Goal: Task Accomplishment & Management: Use online tool/utility

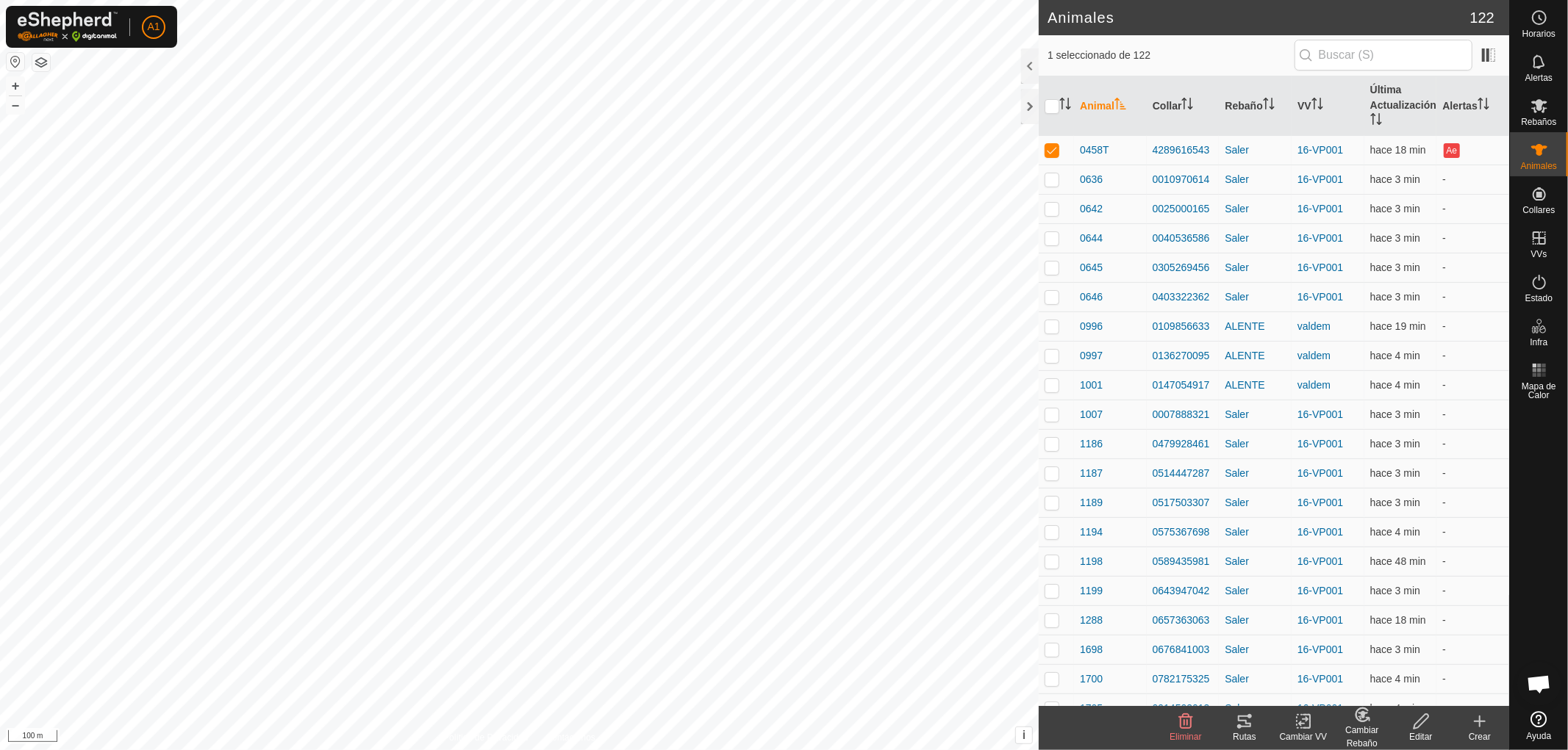
click at [1419, 728] on icon at bounding box center [1421, 722] width 19 height 18
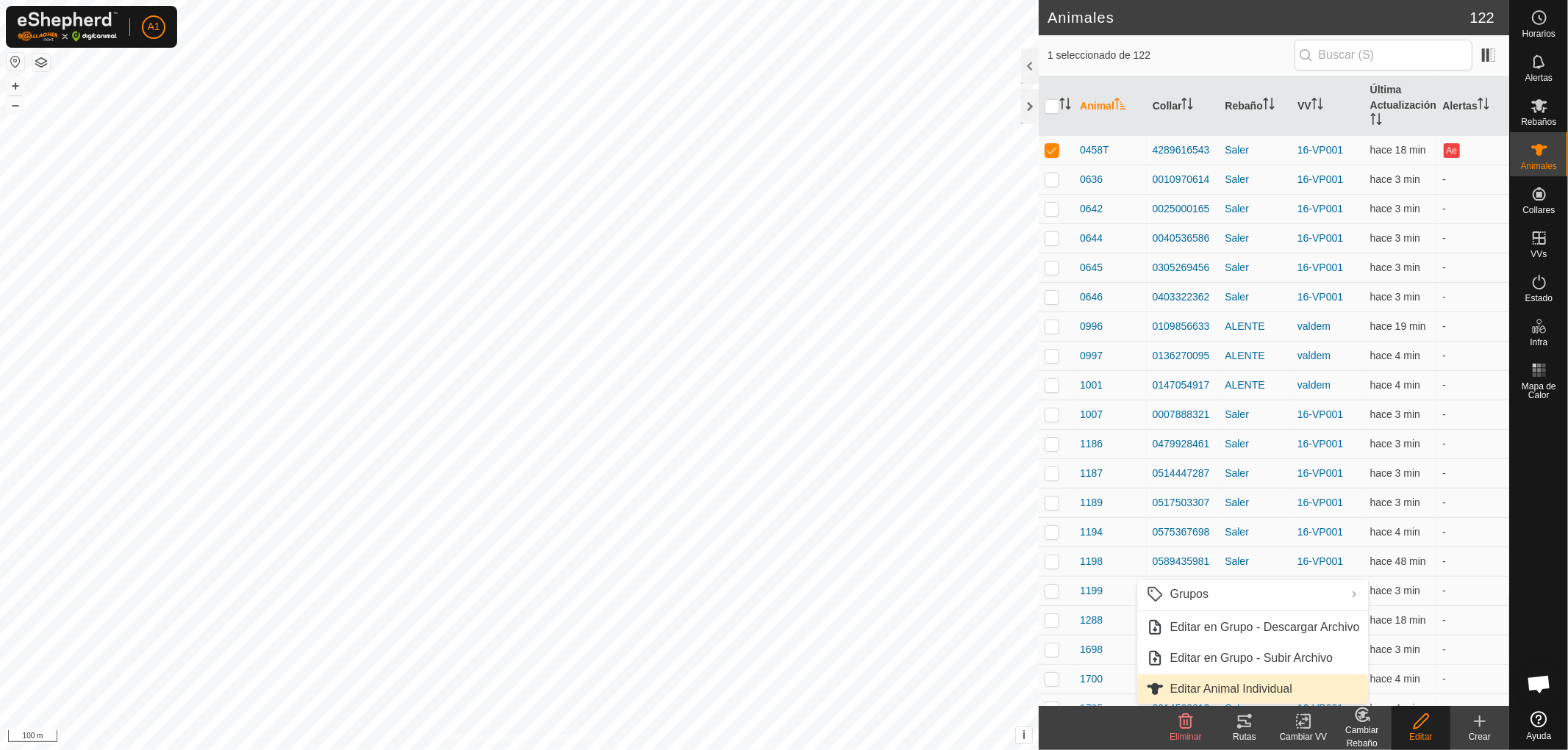
click at [1226, 688] on link "Editar Animal Individual" at bounding box center [1253, 689] width 231 height 29
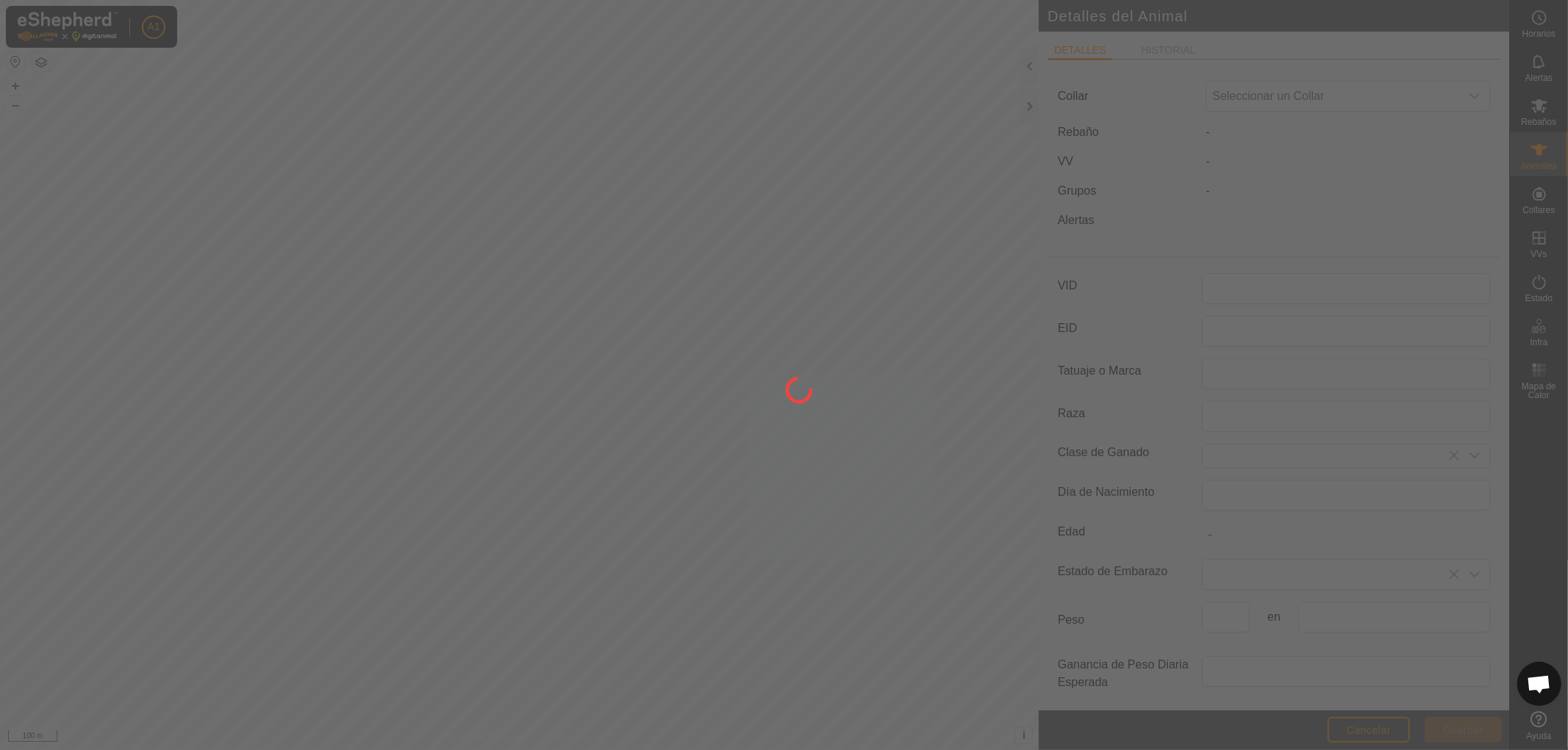
type input "0458T"
type input "Charoles"
type input "0"
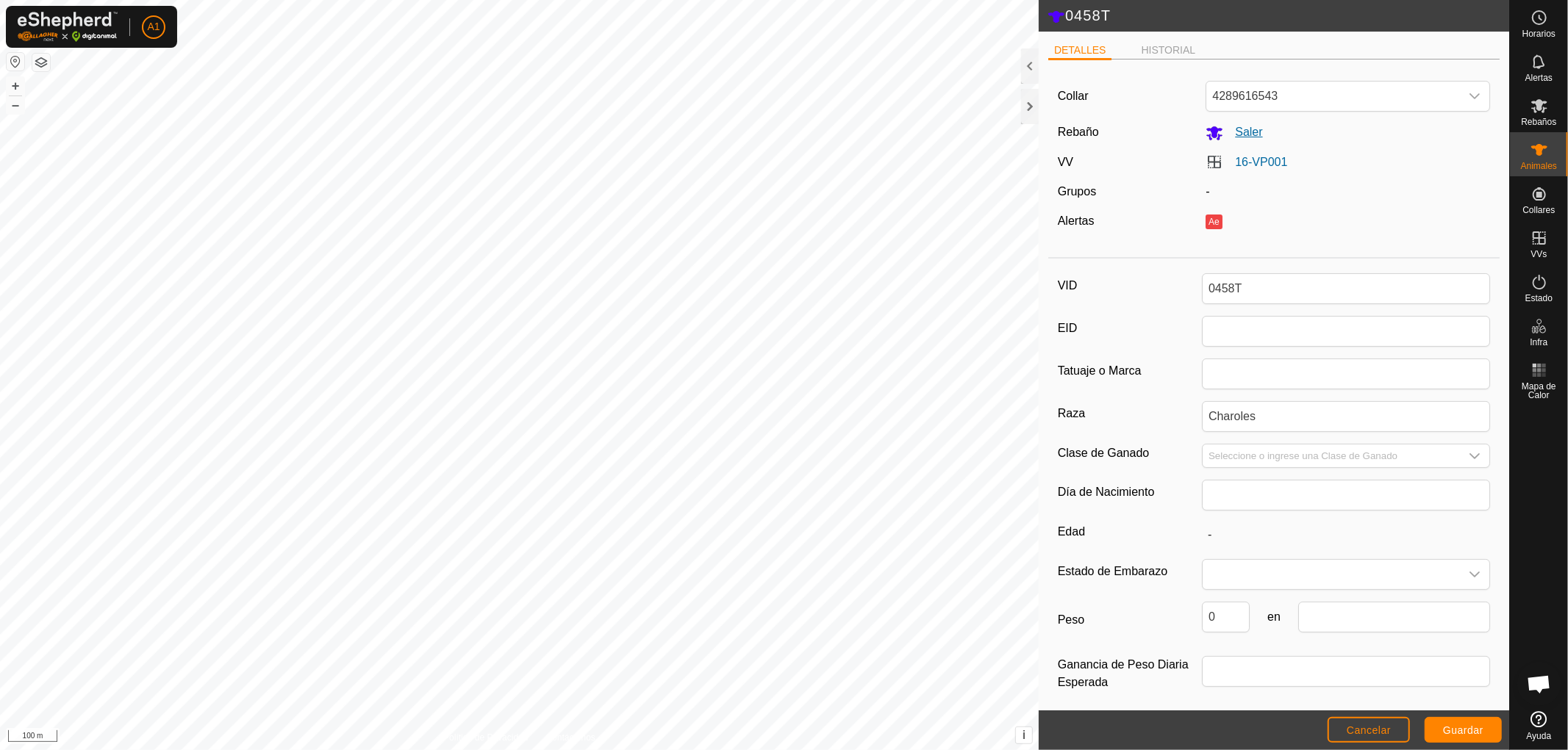
click at [1213, 130] on icon at bounding box center [1215, 134] width 16 height 14
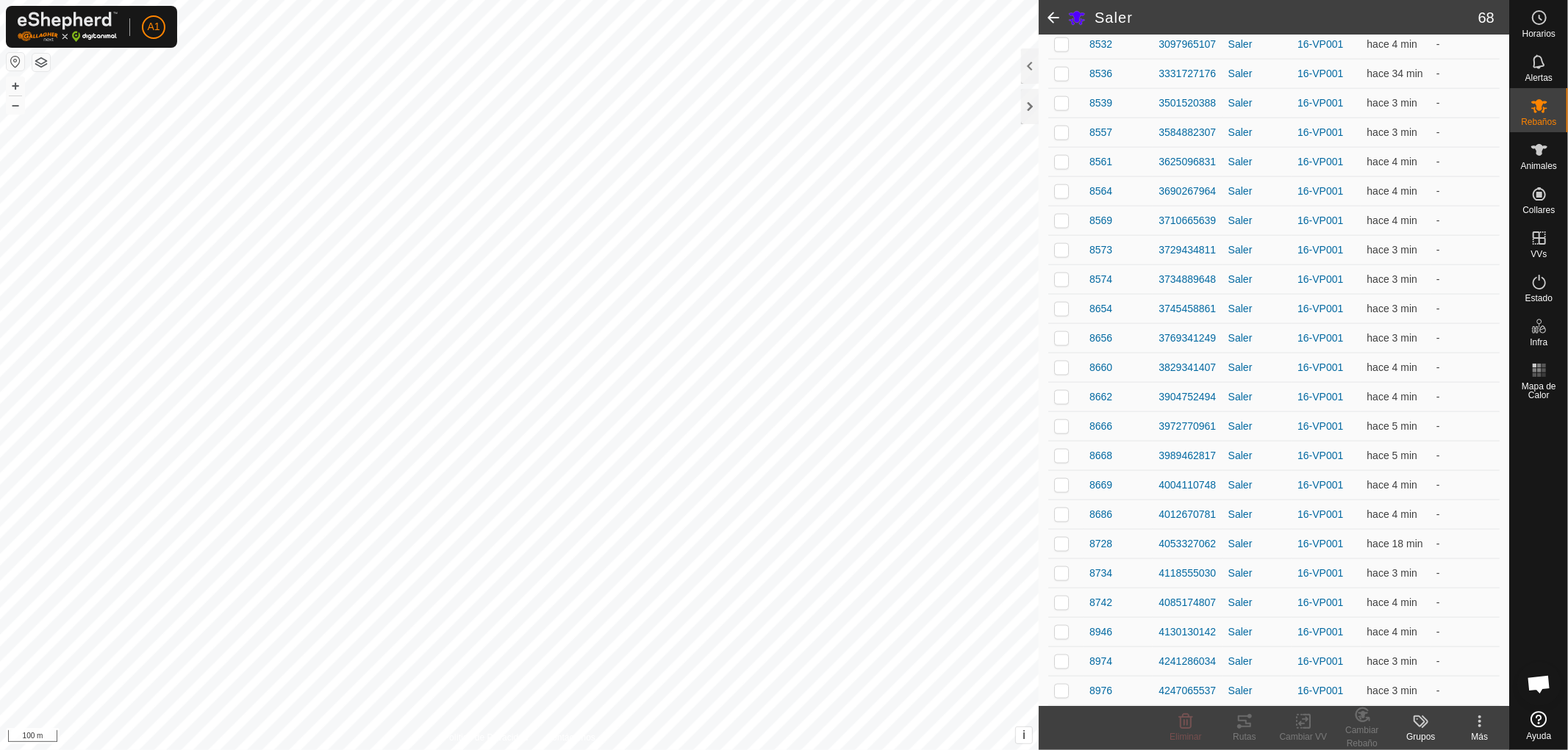
scroll to position [1699, 0]
drag, startPoint x: 1531, startPoint y: 647, endPoint x: 1533, endPoint y: 597, distance: 50.0
click at [1533, 597] on div at bounding box center [1539, 555] width 58 height 300
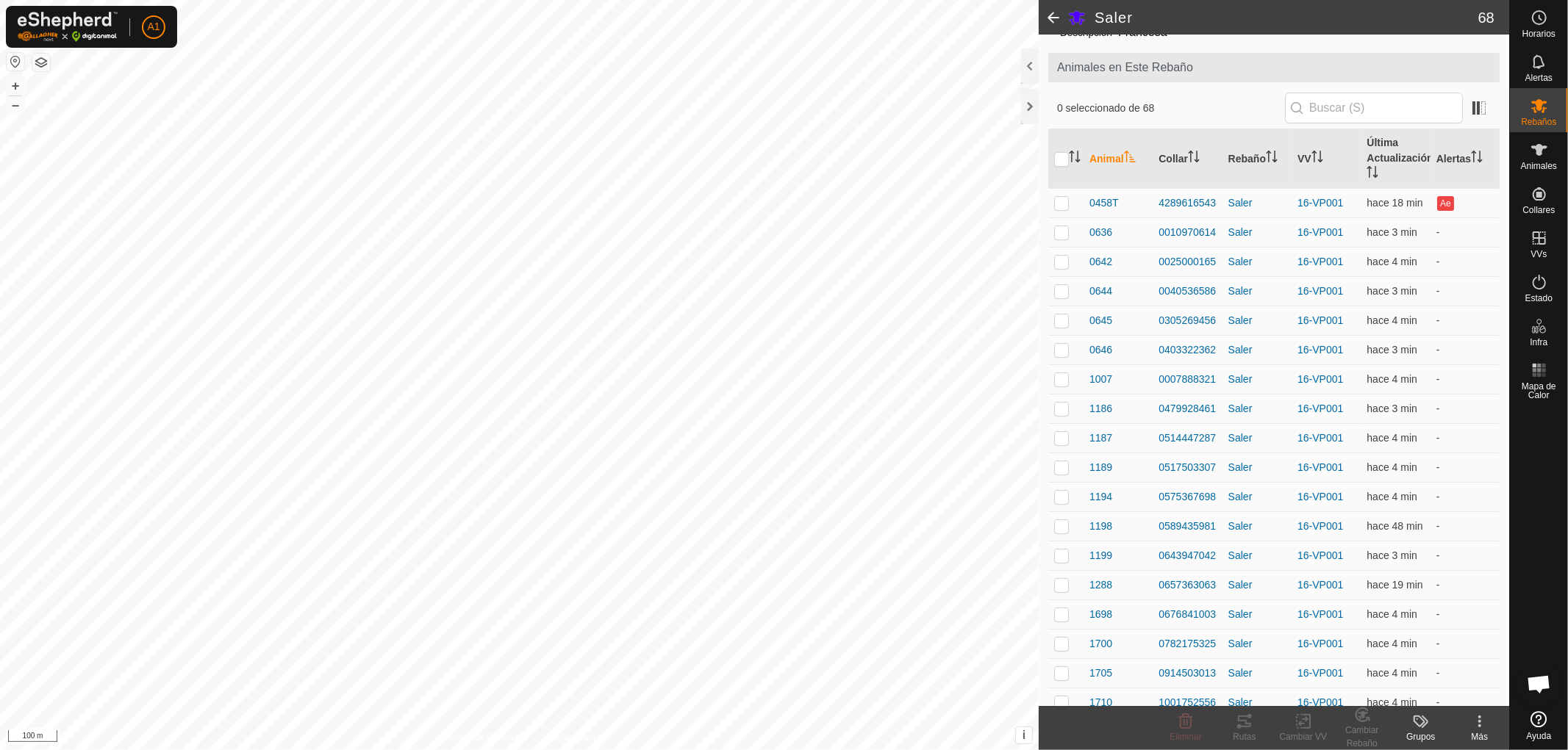
scroll to position [0, 0]
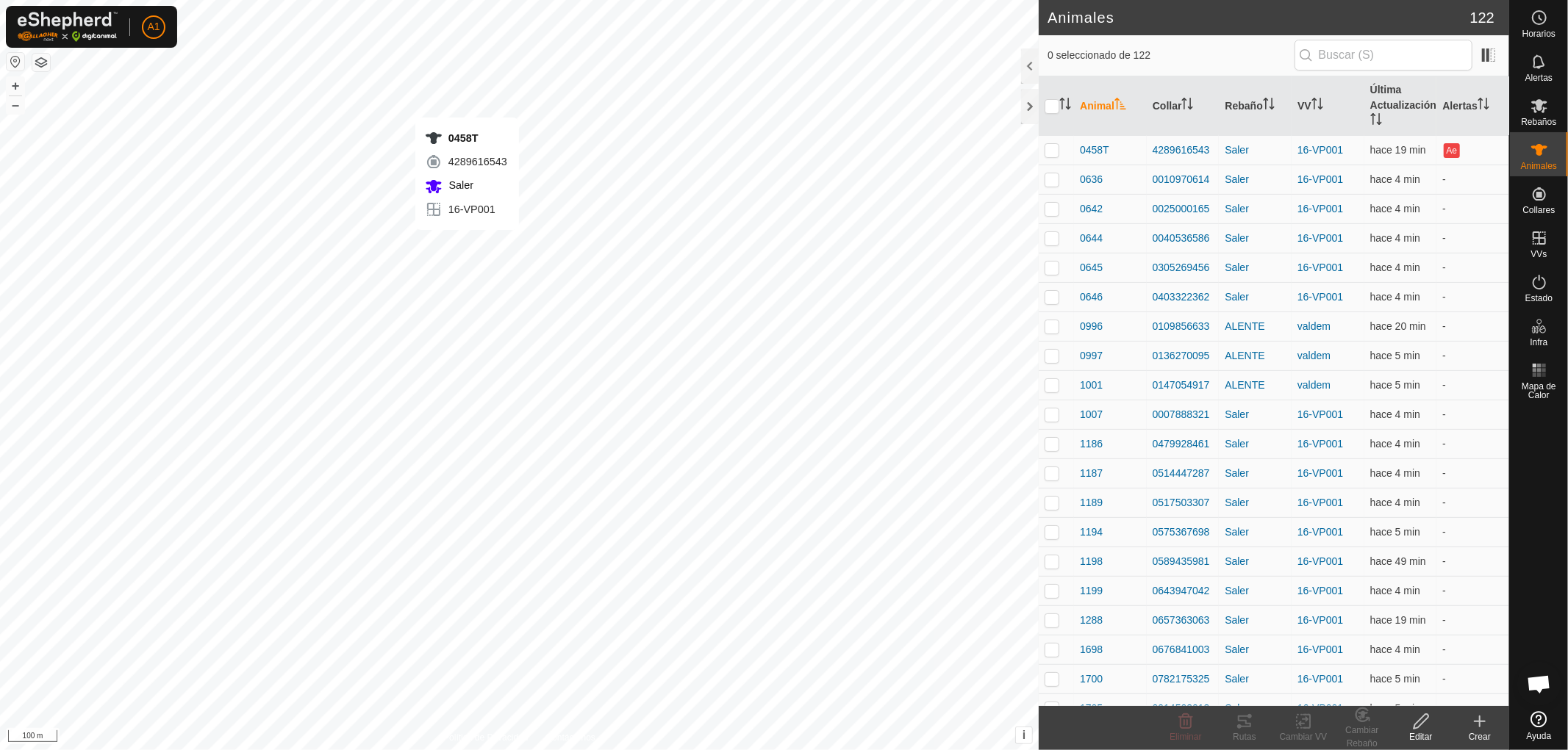
checkbox input "true"
click at [1300, 737] on div "Cambiar VV" at bounding box center [1303, 737] width 58 height 13
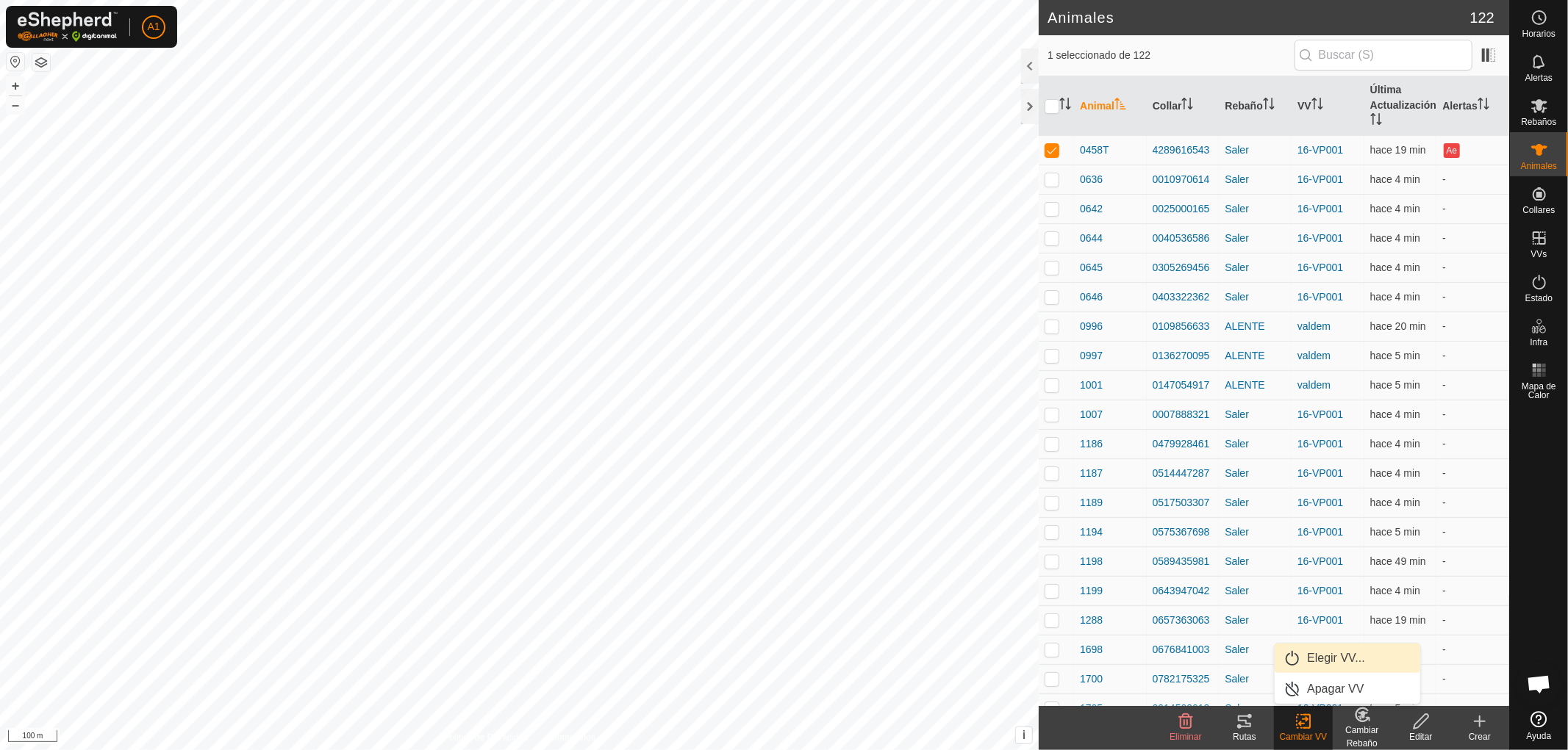
click at [1335, 656] on link "Elegir VV..." at bounding box center [1347, 658] width 145 height 29
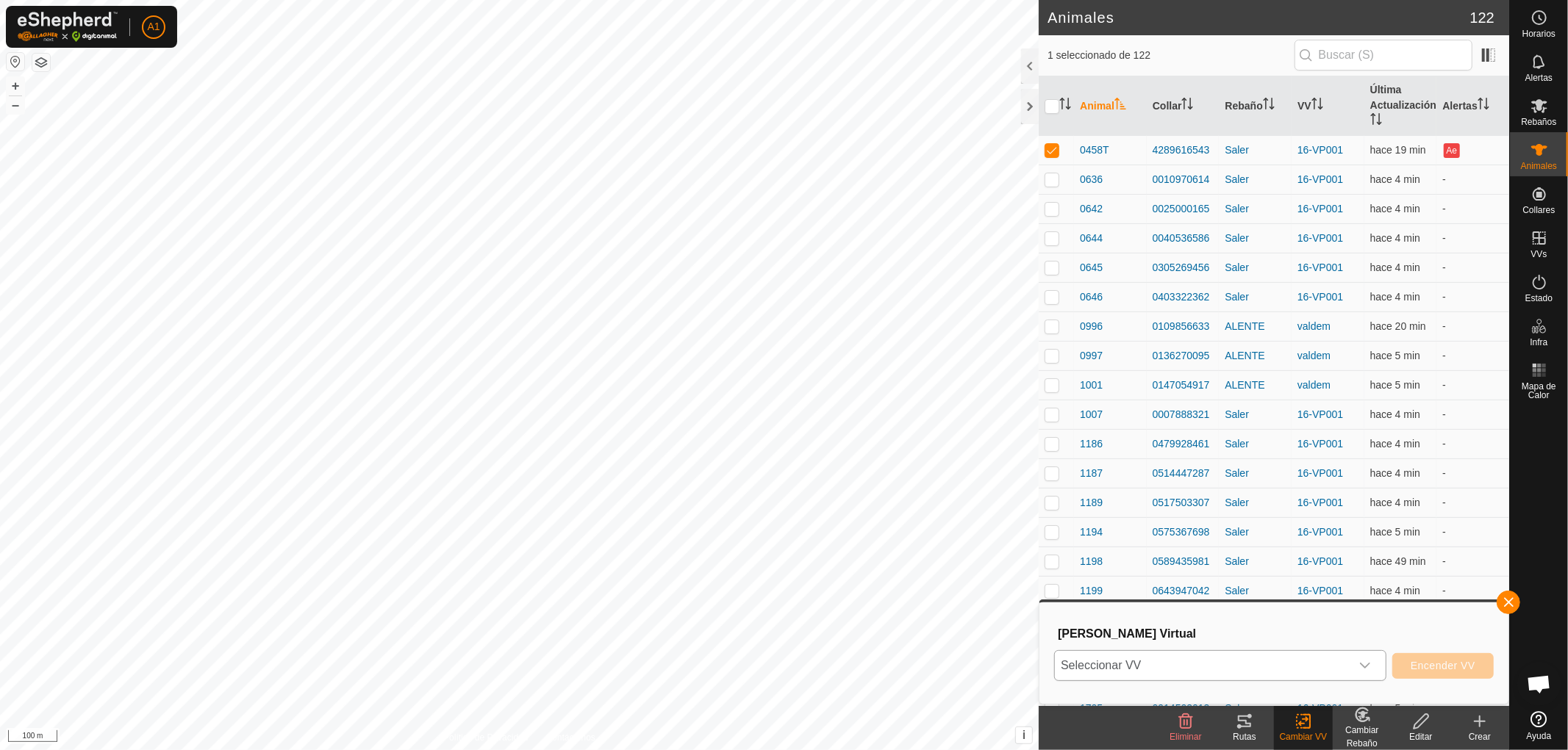
click at [1360, 662] on icon "dropdown trigger" at bounding box center [1364, 665] width 12 height 11
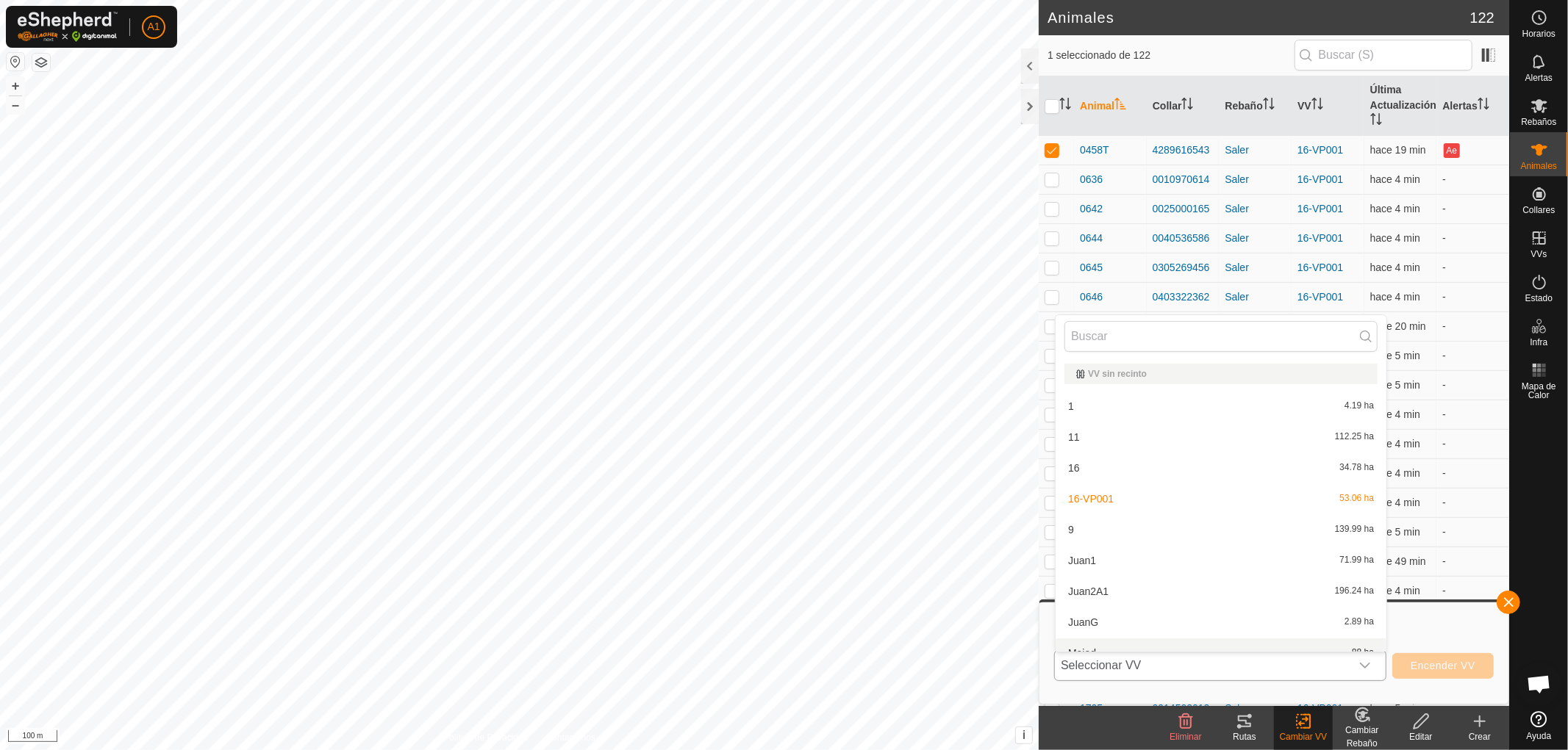
scroll to position [15, 0]
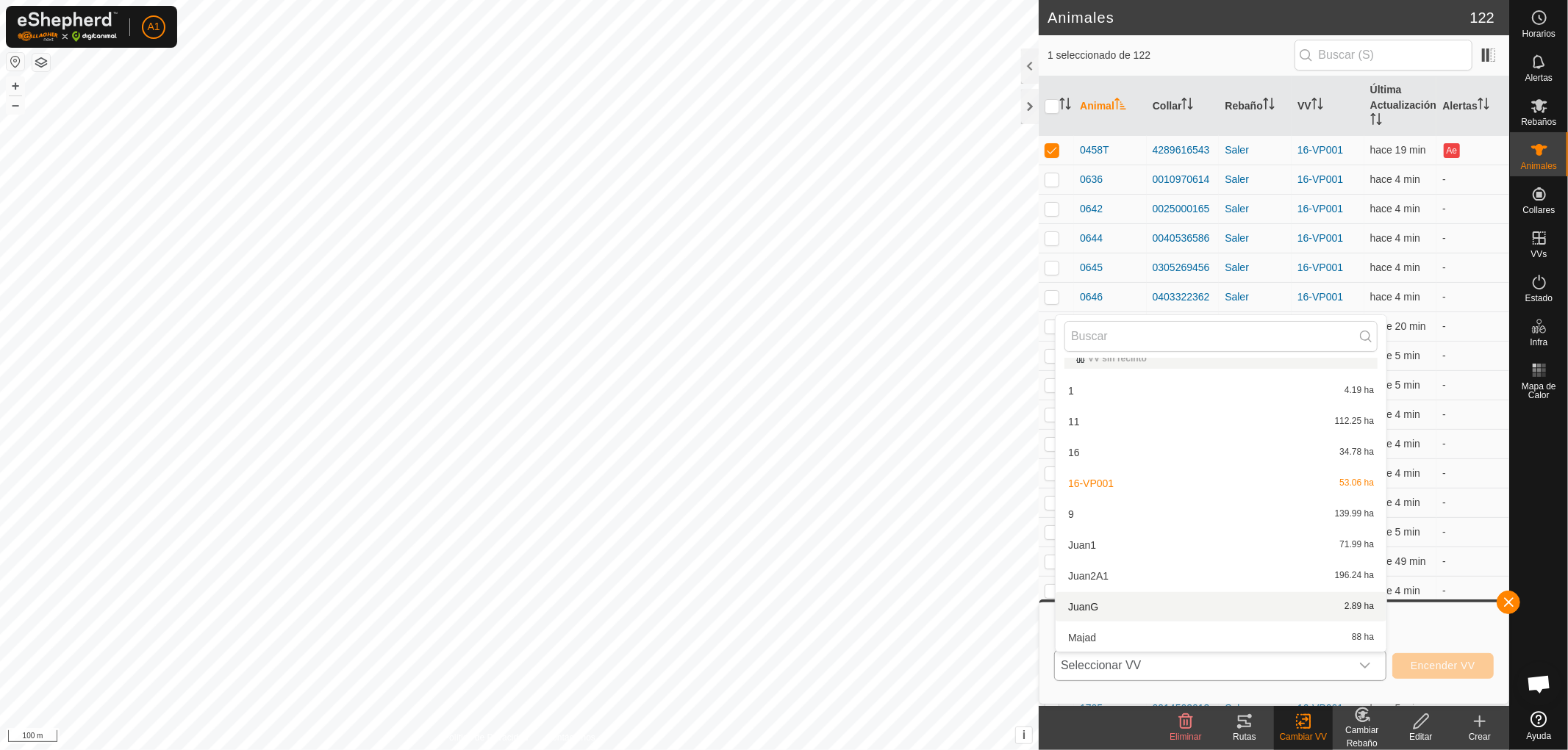
click at [1088, 604] on li "JuanG 2.89 ha" at bounding box center [1221, 607] width 331 height 29
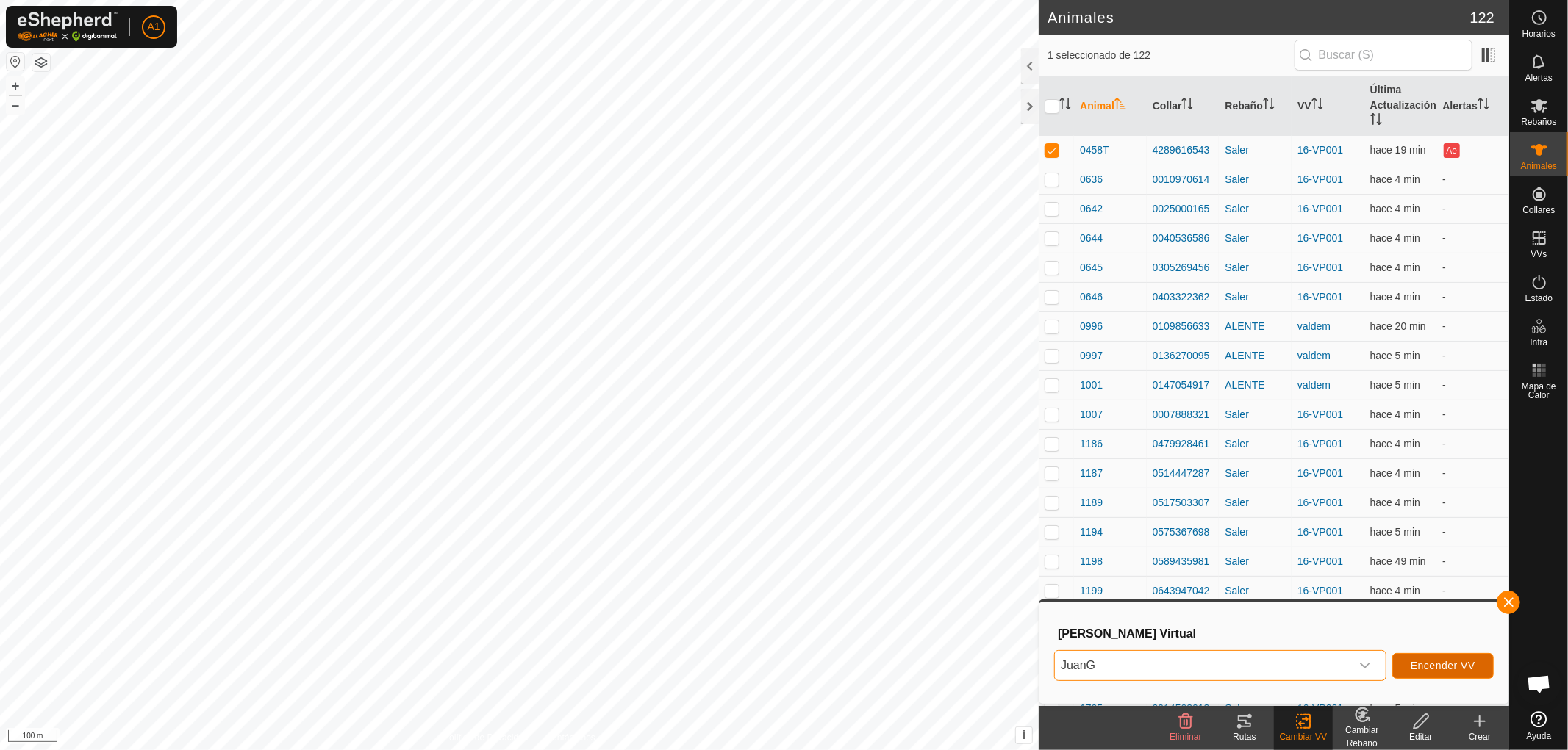
click at [1430, 662] on span "Encender VV" at bounding box center [1442, 665] width 65 height 11
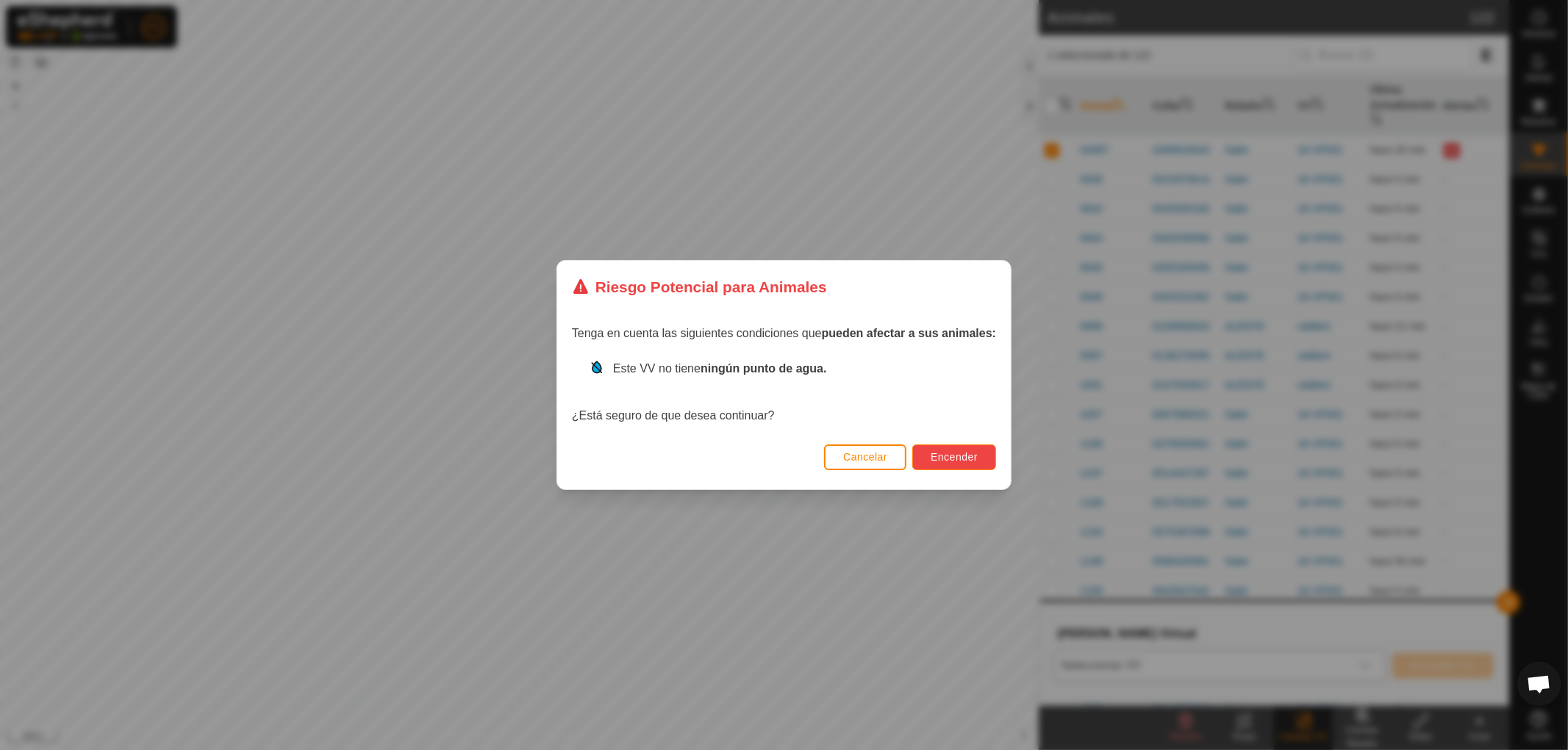
click at [953, 447] on button "Encender" at bounding box center [954, 457] width 84 height 26
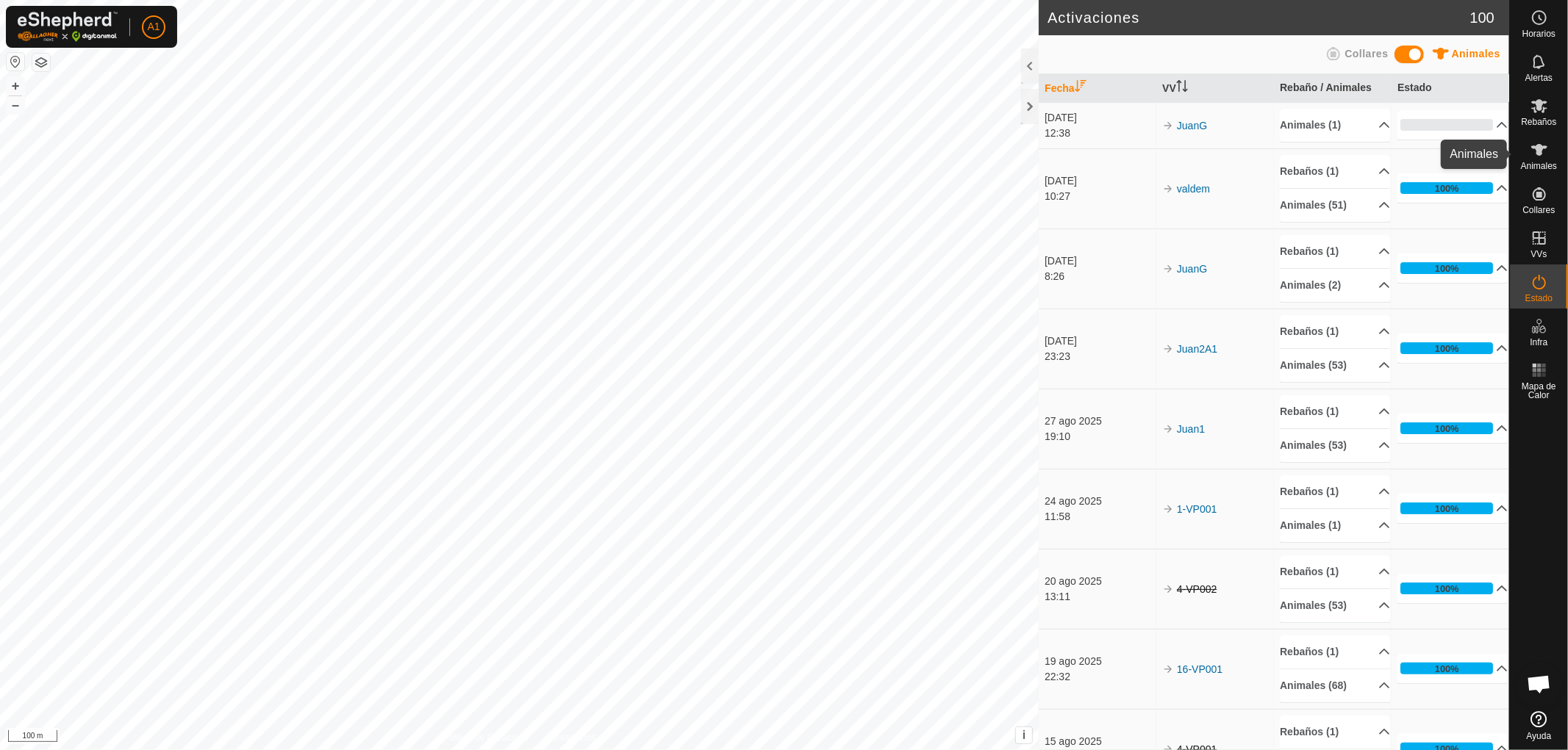
click at [1539, 158] on es-animals-svg-icon at bounding box center [1540, 149] width 27 height 24
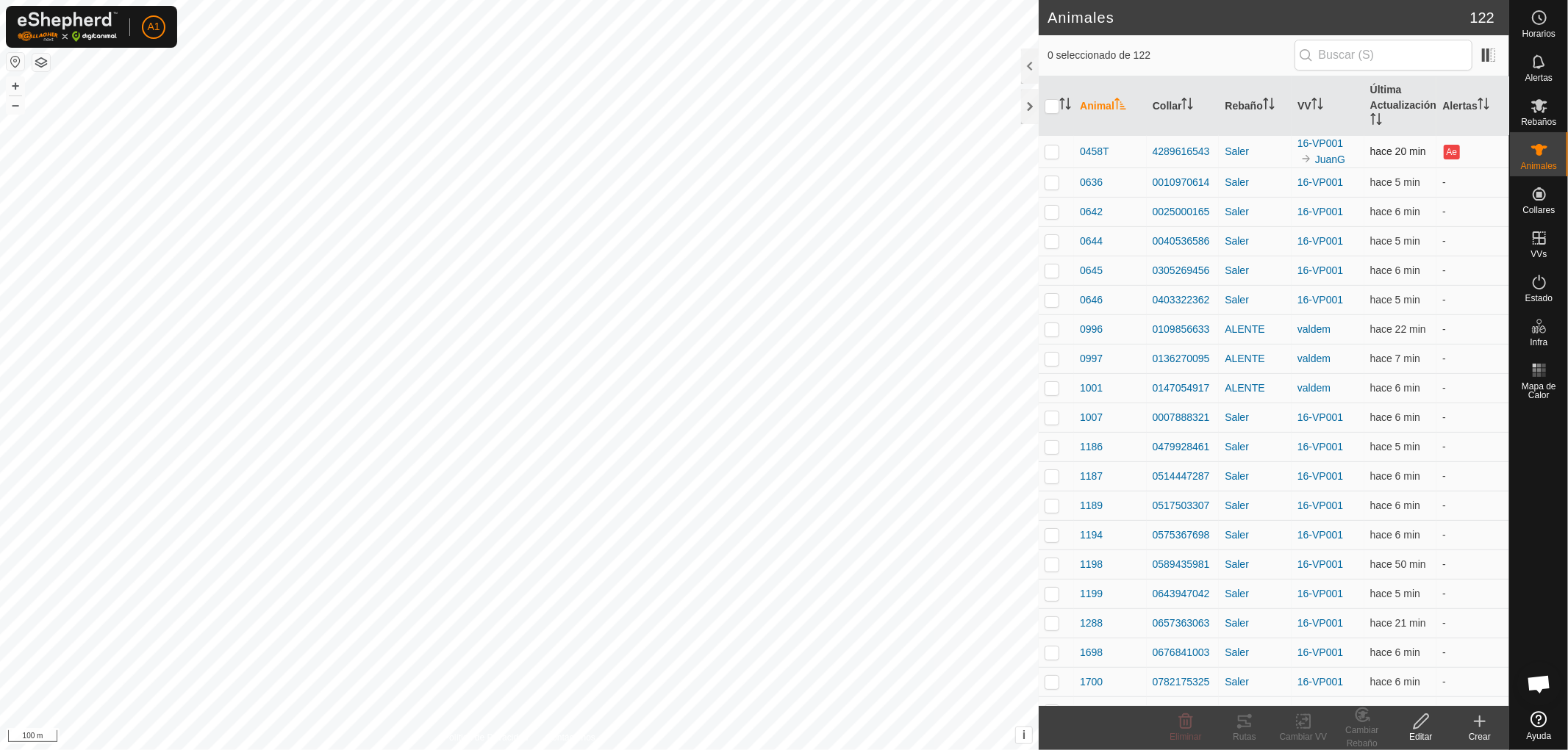
click at [1053, 149] on p-checkbox at bounding box center [1051, 150] width 15 height 11
click at [1353, 722] on icon at bounding box center [1362, 715] width 19 height 18
click at [1385, 650] on link "[PERSON_NAME]..." at bounding box center [1407, 658] width 148 height 29
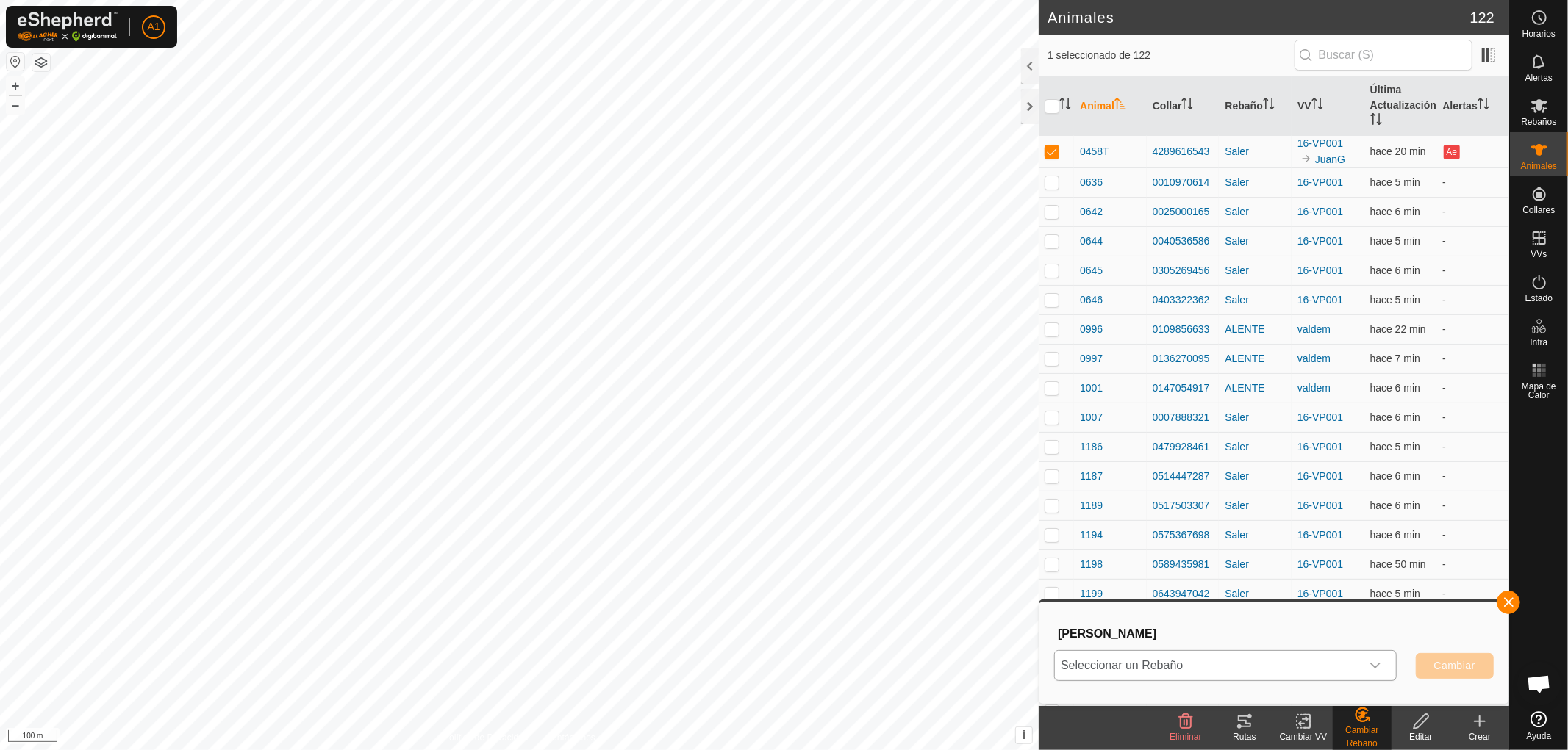
click at [1377, 662] on icon "dropdown trigger" at bounding box center [1375, 665] width 12 height 11
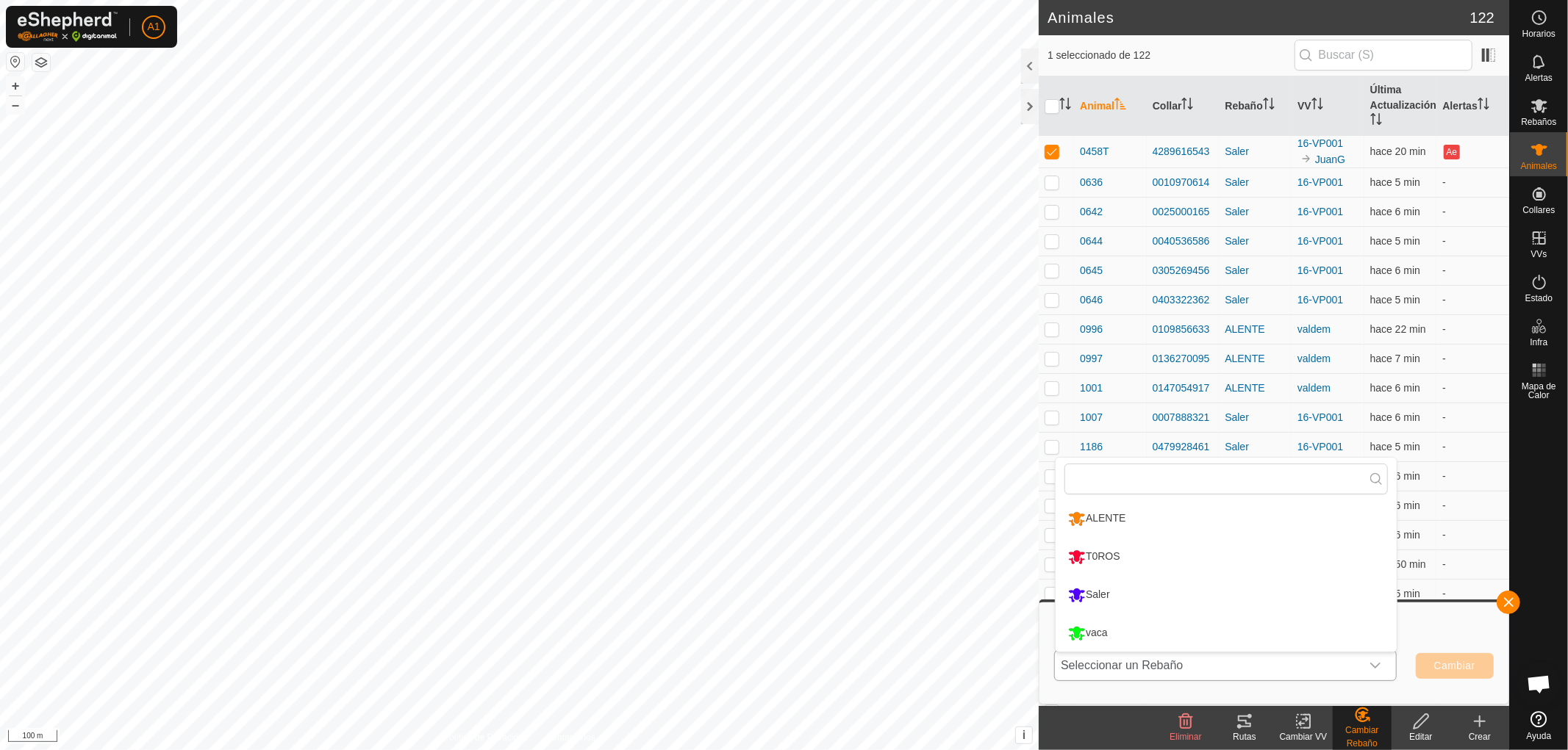
click at [1105, 552] on li "T0ROS" at bounding box center [1226, 557] width 341 height 37
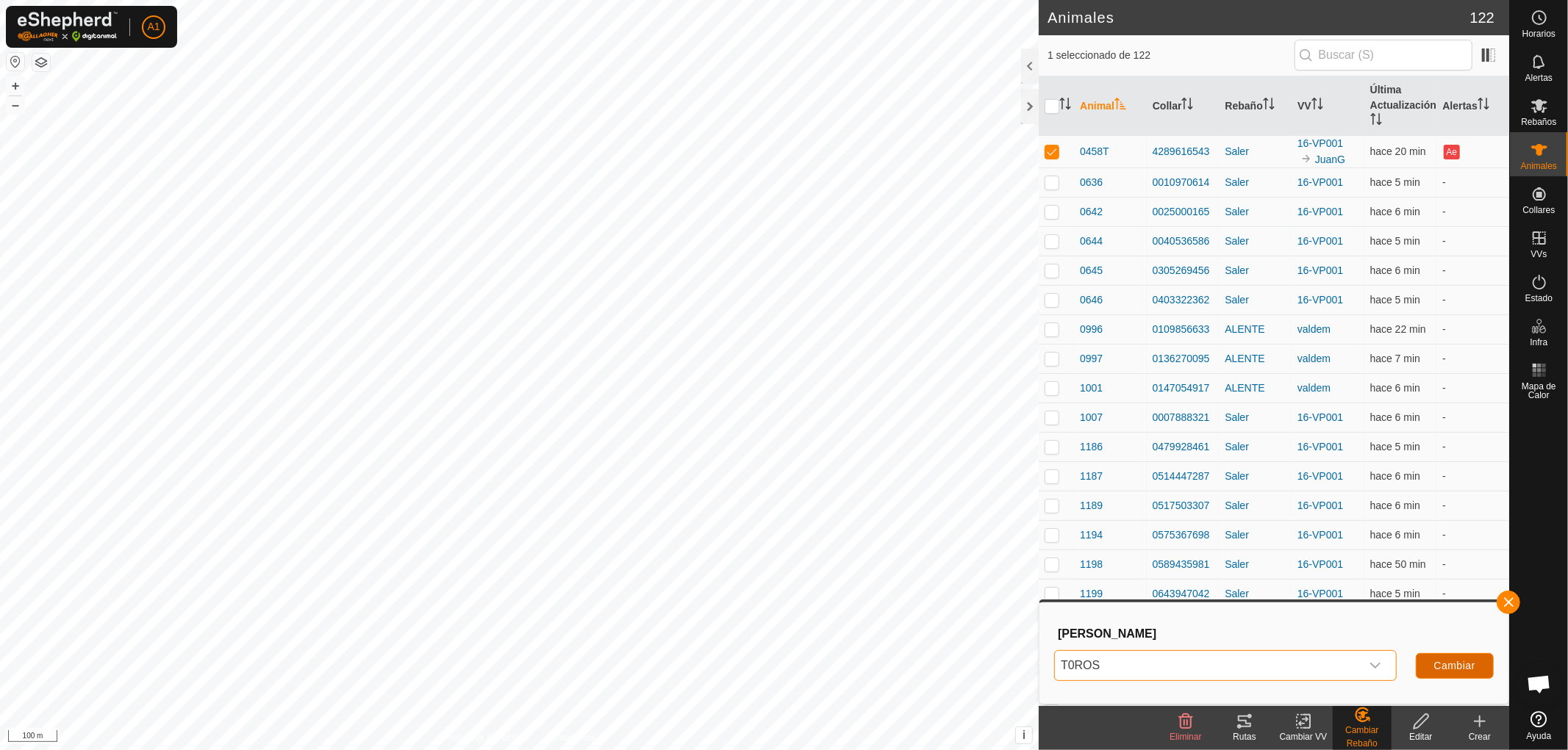
click at [1457, 663] on span "Cambiar" at bounding box center [1455, 665] width 42 height 11
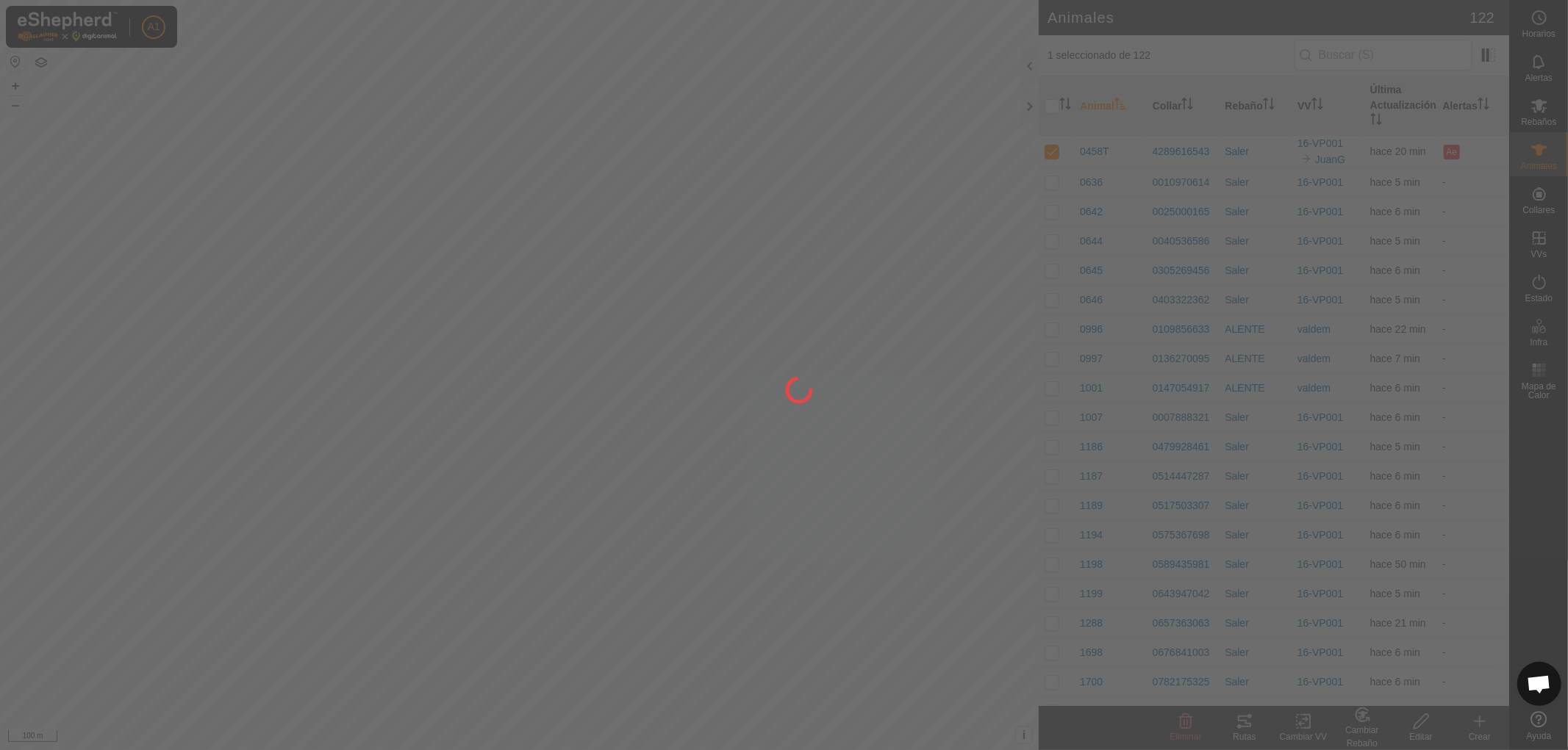
checkbox input "false"
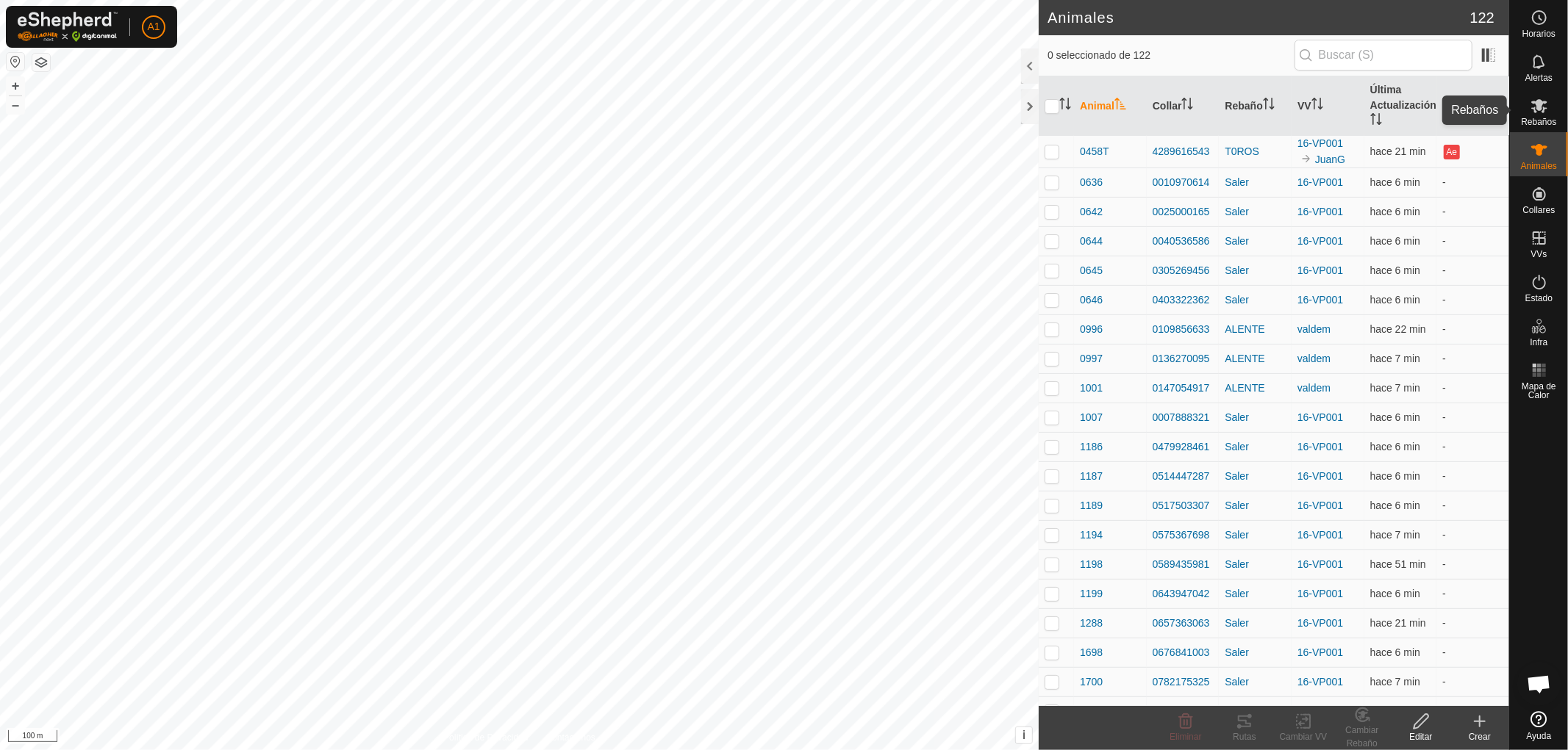
click at [1534, 111] on icon at bounding box center [1539, 106] width 16 height 14
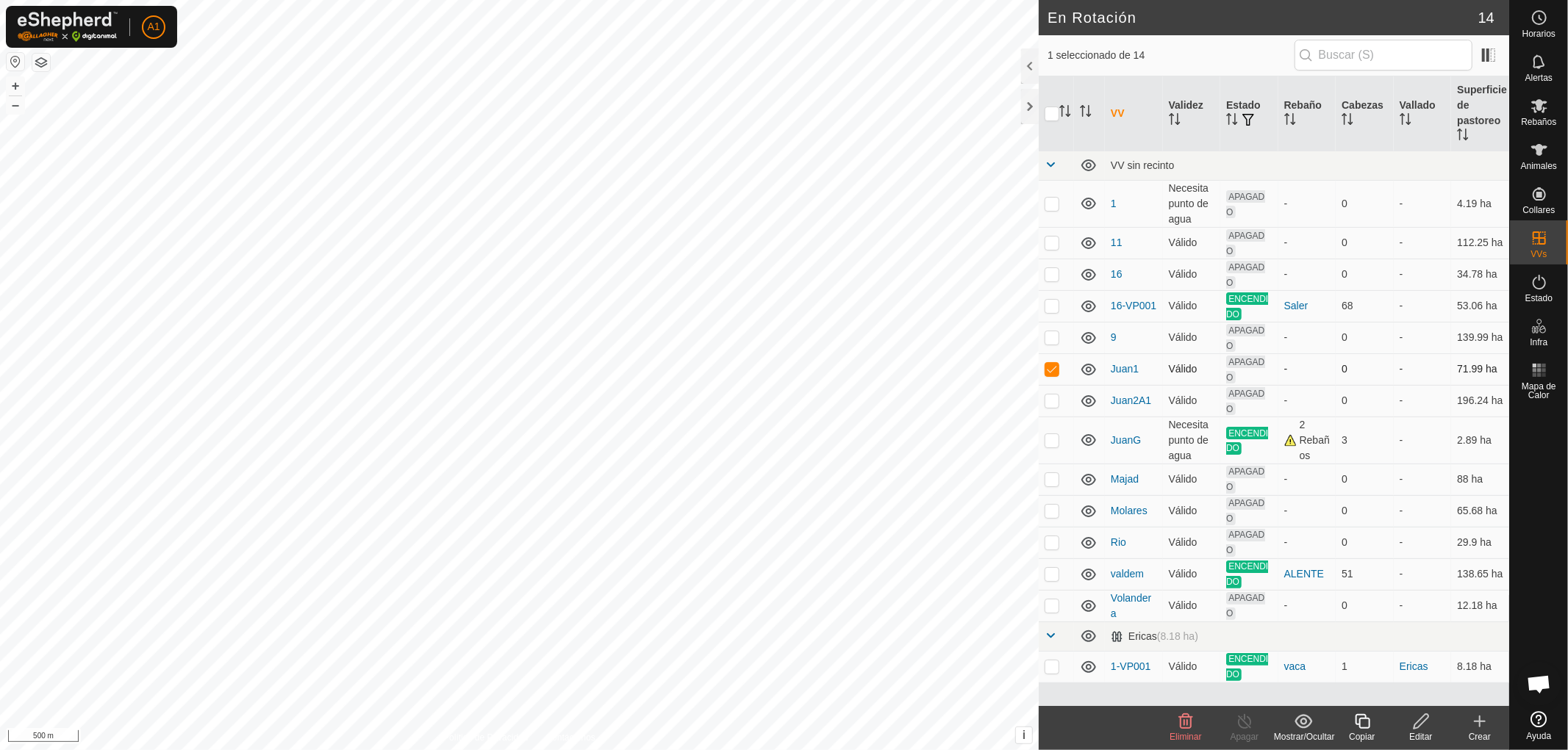
click at [1053, 370] on p-checkbox at bounding box center [1051, 368] width 15 height 11
checkbox input "false"
click at [1049, 304] on p-checkbox at bounding box center [1051, 305] width 15 height 11
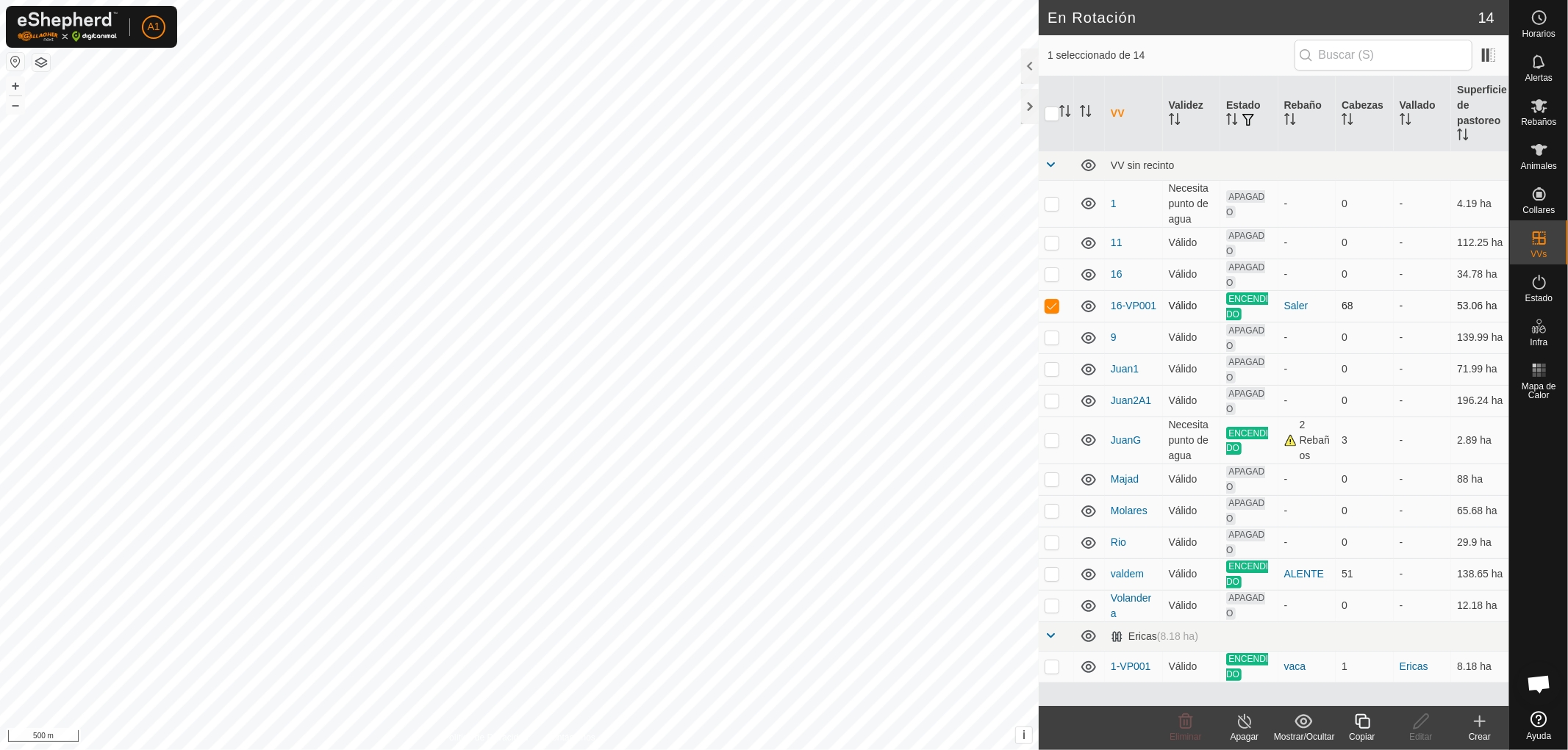
click at [1049, 304] on p-checkbox at bounding box center [1051, 305] width 15 height 11
checkbox input "false"
click at [1054, 440] on p-checkbox at bounding box center [1051, 440] width 15 height 11
checkbox input "false"
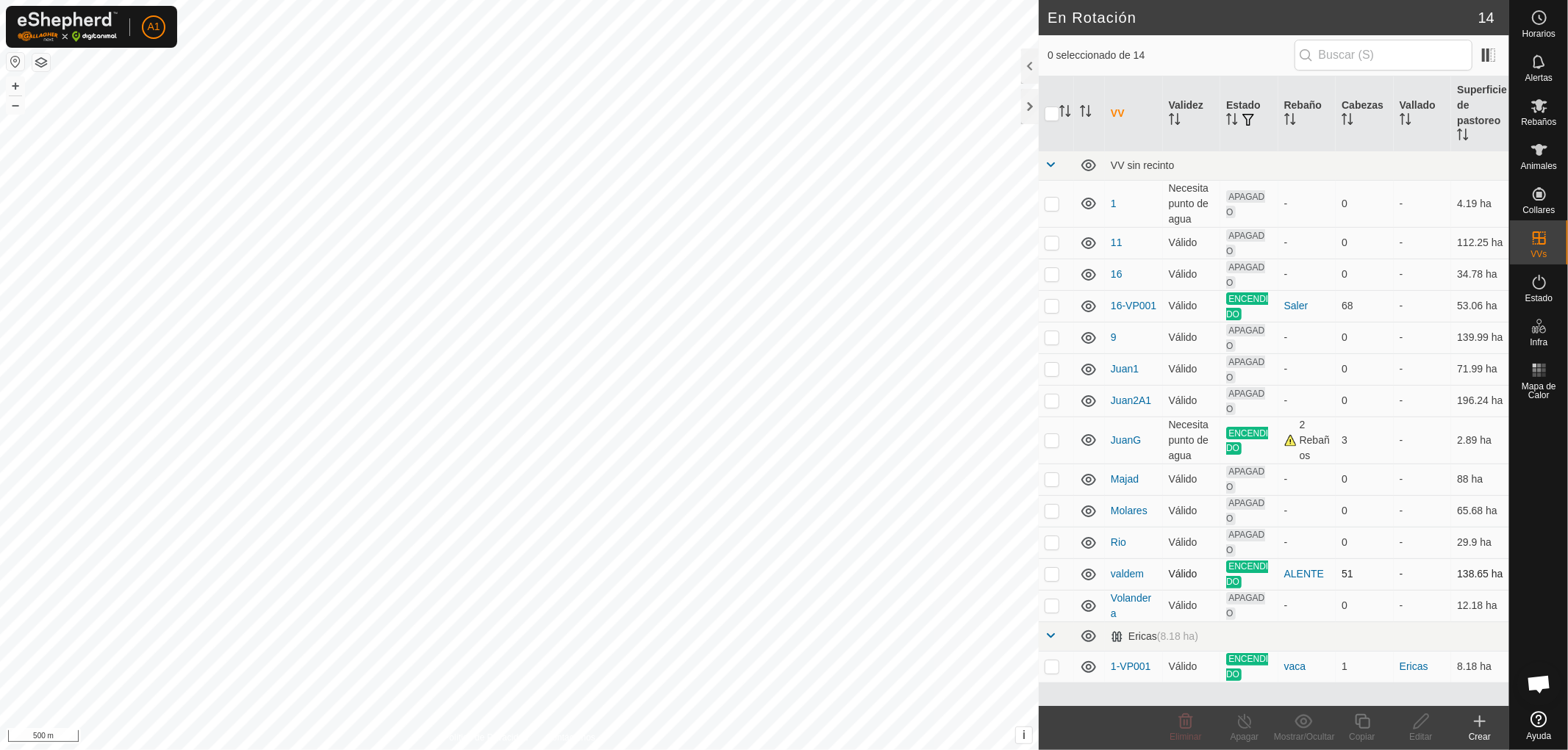
click at [1049, 579] on p-checkbox at bounding box center [1051, 573] width 15 height 11
checkbox input "false"
click at [1053, 438] on p-checkbox at bounding box center [1051, 440] width 15 height 11
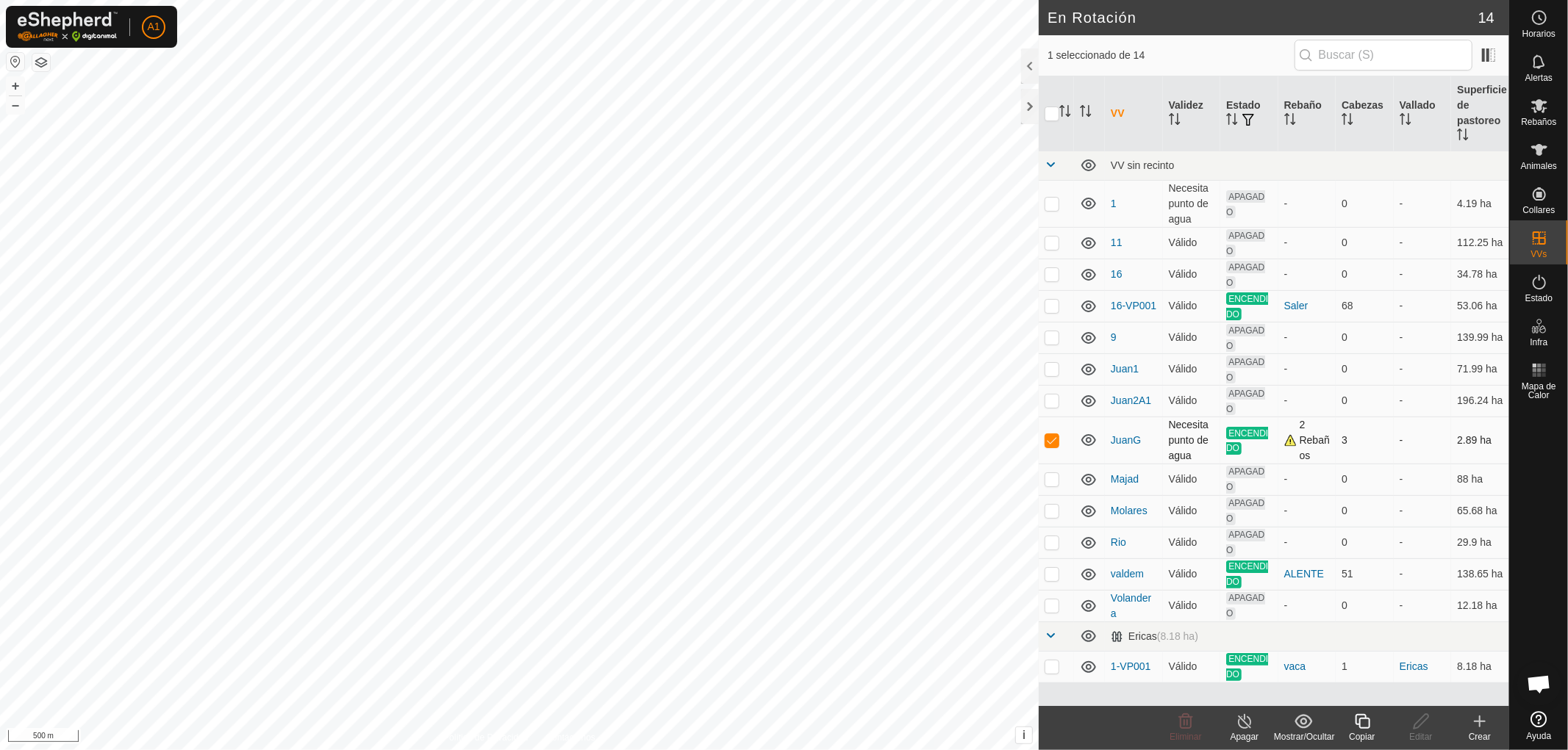
checkbox input "false"
click at [1540, 157] on icon at bounding box center [1540, 149] width 18 height 18
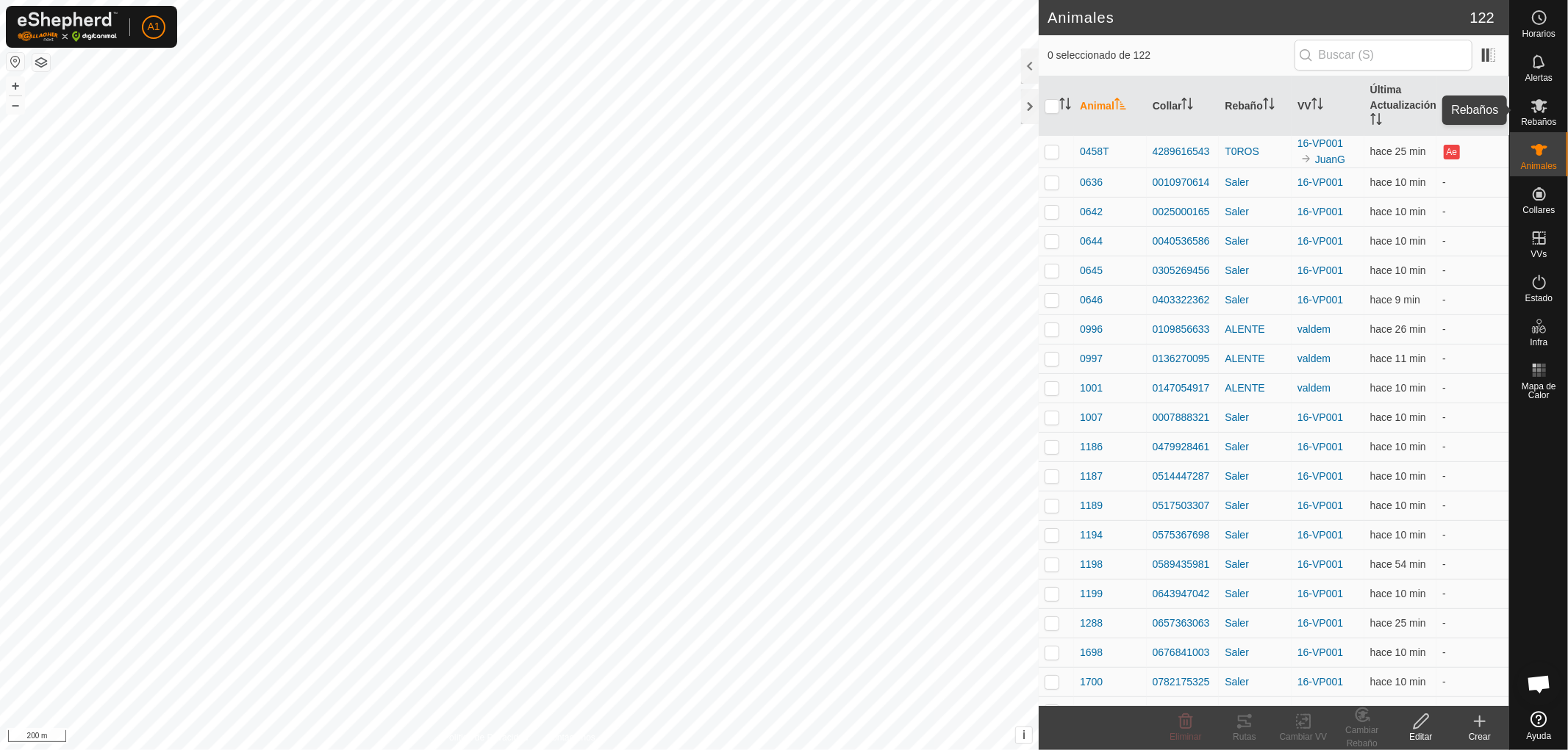
click at [1532, 112] on icon at bounding box center [1540, 106] width 18 height 18
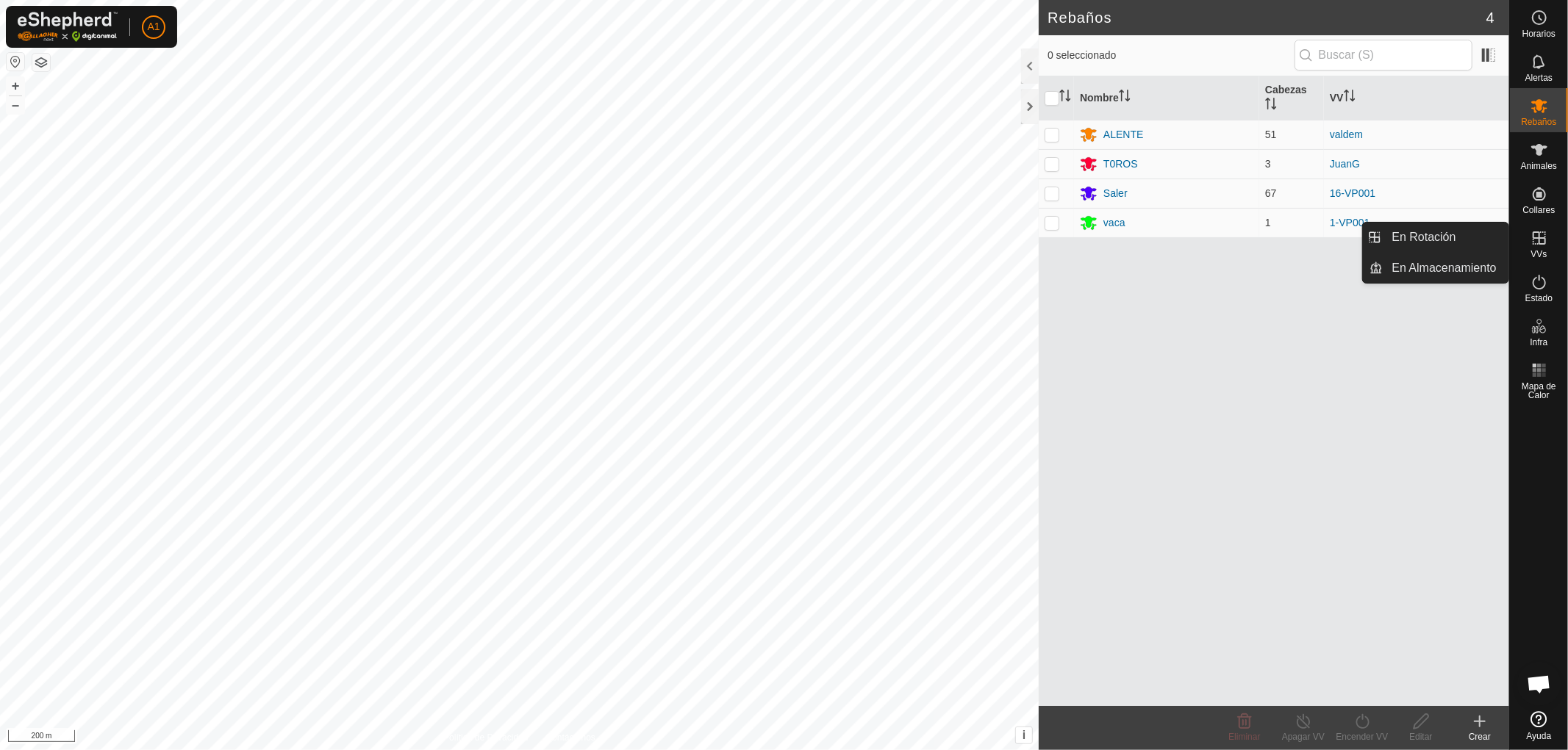
click at [1538, 240] on icon at bounding box center [1540, 238] width 18 height 18
click at [1414, 238] on link "En Rotación" at bounding box center [1446, 237] width 126 height 29
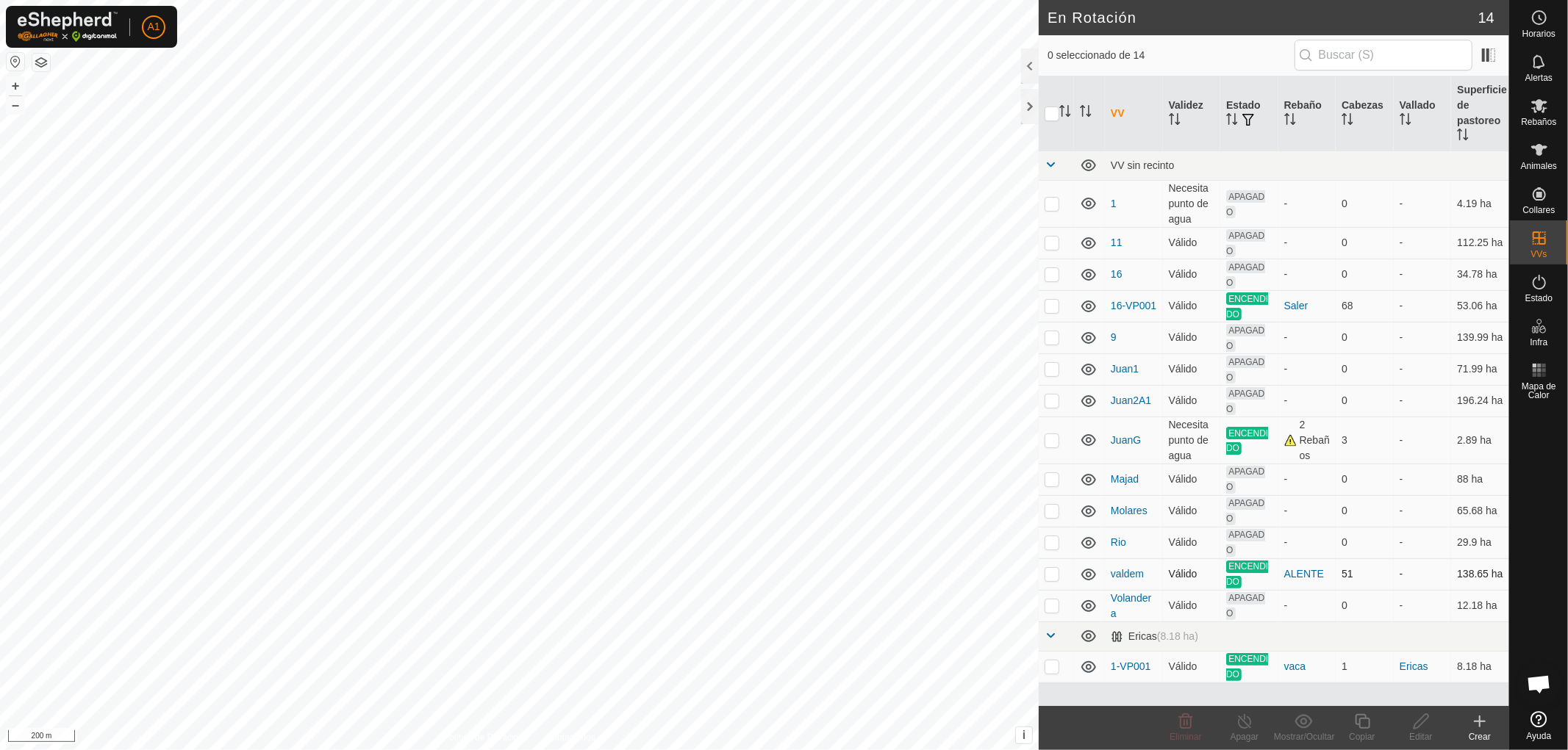
click at [1049, 573] on p-checkbox at bounding box center [1051, 573] width 15 height 11
checkbox input "true"
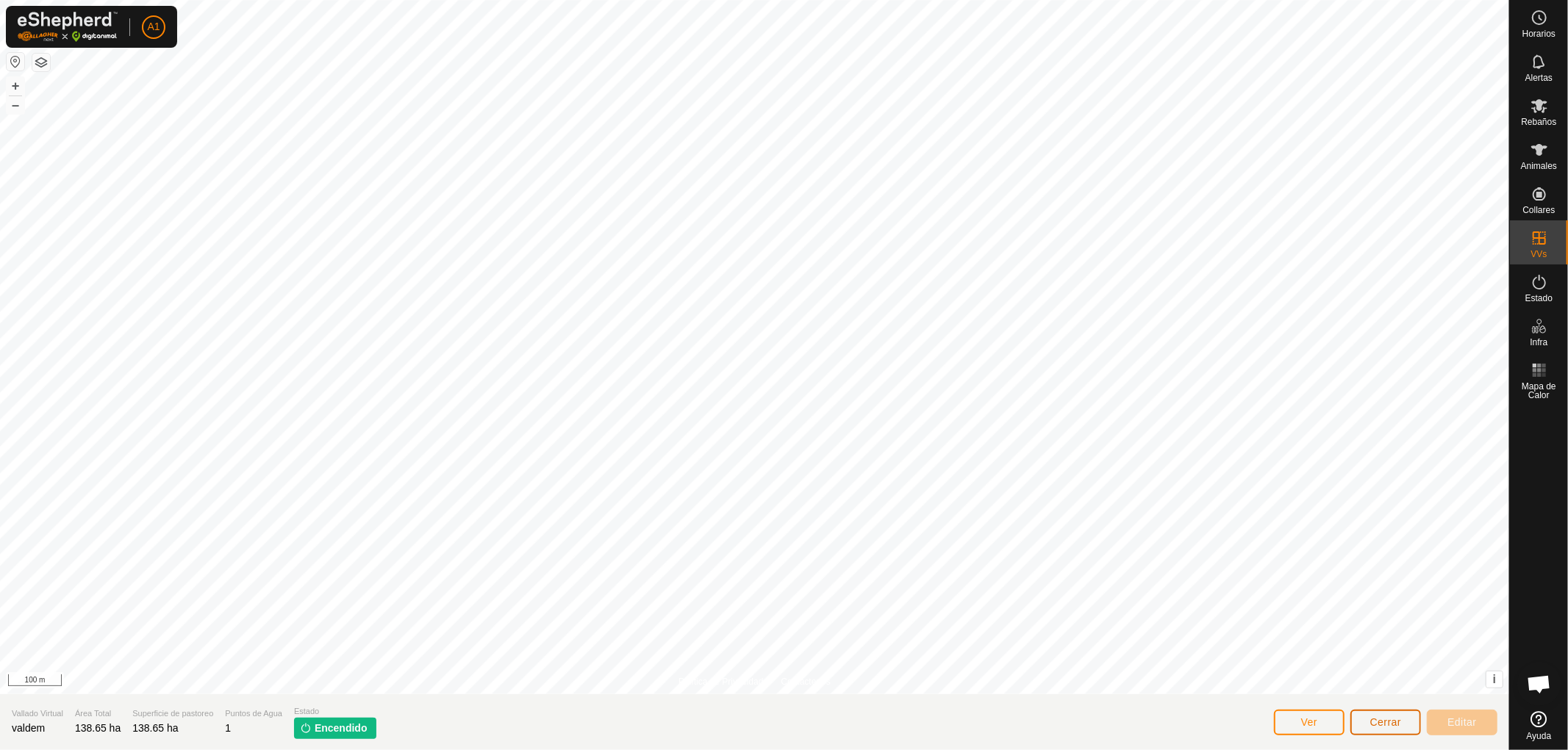
click at [1379, 720] on span "Cerrar" at bounding box center [1386, 722] width 32 height 11
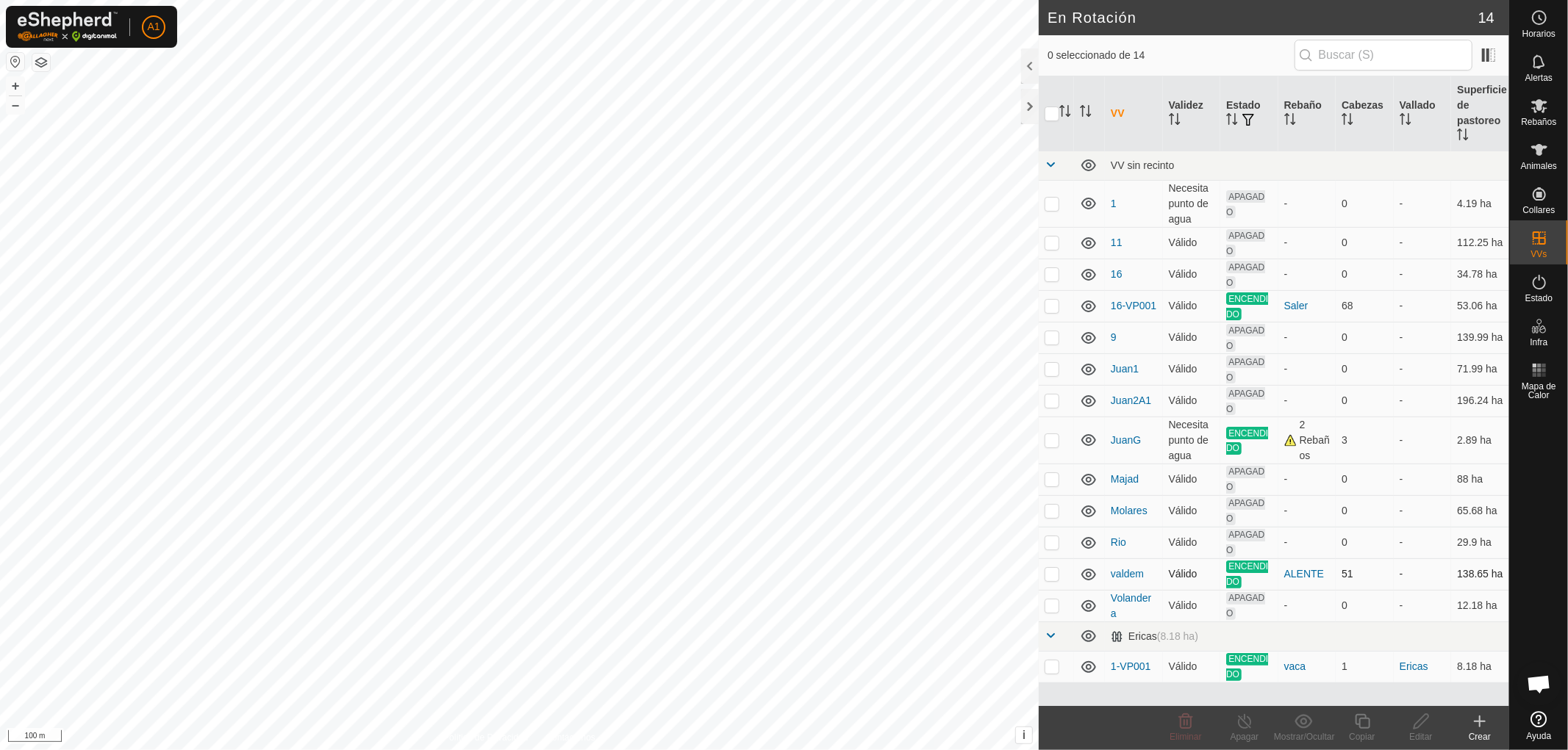
click at [1052, 575] on p-checkbox at bounding box center [1051, 573] width 15 height 11
checkbox input "true"
click at [1363, 728] on icon at bounding box center [1362, 722] width 19 height 18
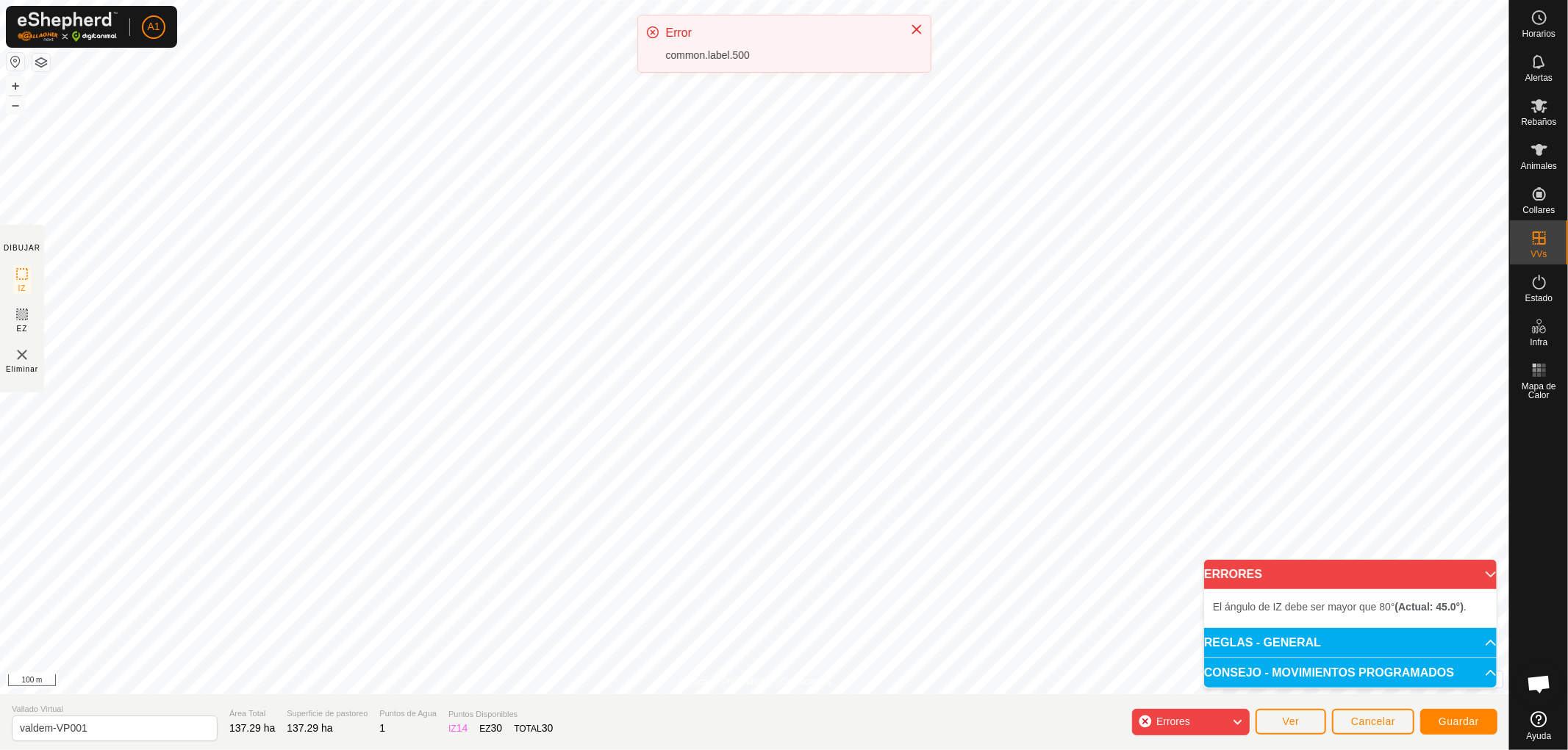
click at [2, 378] on div "Política de Privacidad Contáctenos Tipo: Zona de Inclusión undefined Animal + –…" at bounding box center [754, 375] width 1509 height 750
click at [1235, 722] on icon at bounding box center [1236, 723] width 12 height 19
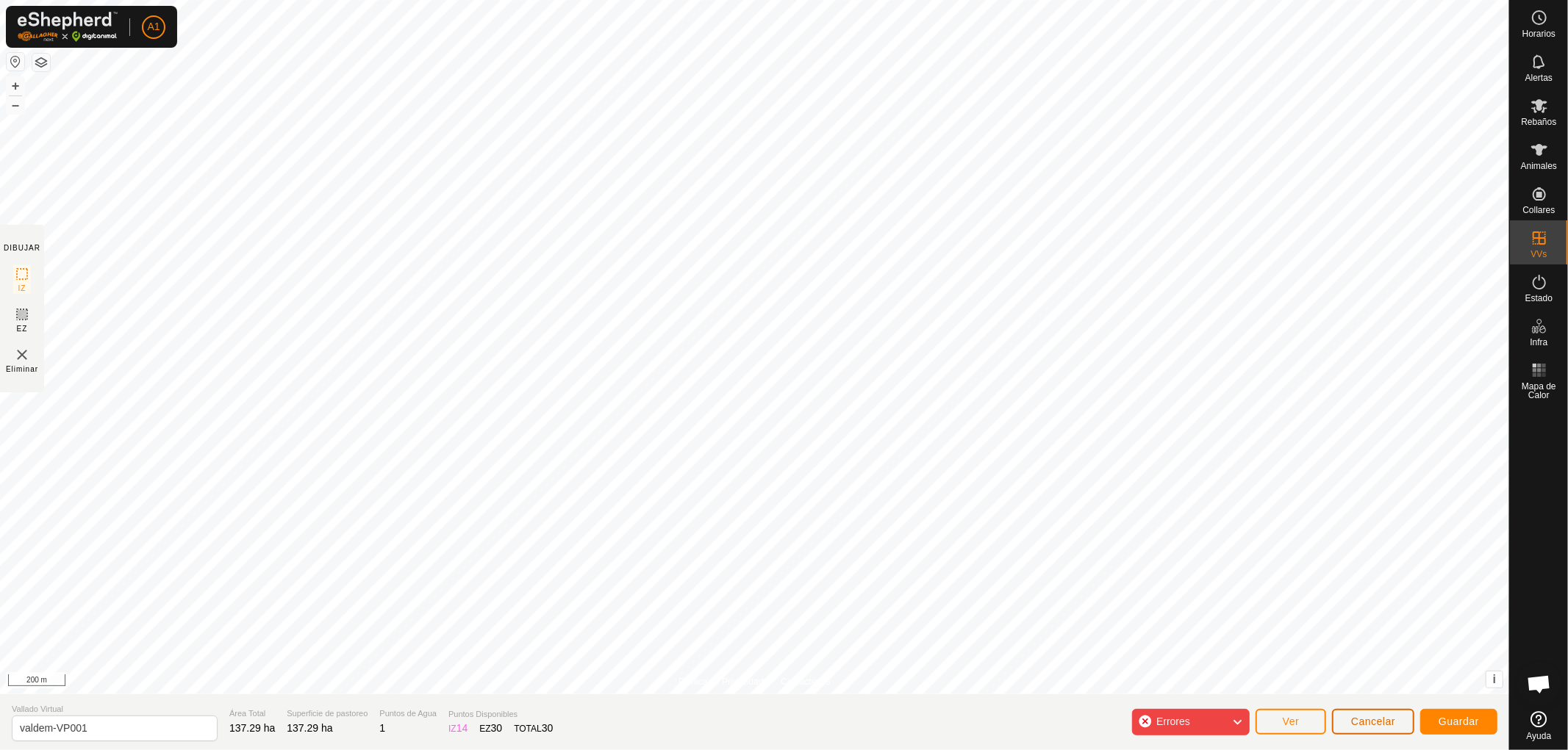
click at [1365, 723] on span "Cancelar" at bounding box center [1373, 721] width 44 height 11
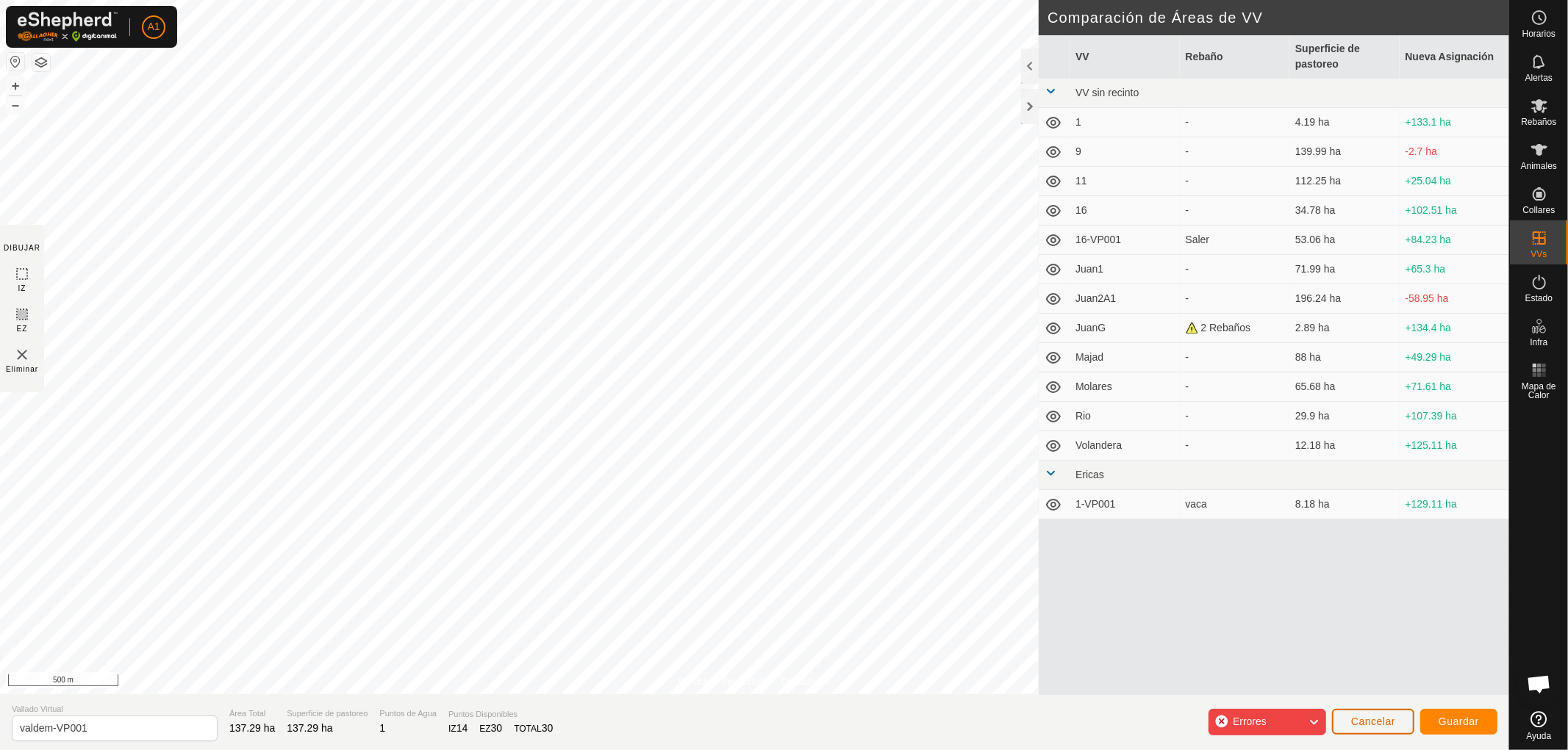
click at [1376, 720] on span "Cancelar" at bounding box center [1373, 721] width 44 height 11
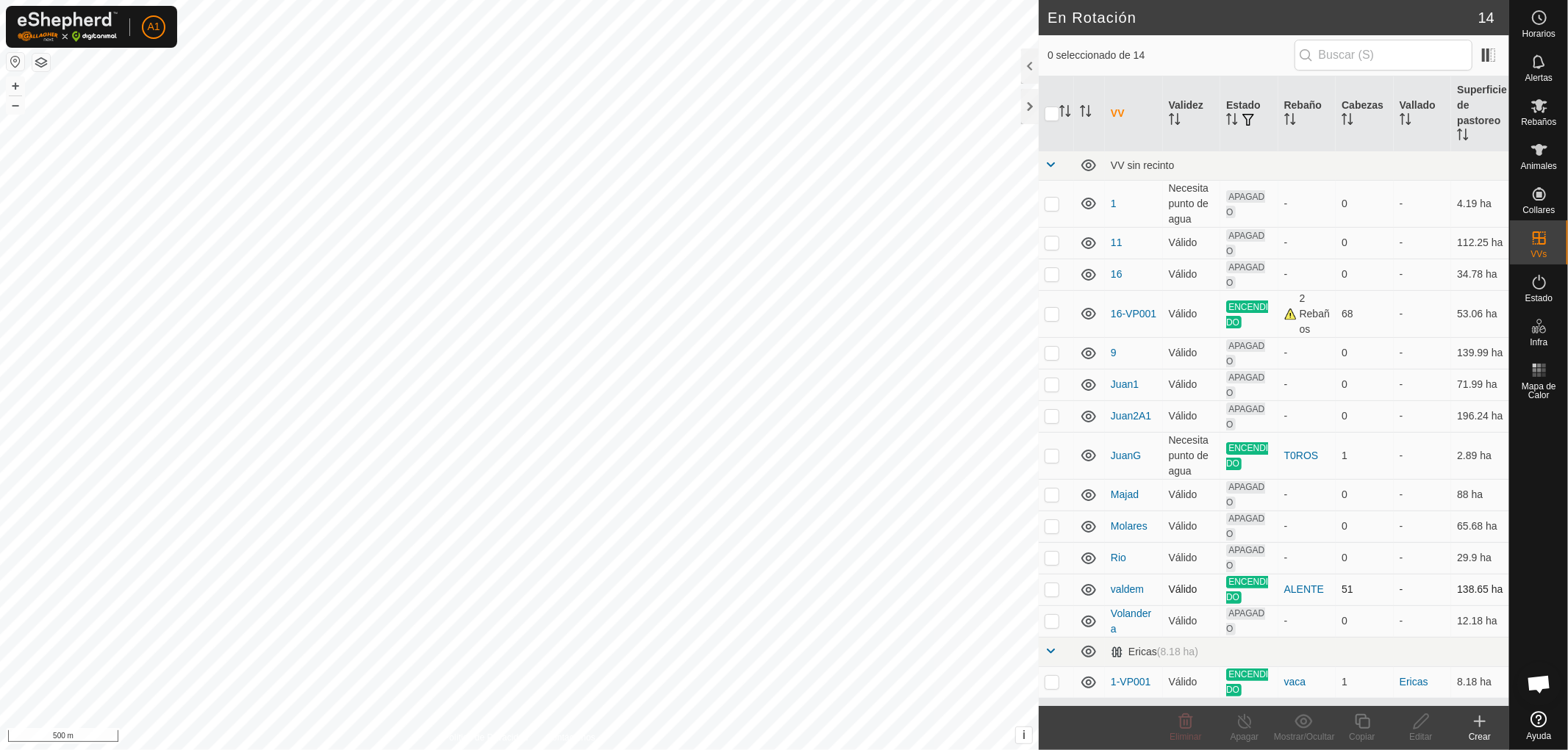
click at [1052, 589] on p-checkbox at bounding box center [1051, 589] width 15 height 11
checkbox input "true"
click at [1364, 736] on div "Copiar" at bounding box center [1362, 737] width 58 height 13
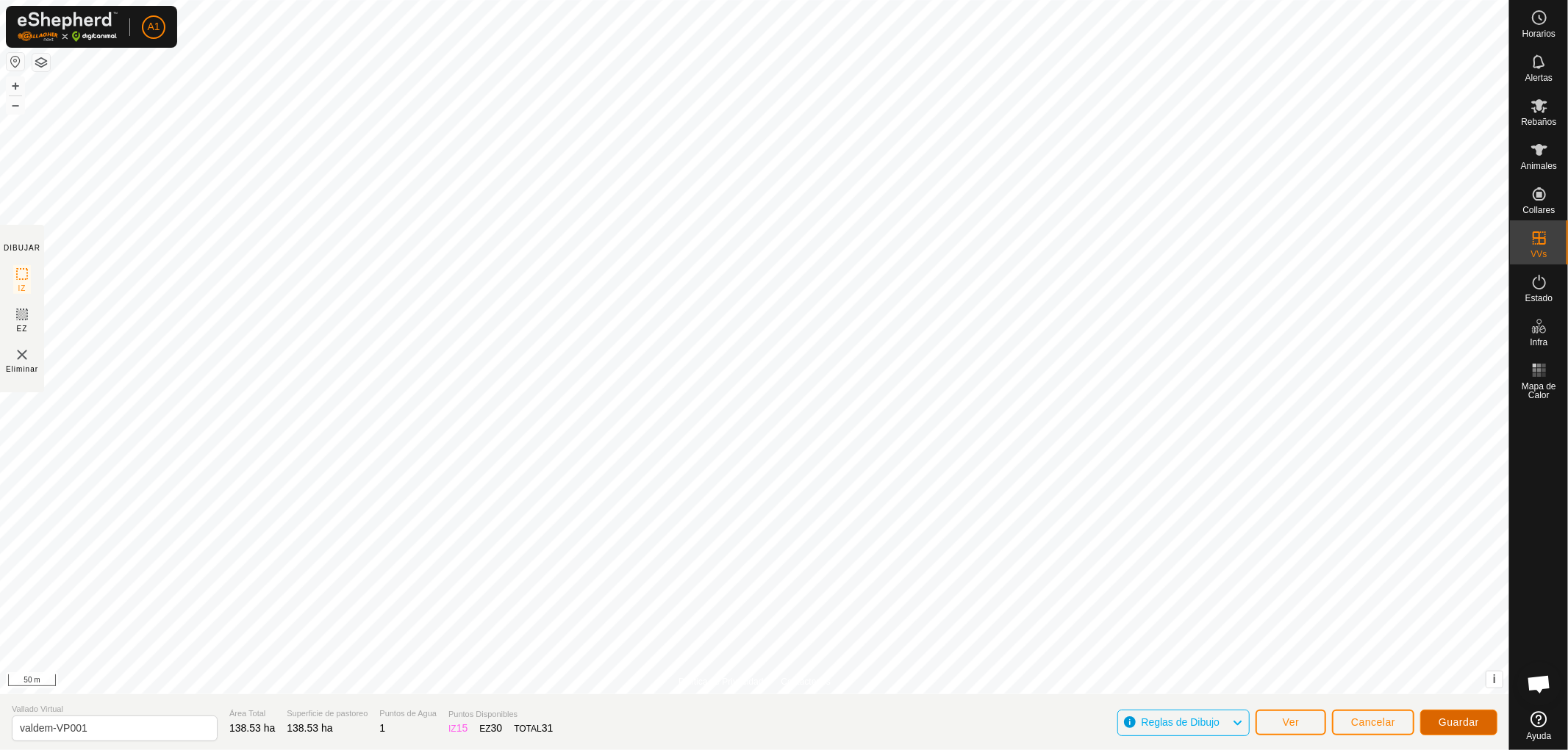
click at [1472, 720] on span "Guardar" at bounding box center [1459, 722] width 41 height 11
click at [150, 29] on span "A1" at bounding box center [153, 27] width 12 height 15
click at [206, 116] on link "Cerrar sesión" at bounding box center [221, 115] width 145 height 24
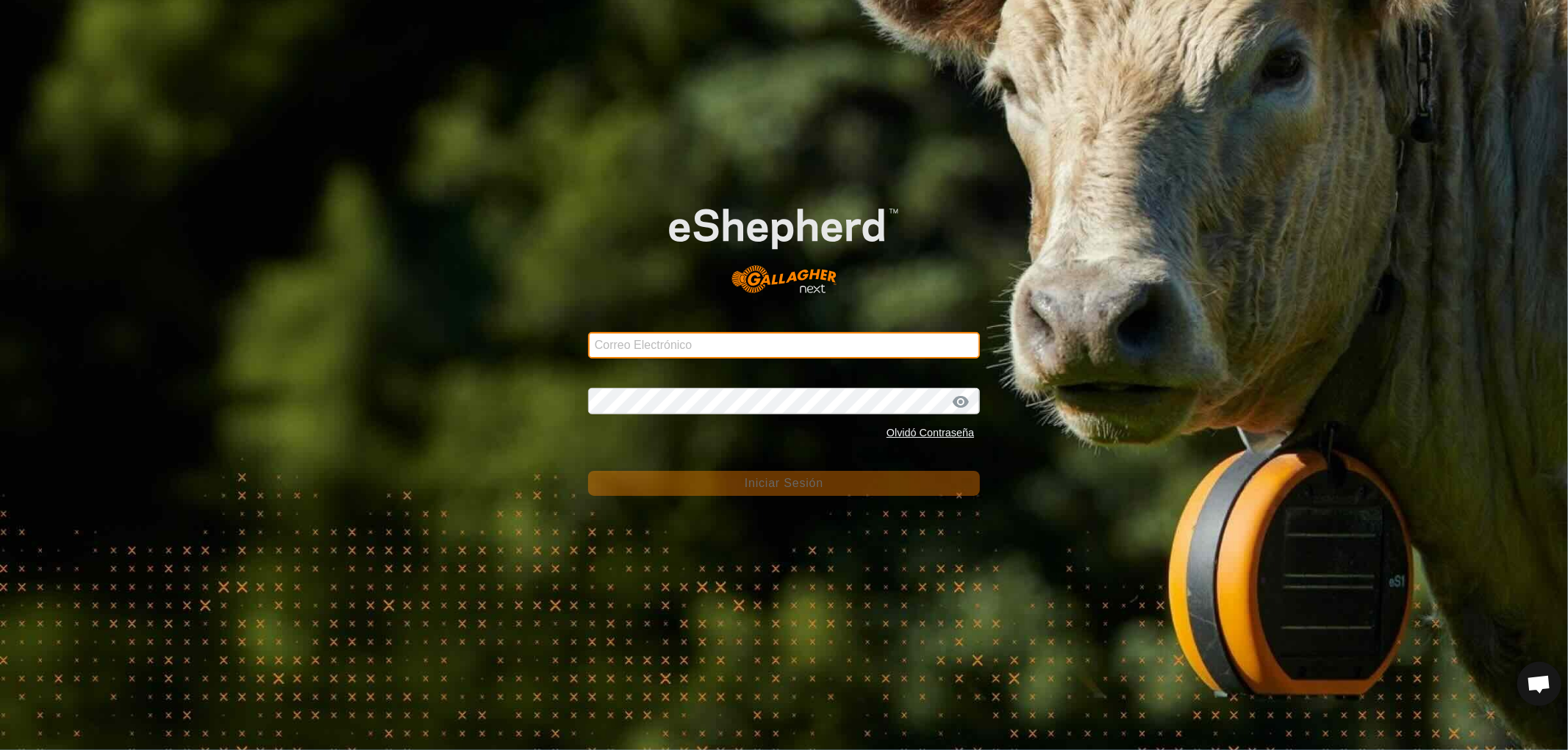
type input "[EMAIL_ADDRESS][DOMAIN_NAME]"
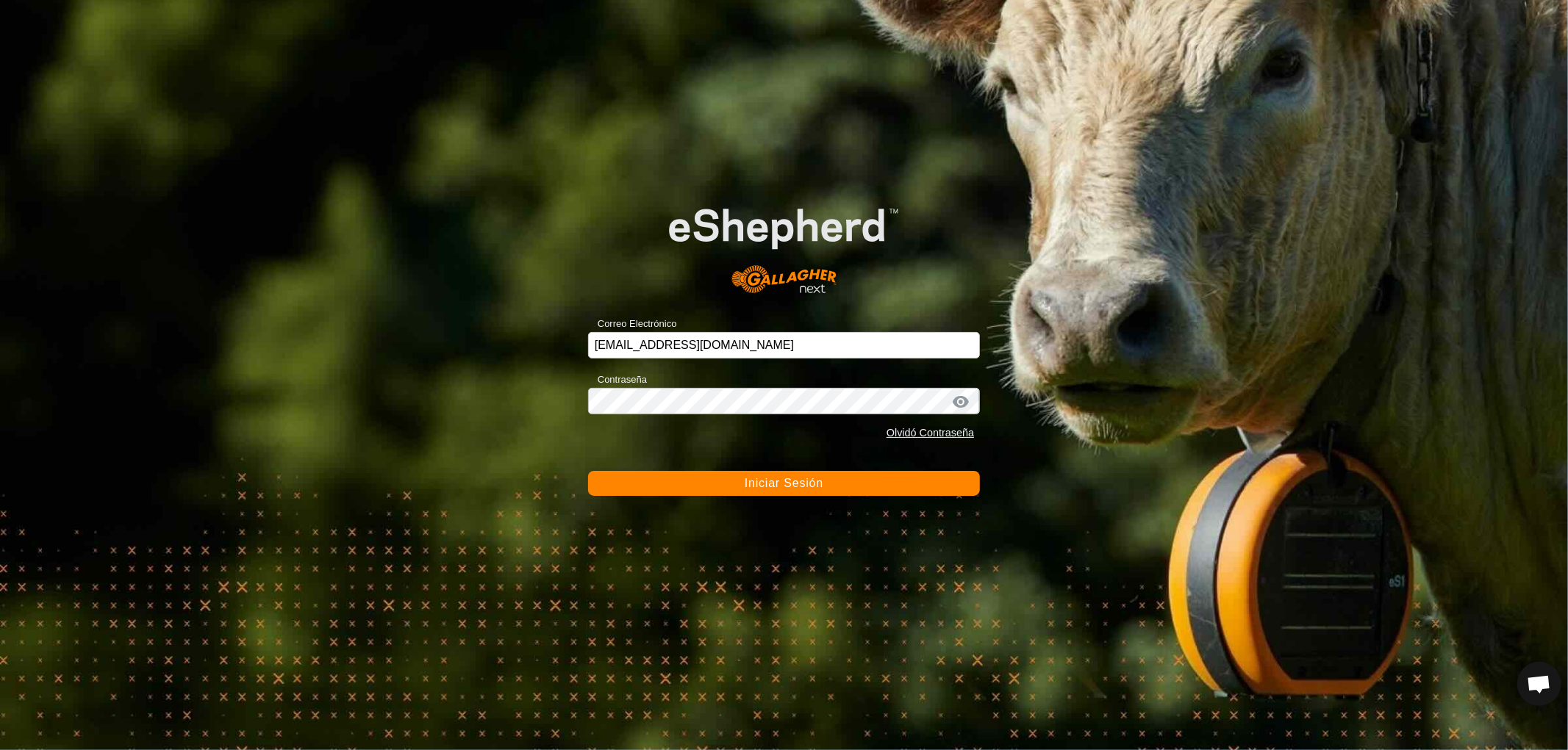
click at [762, 486] on span "Iniciar Sesión" at bounding box center [783, 483] width 79 height 12
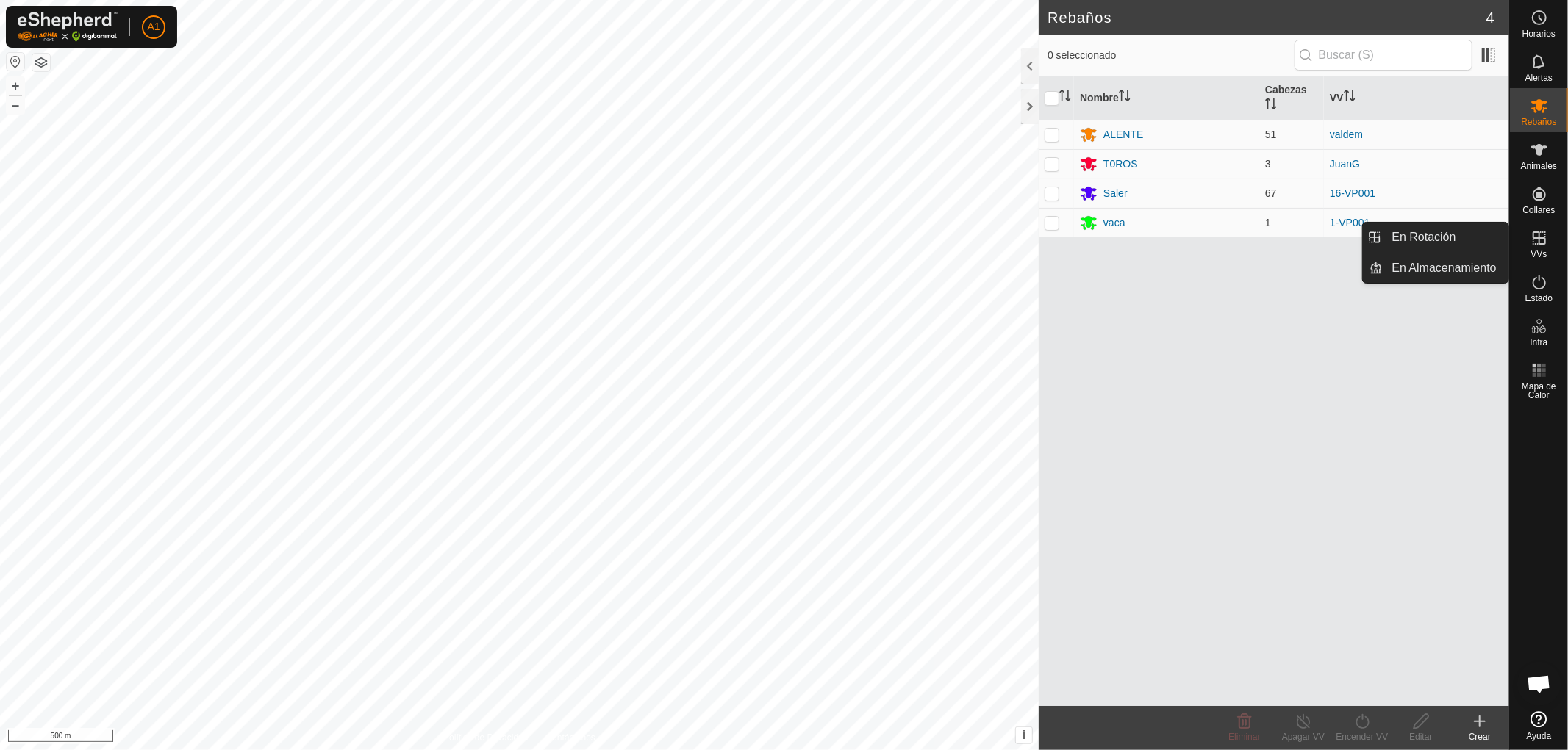
click at [1540, 240] on icon at bounding box center [1540, 238] width 18 height 18
click at [1409, 236] on link "En Rotación" at bounding box center [1446, 237] width 126 height 29
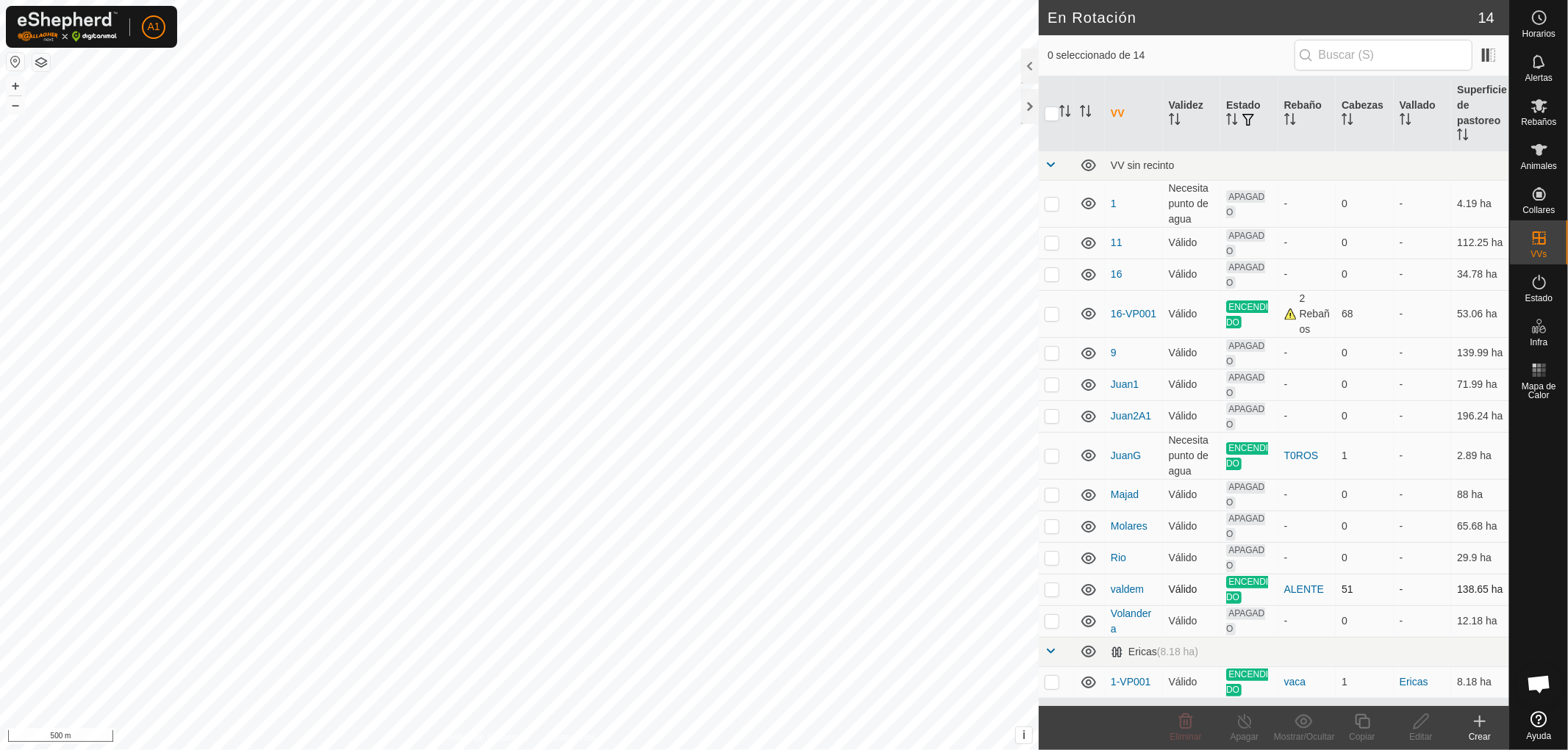
click at [1053, 589] on p-checkbox at bounding box center [1051, 589] width 15 height 11
checkbox input "true"
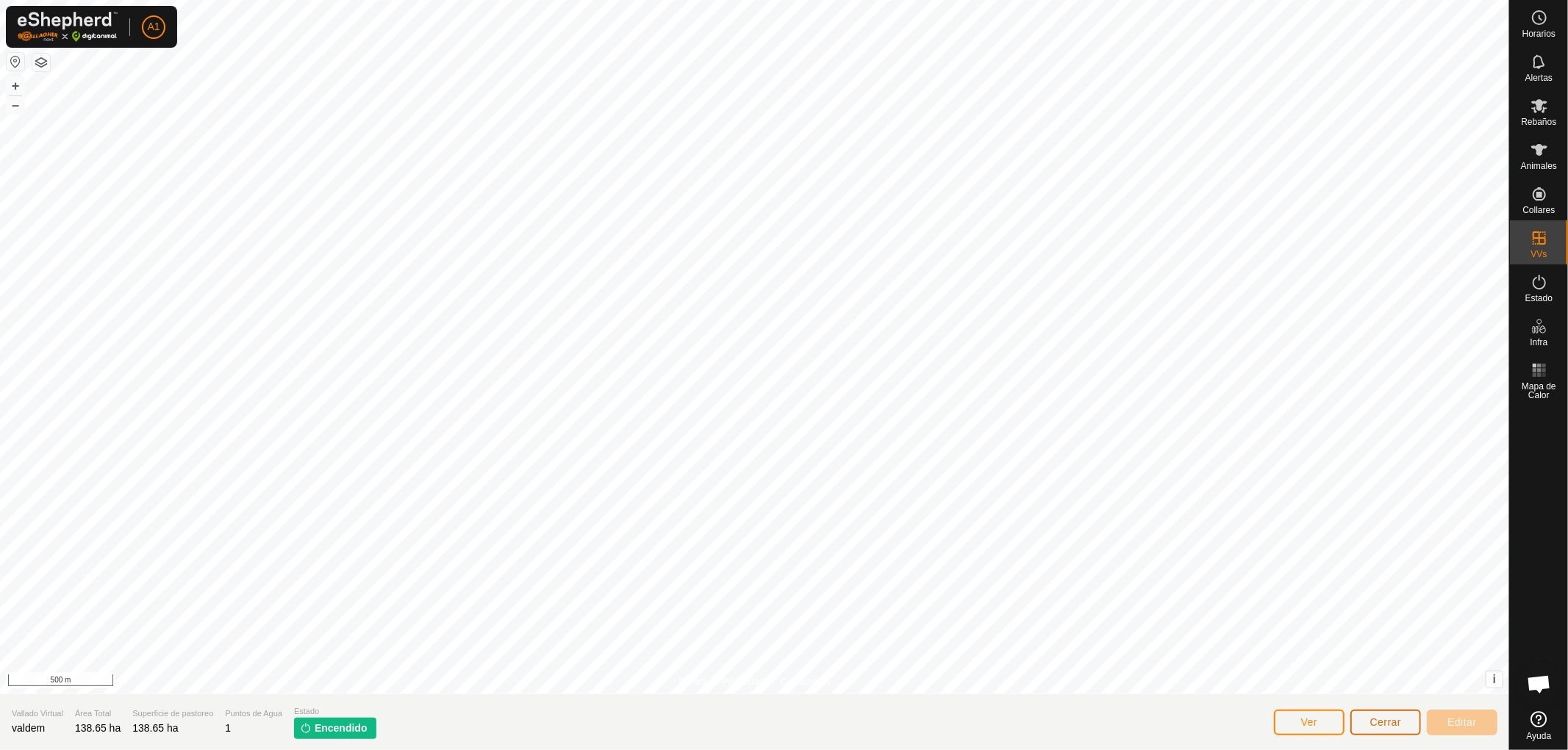
click at [1382, 720] on span "Cerrar" at bounding box center [1386, 722] width 32 height 11
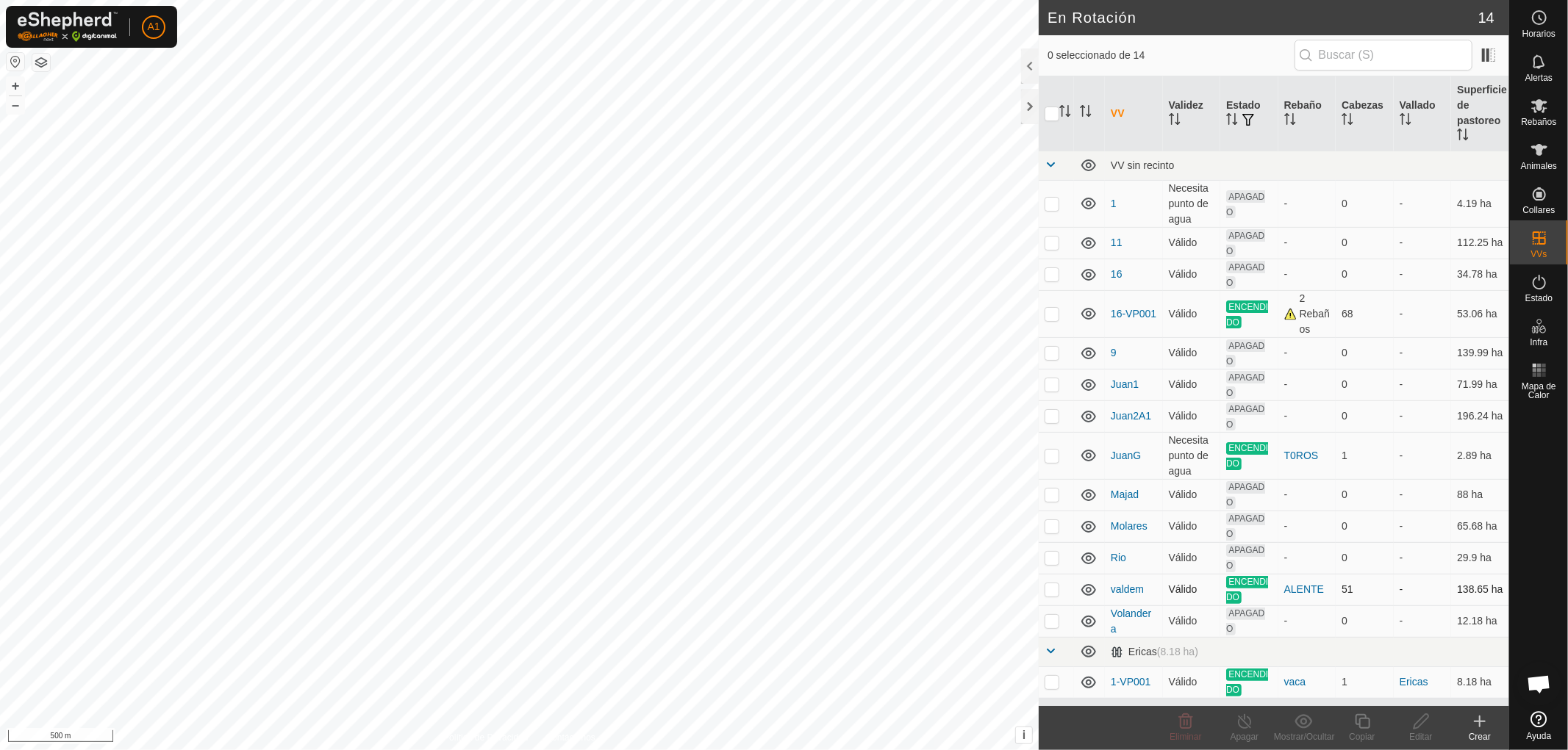
click at [1056, 591] on p-checkbox at bounding box center [1051, 589] width 15 height 11
checkbox input "true"
click at [1358, 728] on icon at bounding box center [1362, 722] width 19 height 18
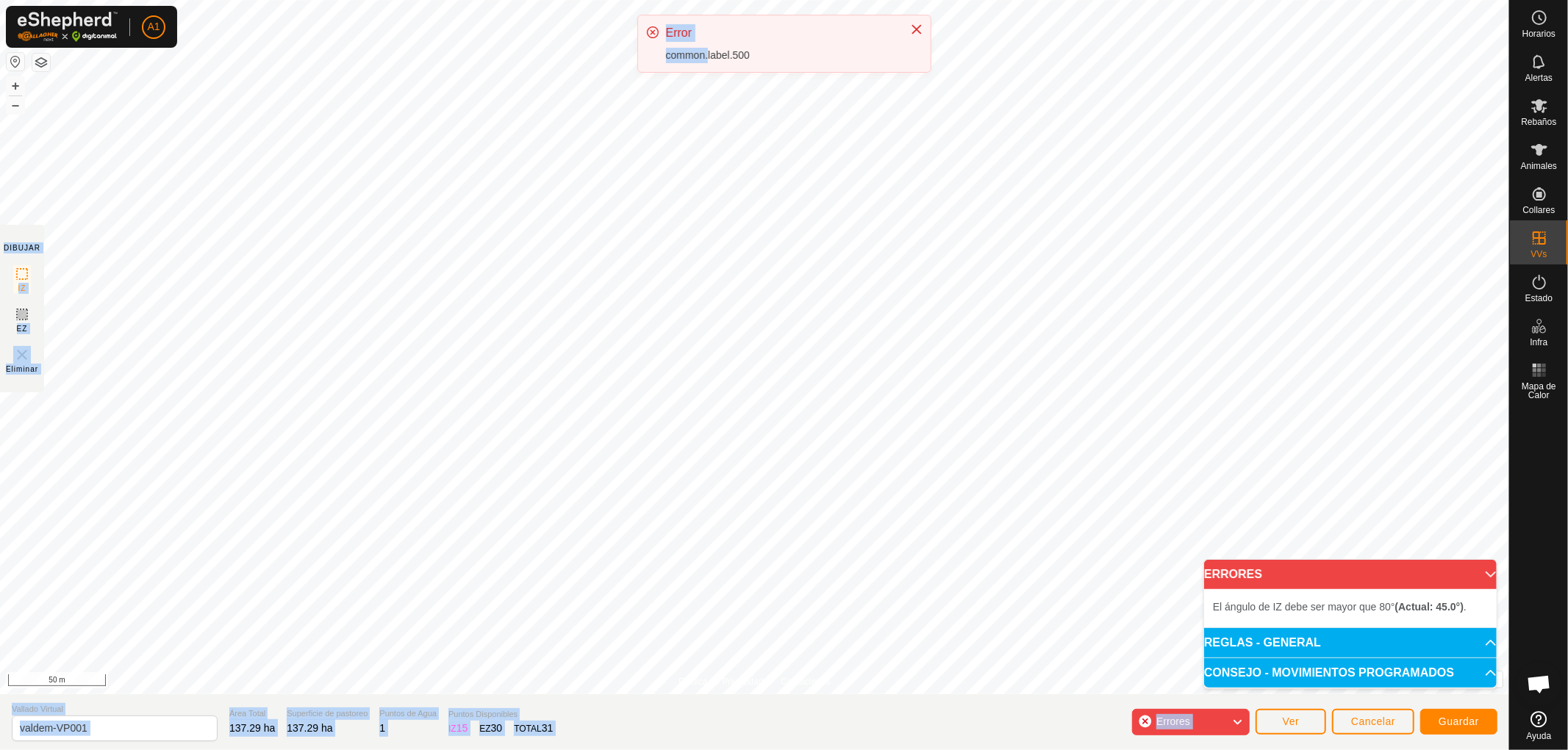
click at [723, 336] on div "A1 Horarios Alertas Rebaños Animales Collares VVs Estado Infra Mapa de Calor Ay…" at bounding box center [784, 375] width 1568 height 750
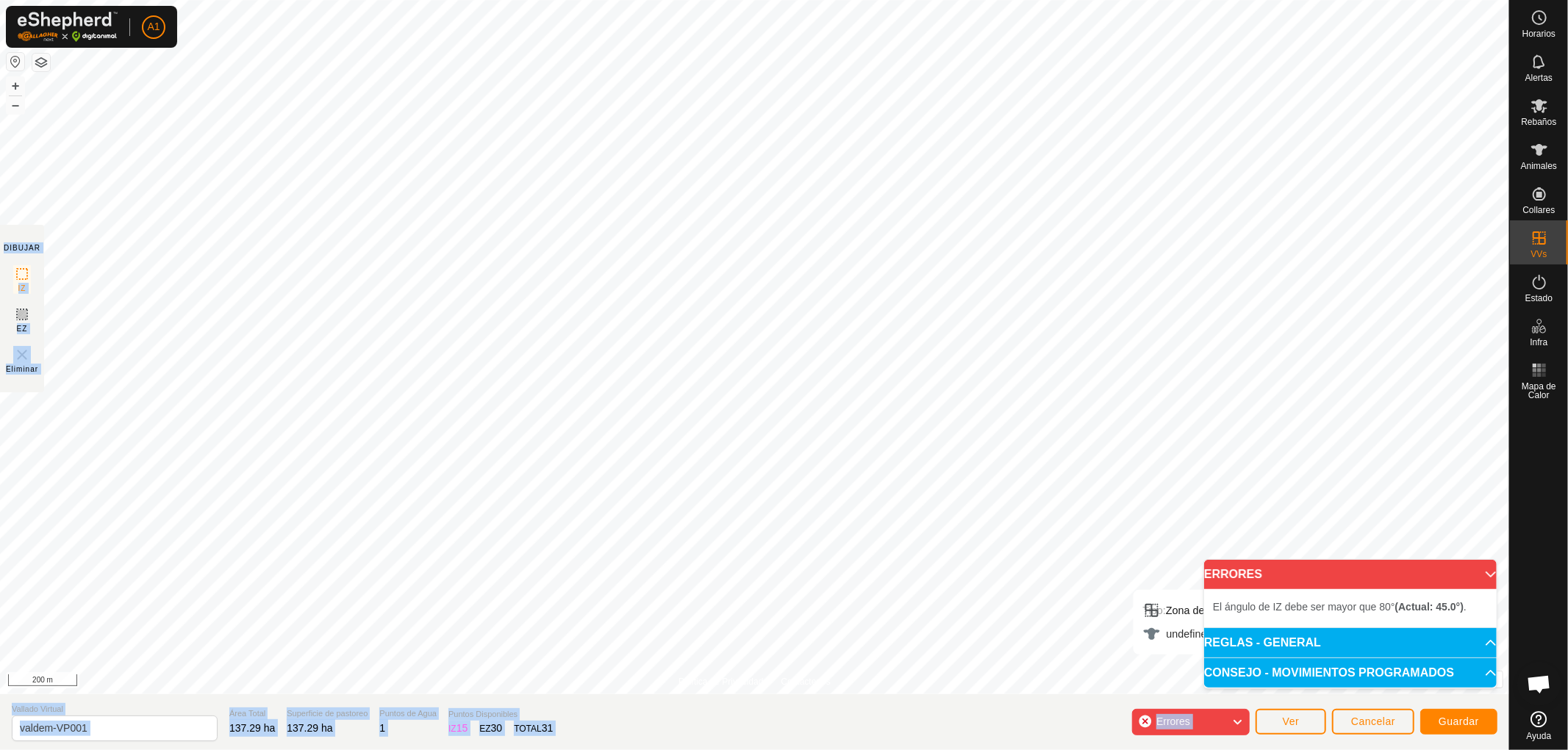
click at [1173, 718] on span "Errores" at bounding box center [1173, 721] width 34 height 11
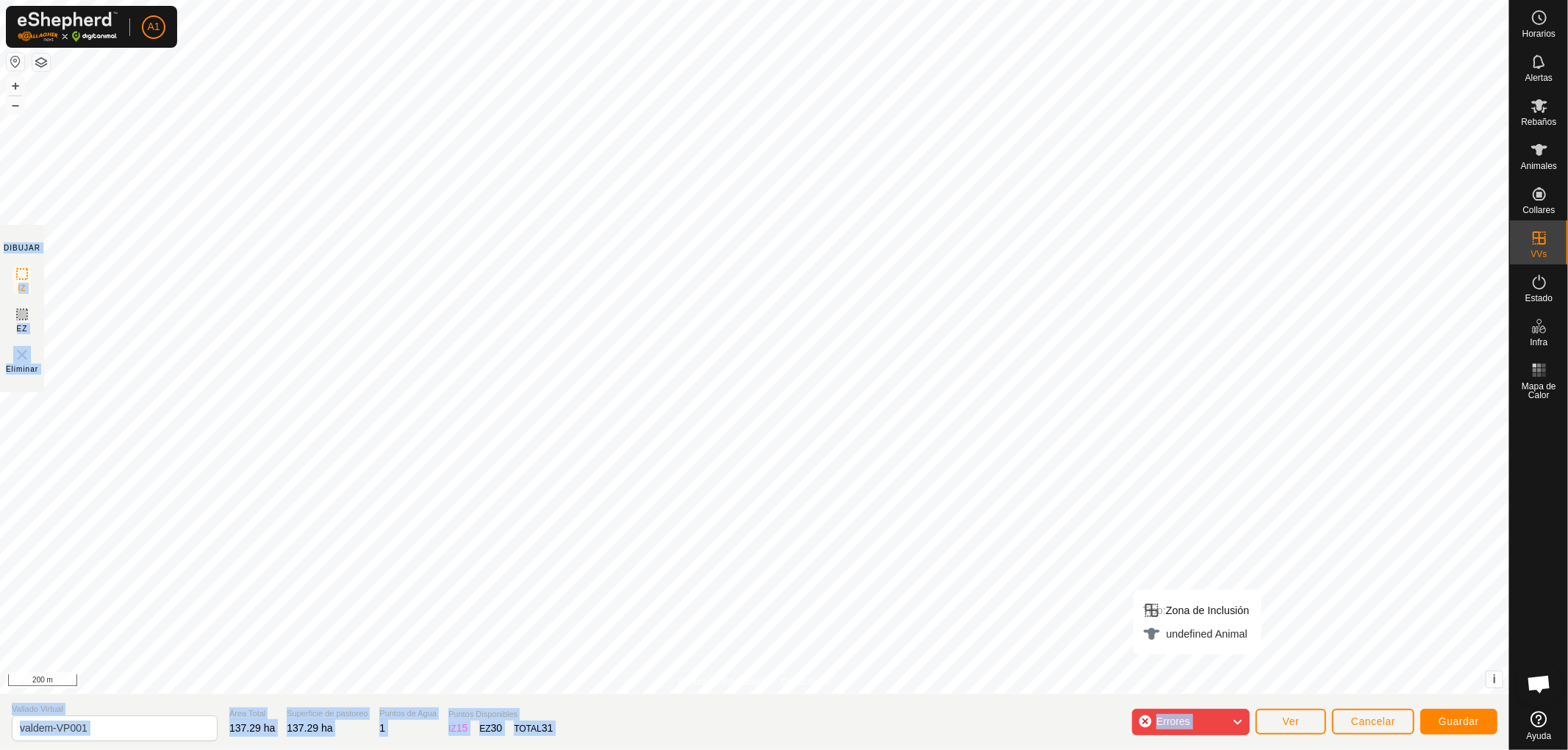
click at [1241, 723] on icon at bounding box center [1236, 723] width 12 height 19
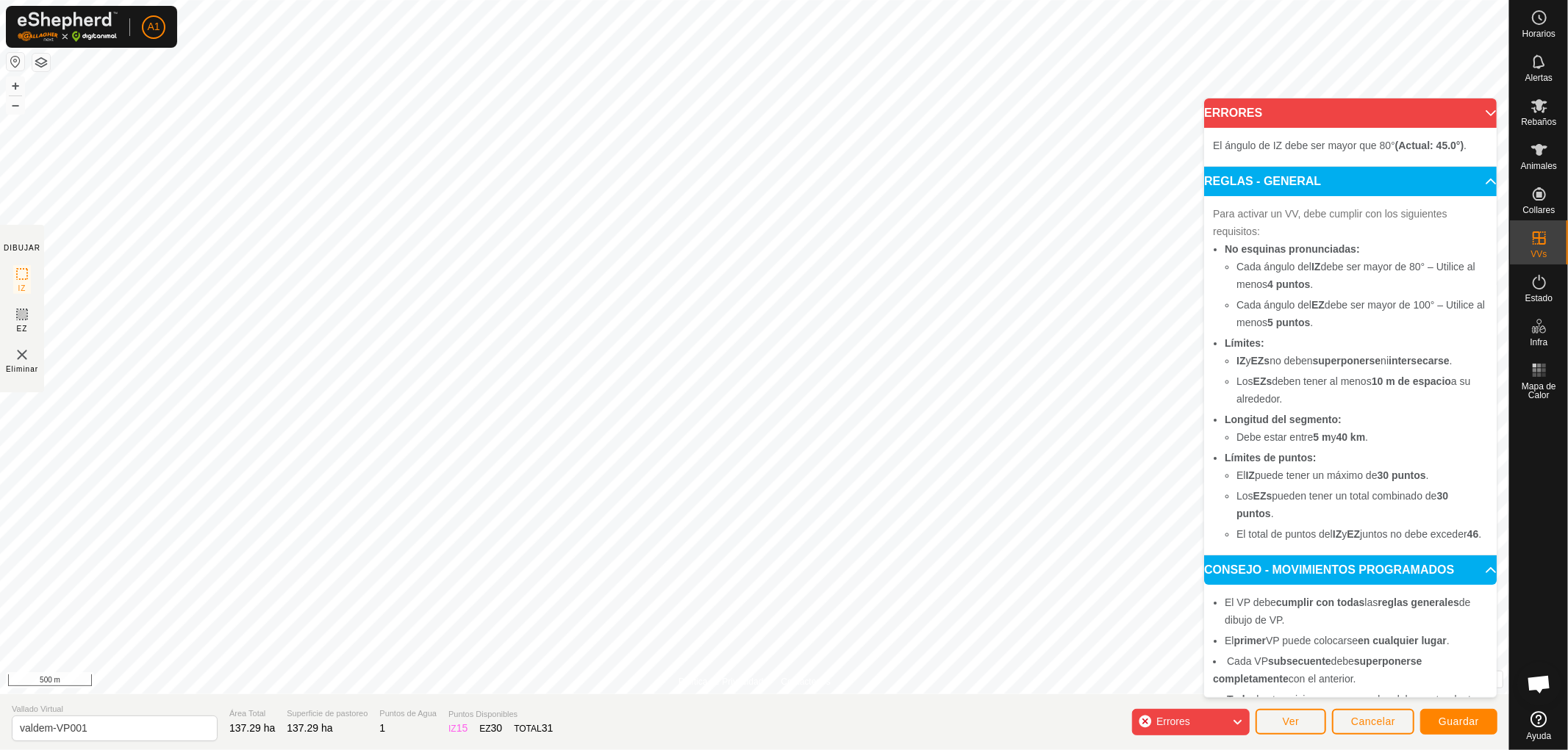
click at [1237, 715] on icon at bounding box center [1236, 723] width 12 height 19
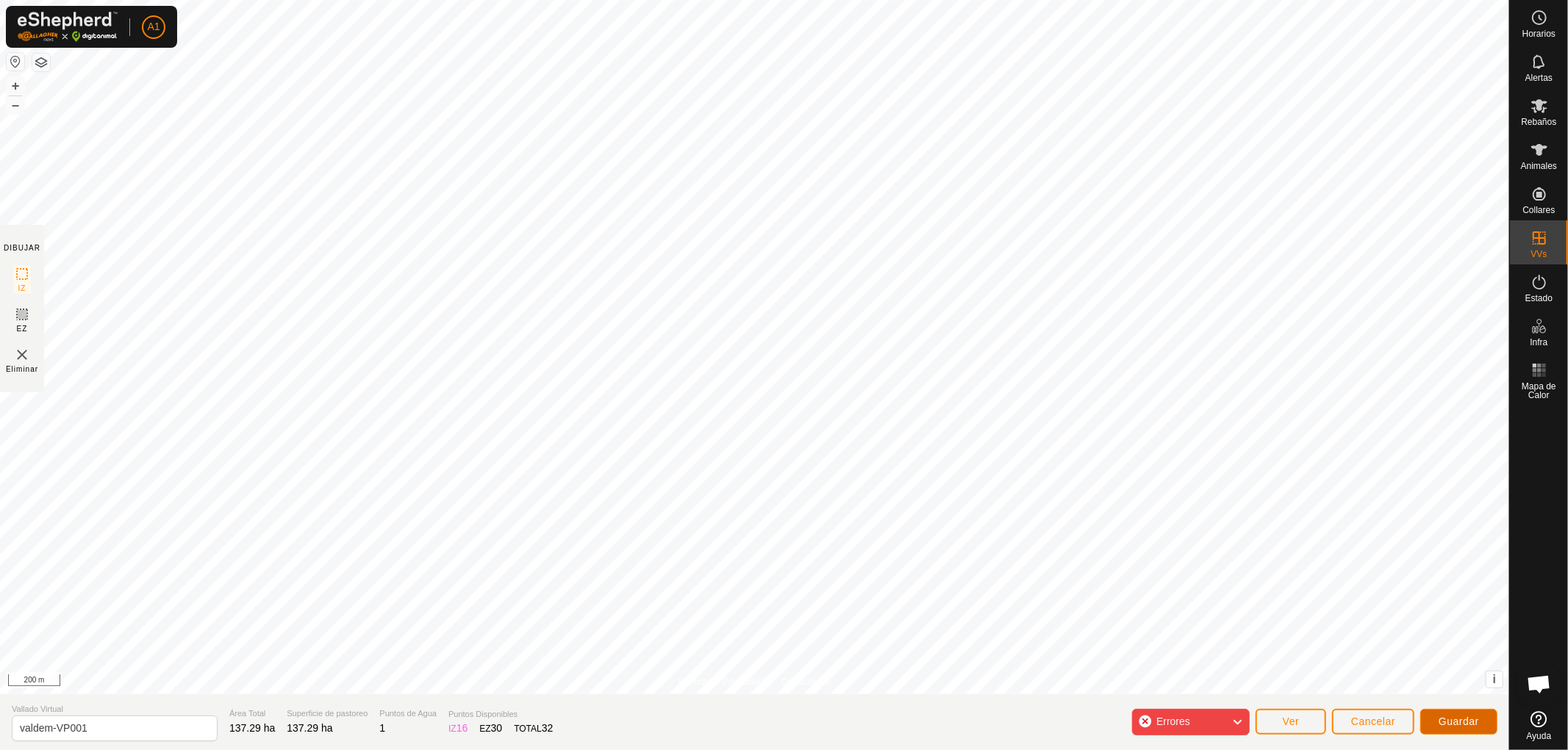
click at [1452, 717] on span "Guardar" at bounding box center [1459, 721] width 41 height 11
click at [1365, 718] on span "Cancelar" at bounding box center [1373, 721] width 44 height 11
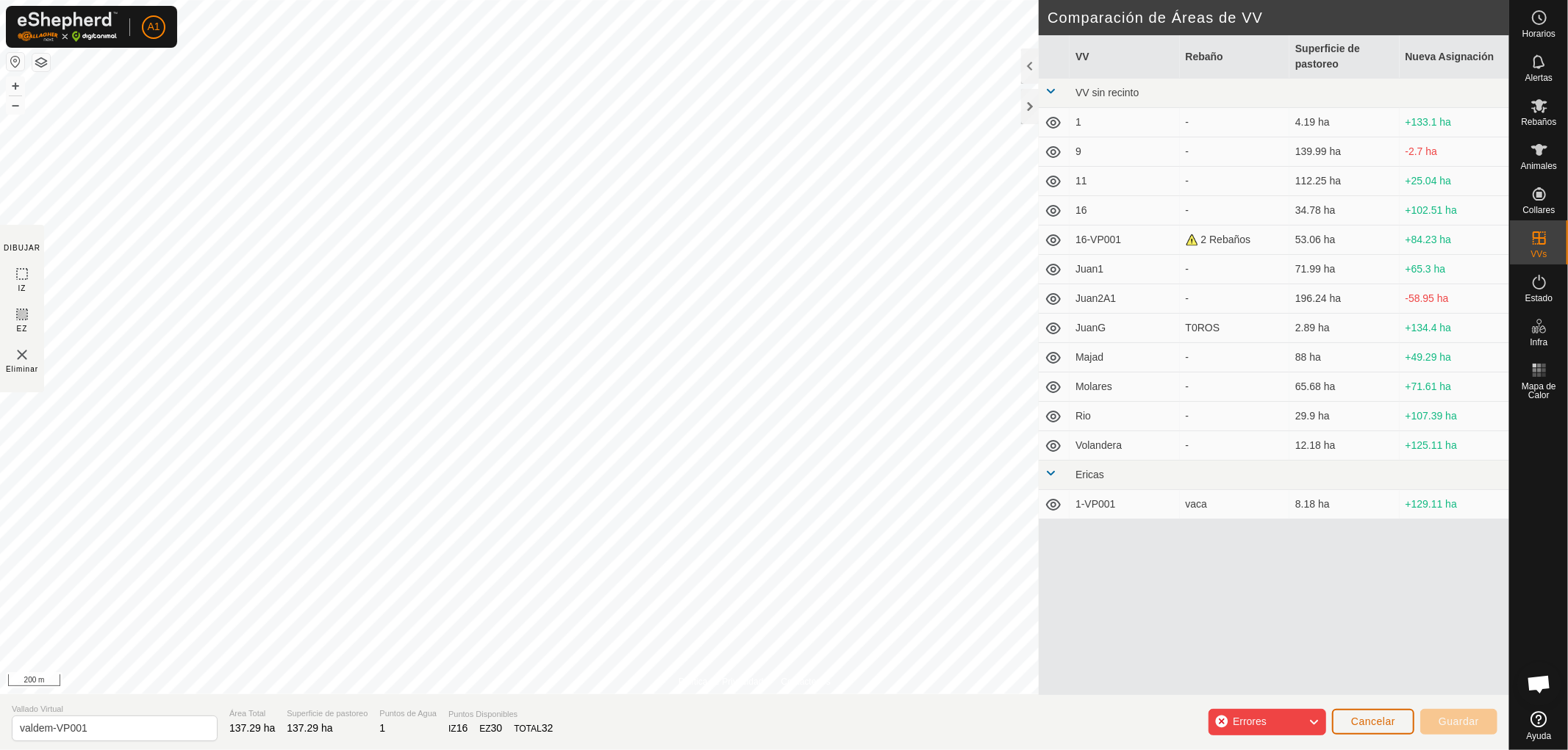
click at [1383, 716] on span "Cancelar" at bounding box center [1373, 721] width 44 height 11
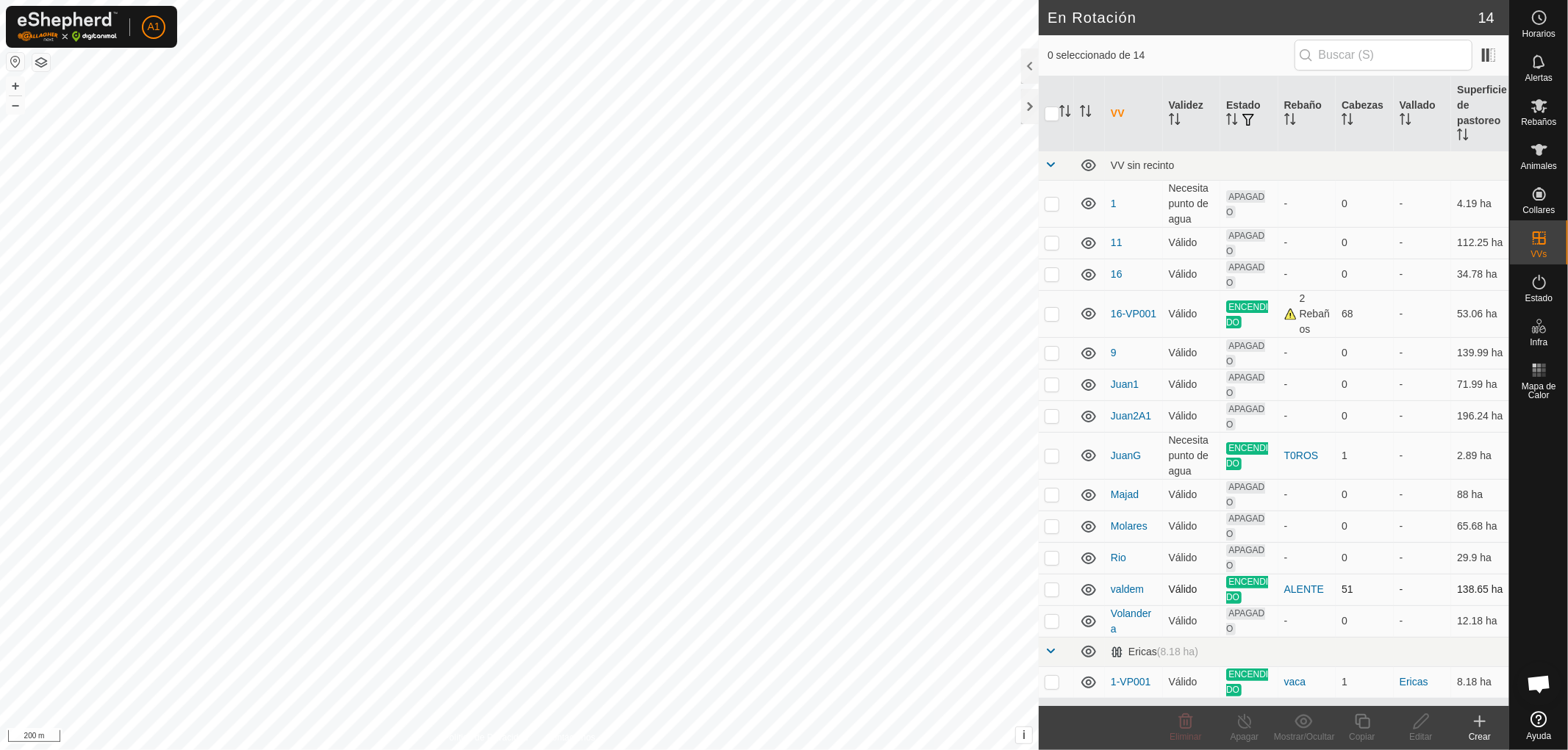
click at [1053, 590] on p-checkbox at bounding box center [1051, 589] width 15 height 11
checkbox input "true"
click at [1362, 732] on div "Copiar" at bounding box center [1362, 737] width 58 height 13
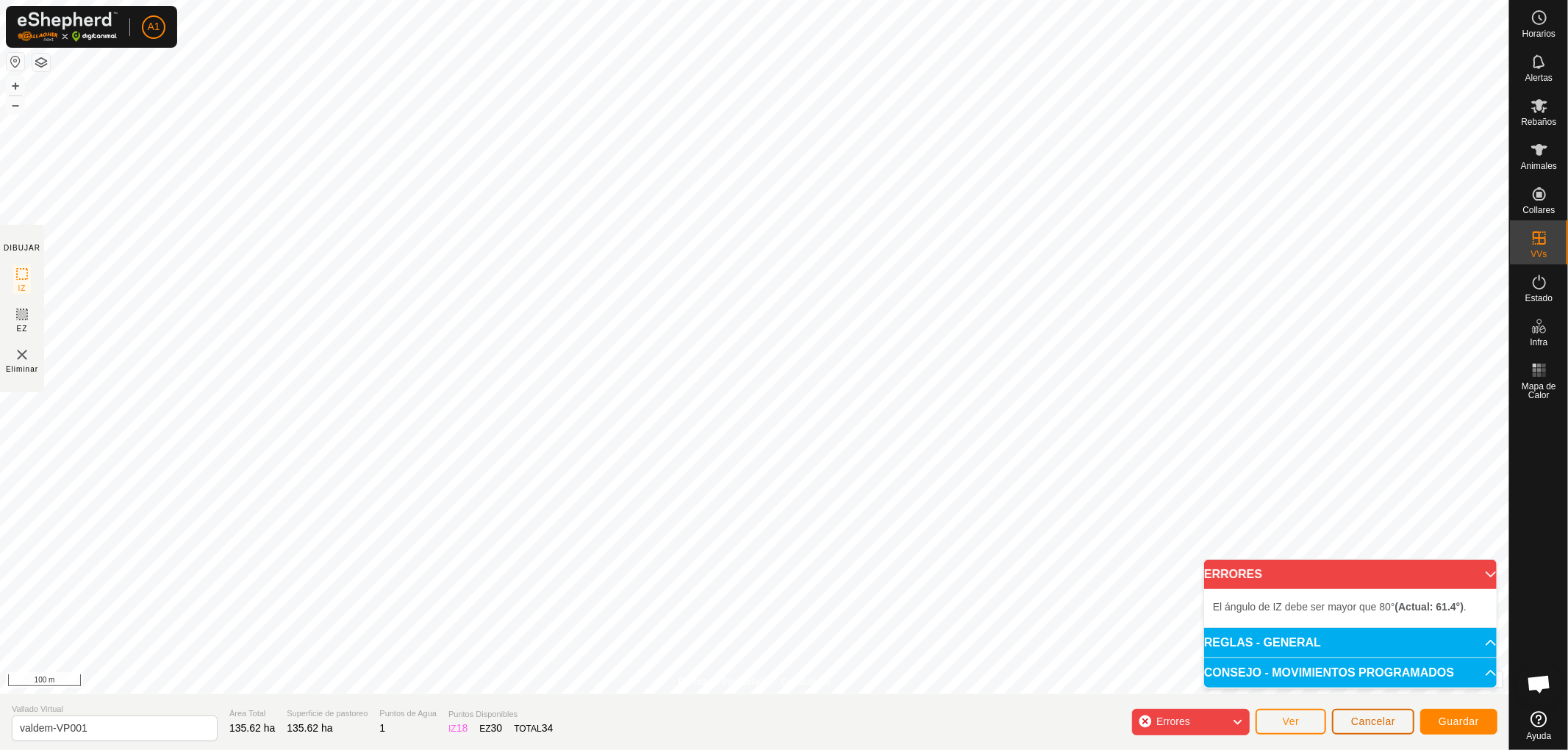
click at [1371, 716] on span "Cancelar" at bounding box center [1373, 721] width 44 height 11
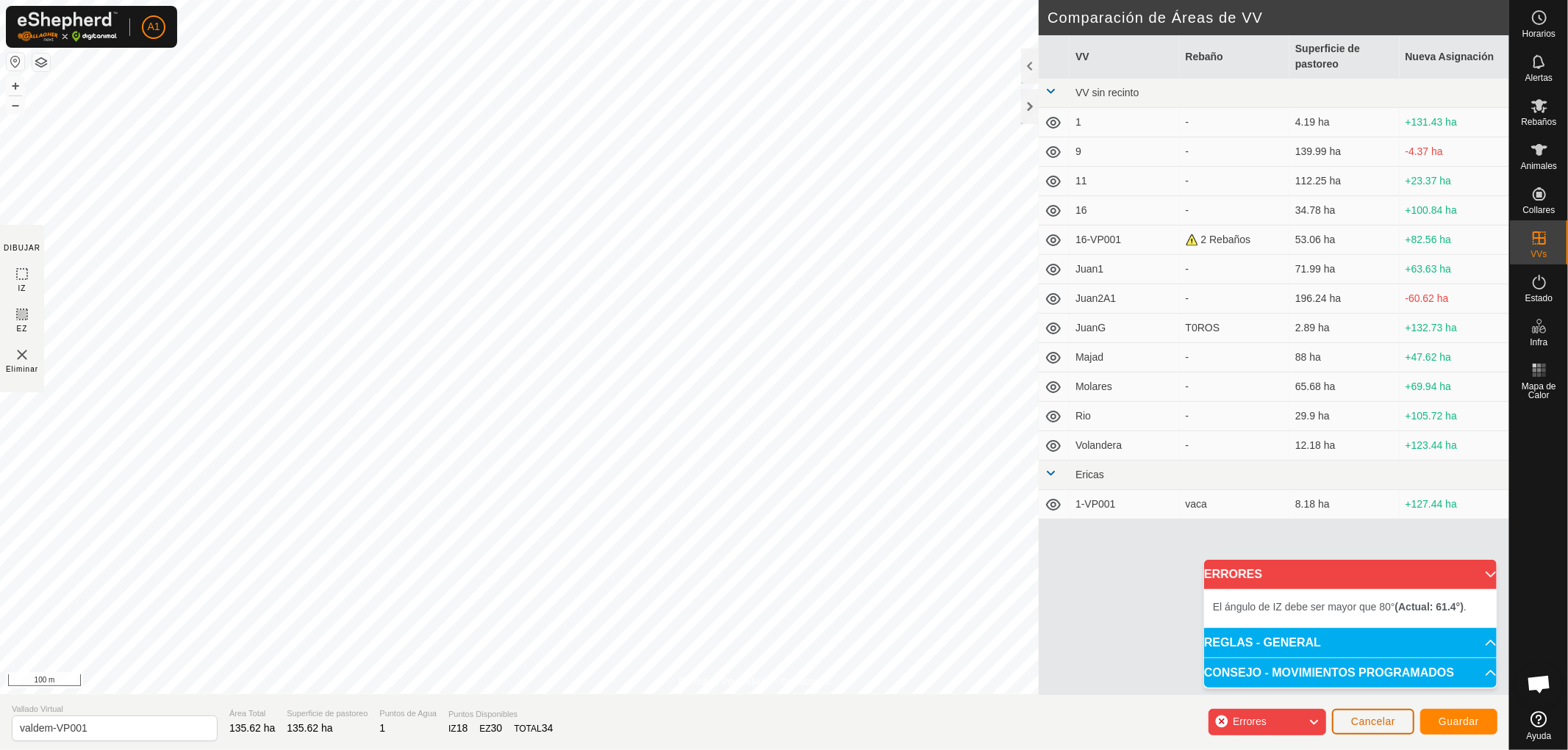
click at [1384, 723] on span "Cancelar" at bounding box center [1373, 721] width 44 height 11
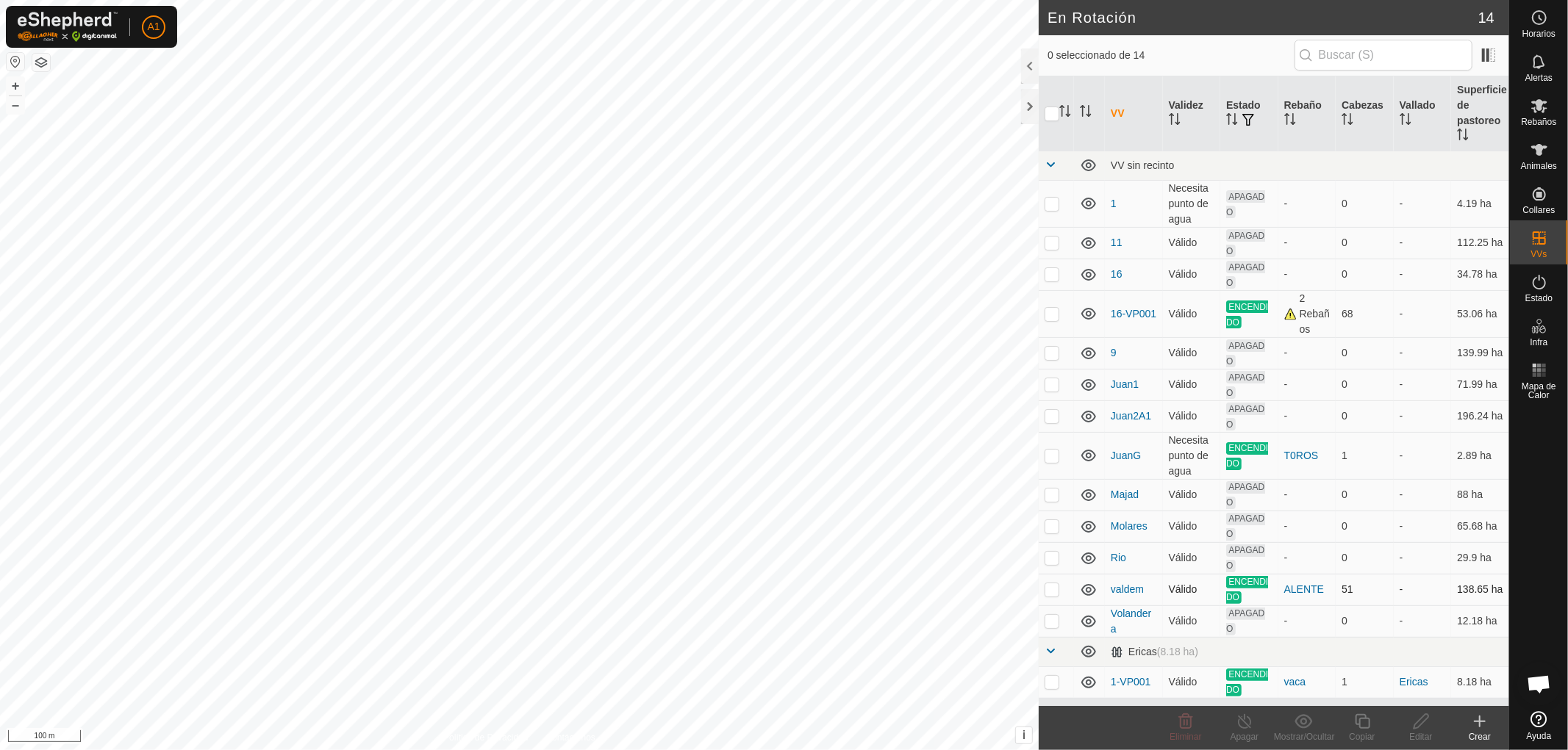
click at [1053, 588] on p-checkbox at bounding box center [1051, 589] width 15 height 11
checkbox input "true"
click at [1356, 728] on icon at bounding box center [1362, 722] width 19 height 18
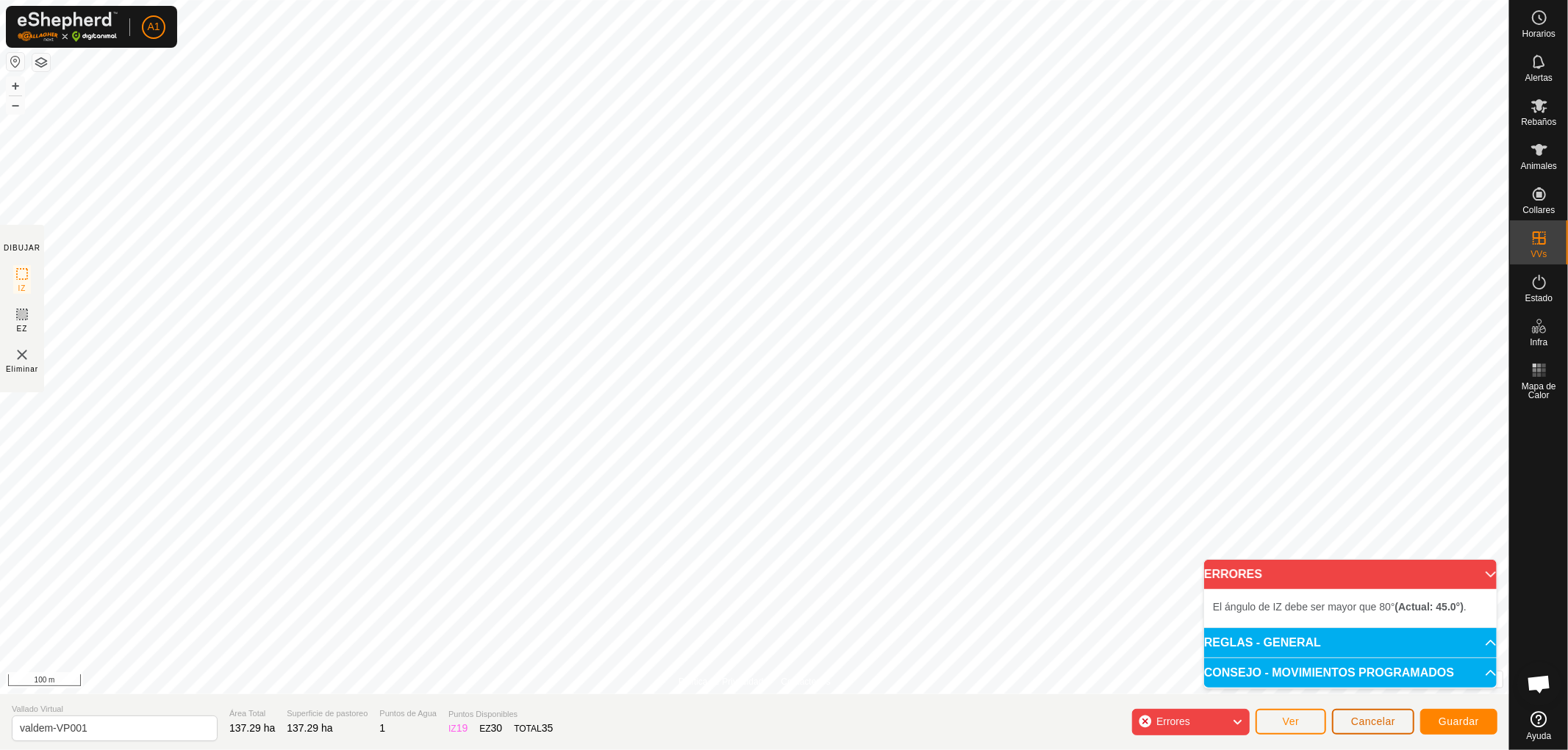
click at [1369, 721] on span "Cancelar" at bounding box center [1373, 721] width 44 height 11
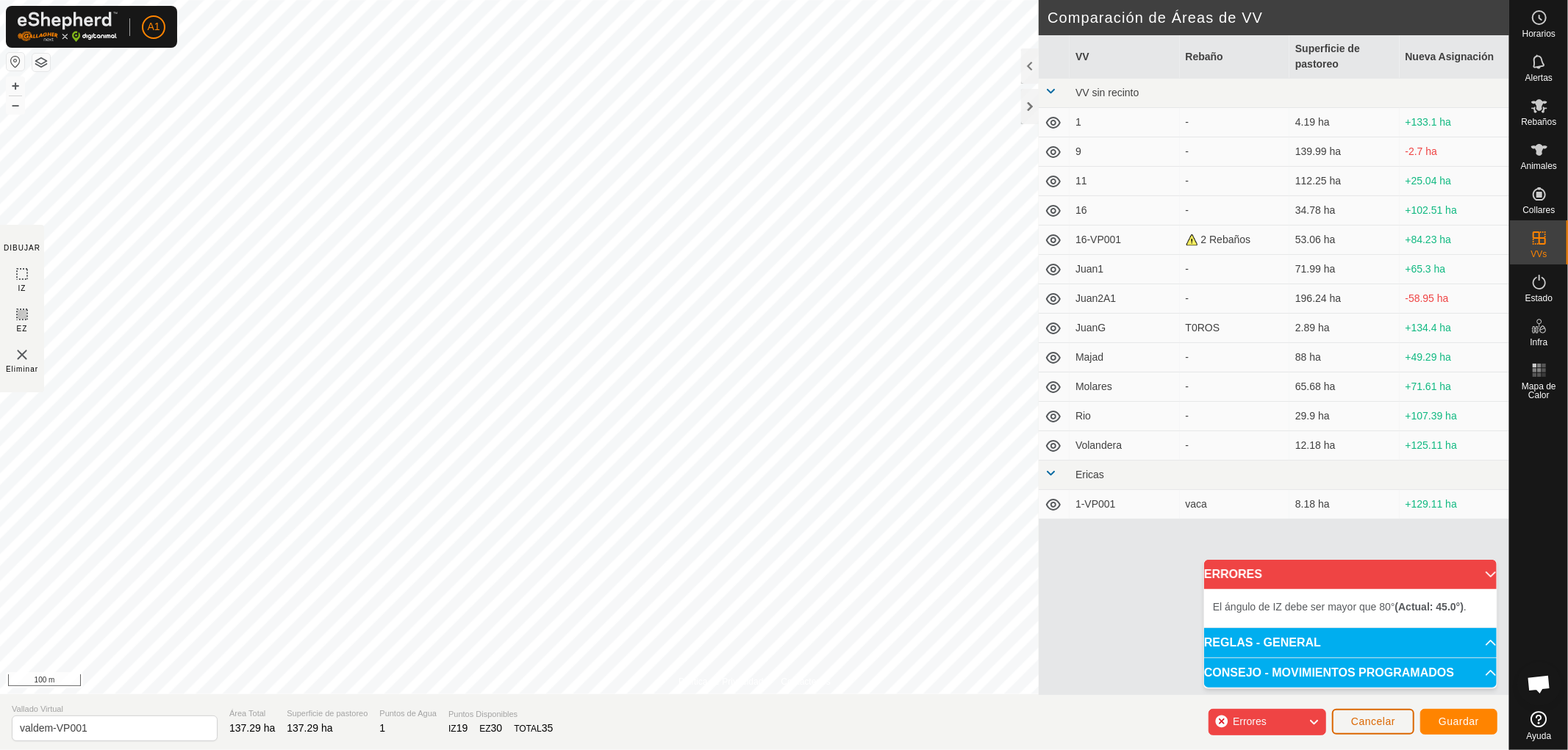
click at [1377, 723] on span "Cancelar" at bounding box center [1373, 721] width 44 height 11
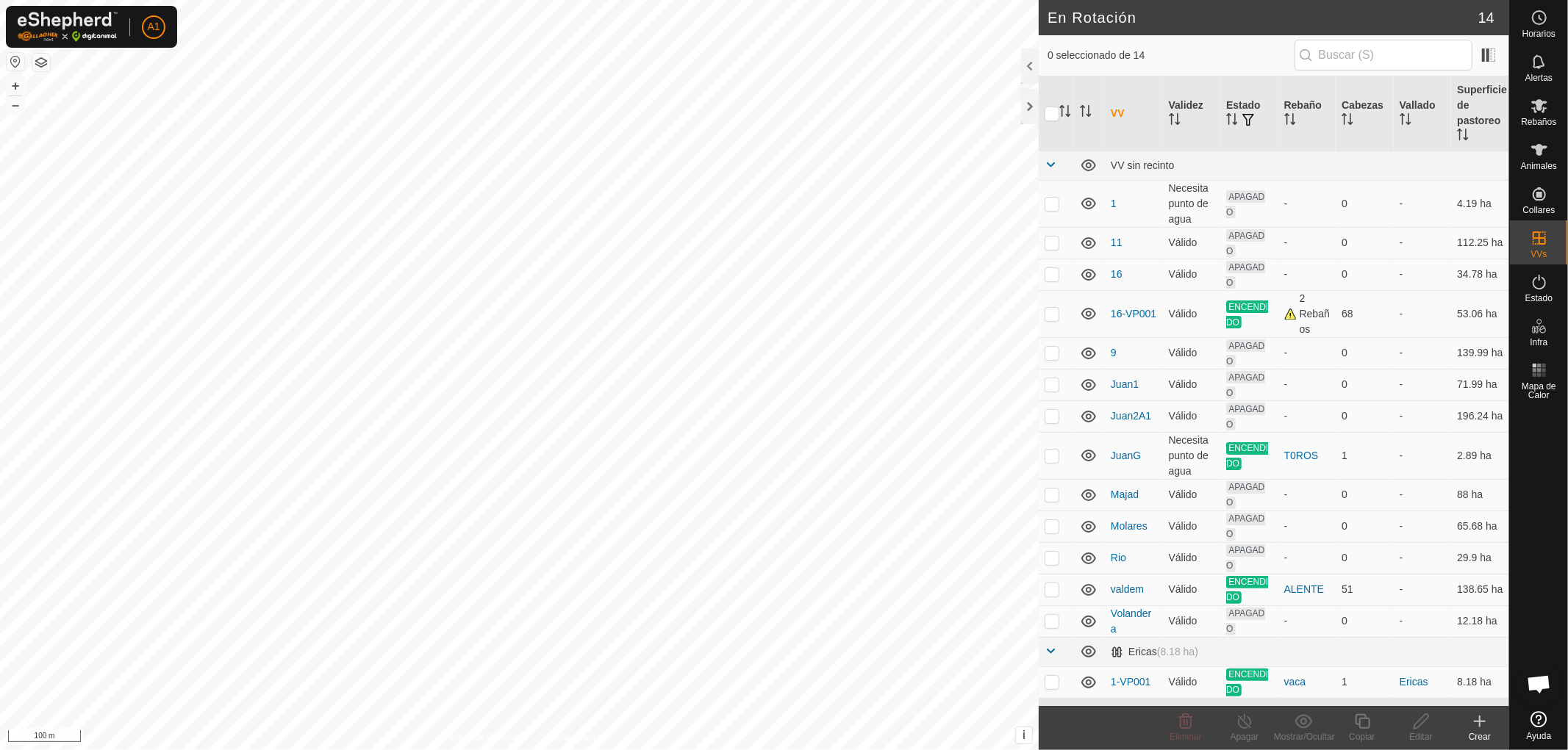
click at [1479, 736] on div "Crear" at bounding box center [1480, 737] width 58 height 13
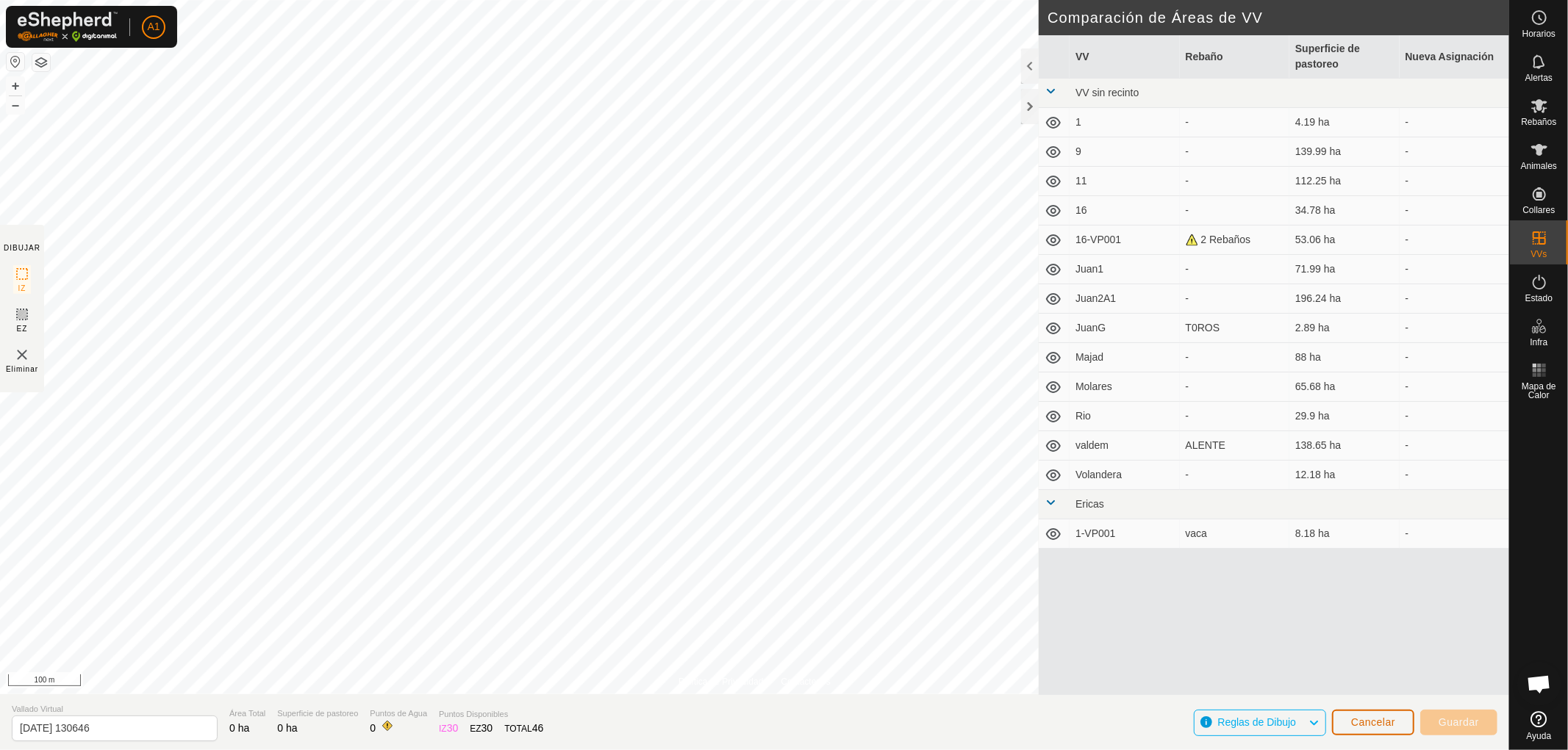
click at [1368, 724] on span "Cancelar" at bounding box center [1373, 722] width 44 height 11
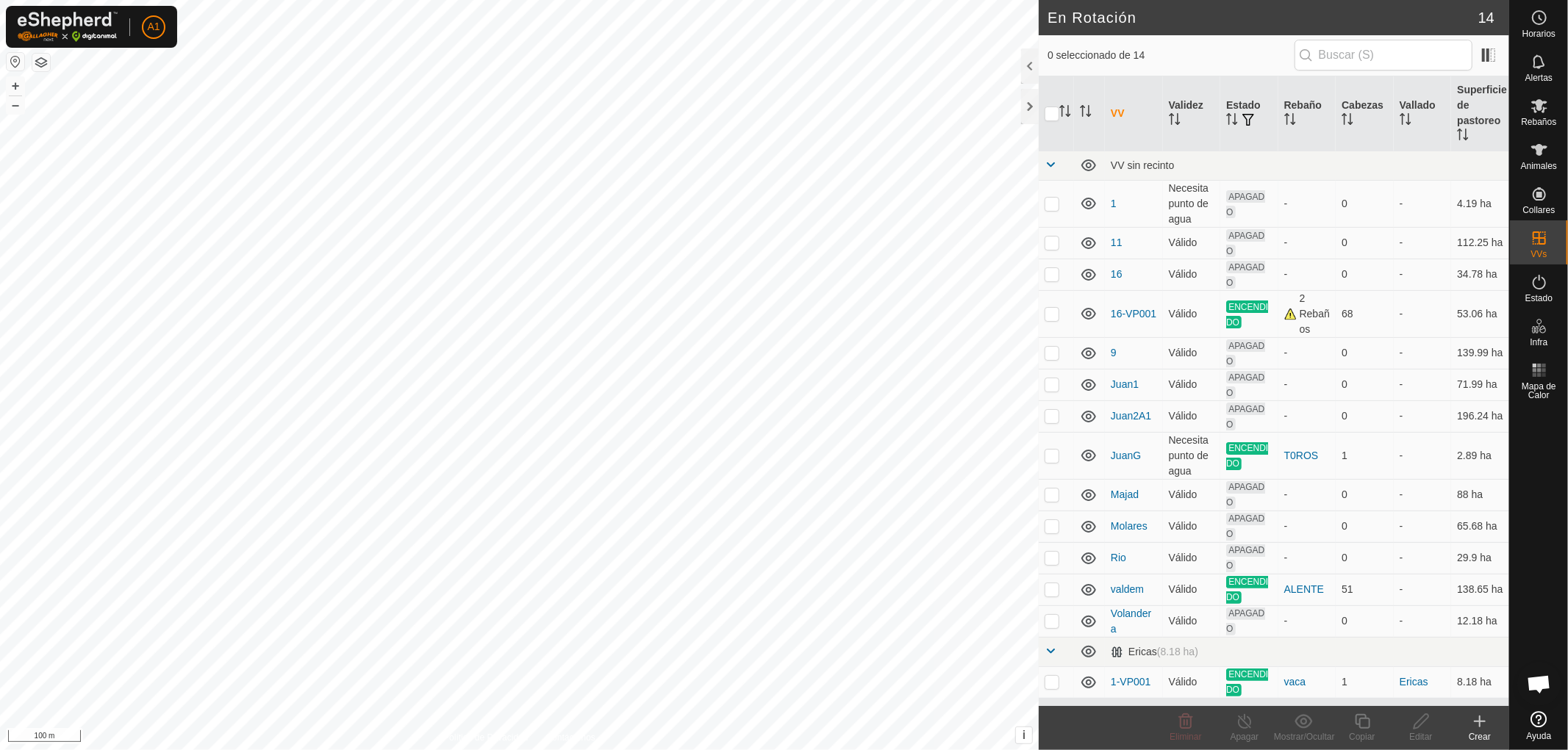
click at [1482, 732] on div "Crear" at bounding box center [1480, 737] width 58 height 13
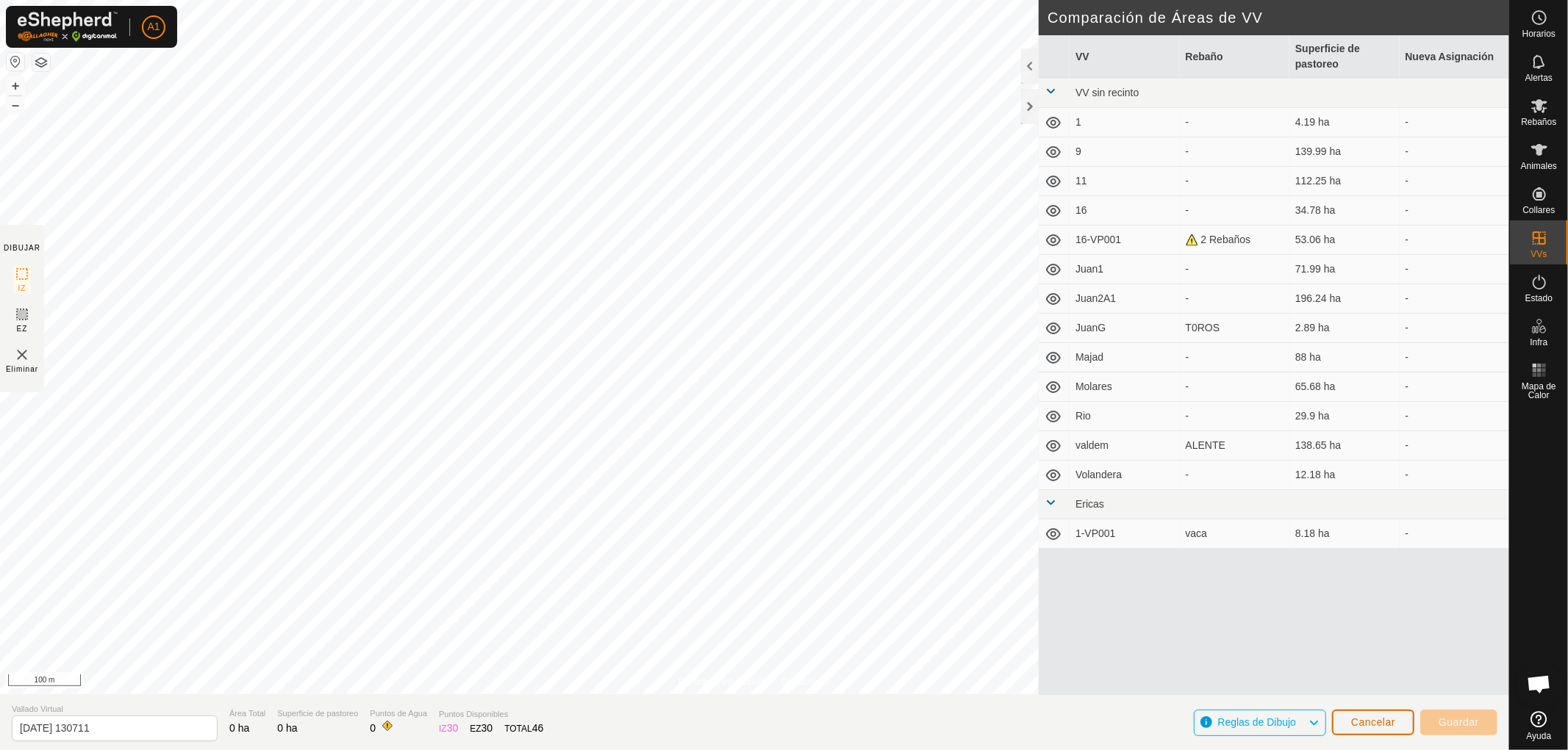
click at [1376, 723] on span "Cancelar" at bounding box center [1373, 722] width 44 height 11
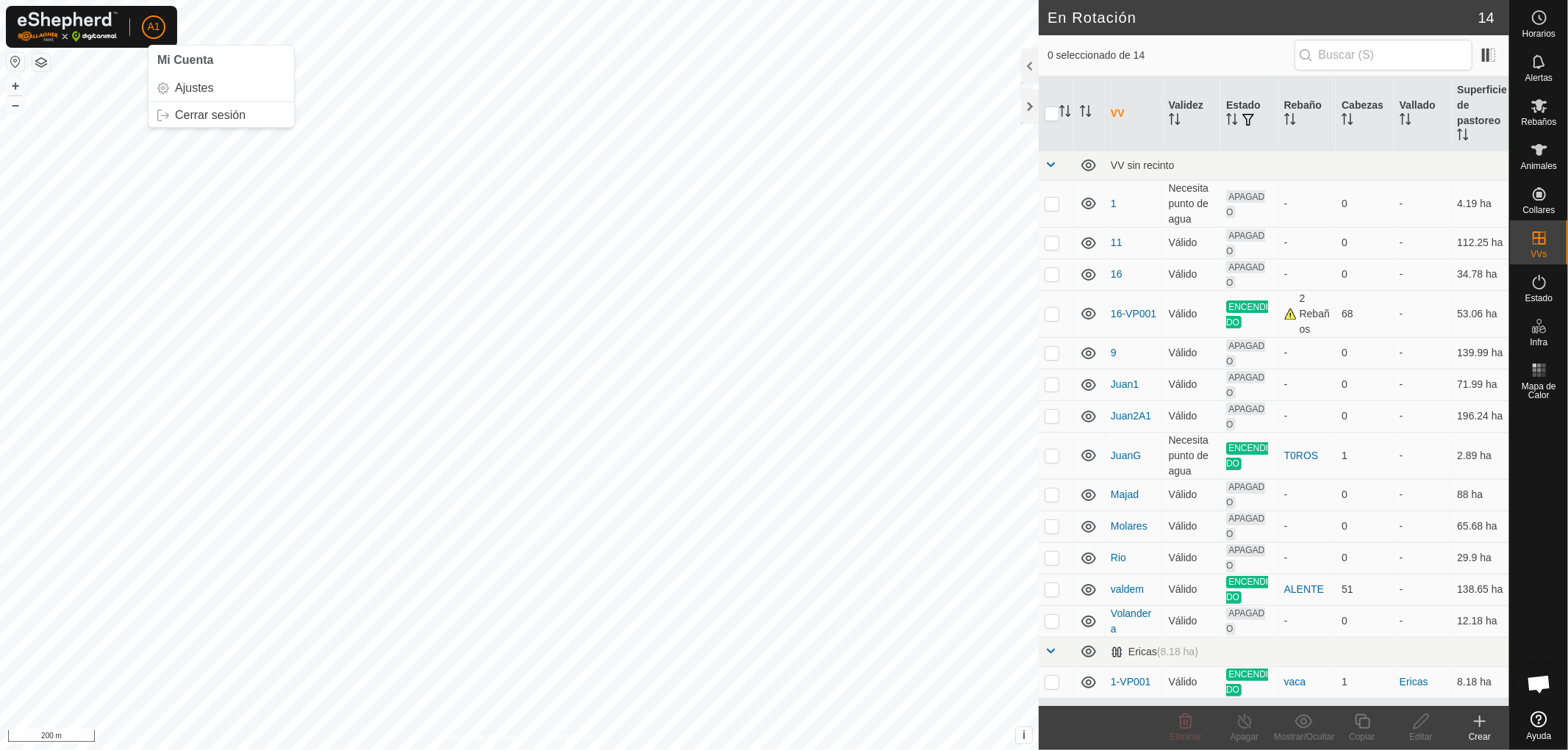
click at [149, 33] on span "A1" at bounding box center [153, 27] width 12 height 15
click at [219, 115] on link "Cerrar sesión" at bounding box center [221, 115] width 145 height 24
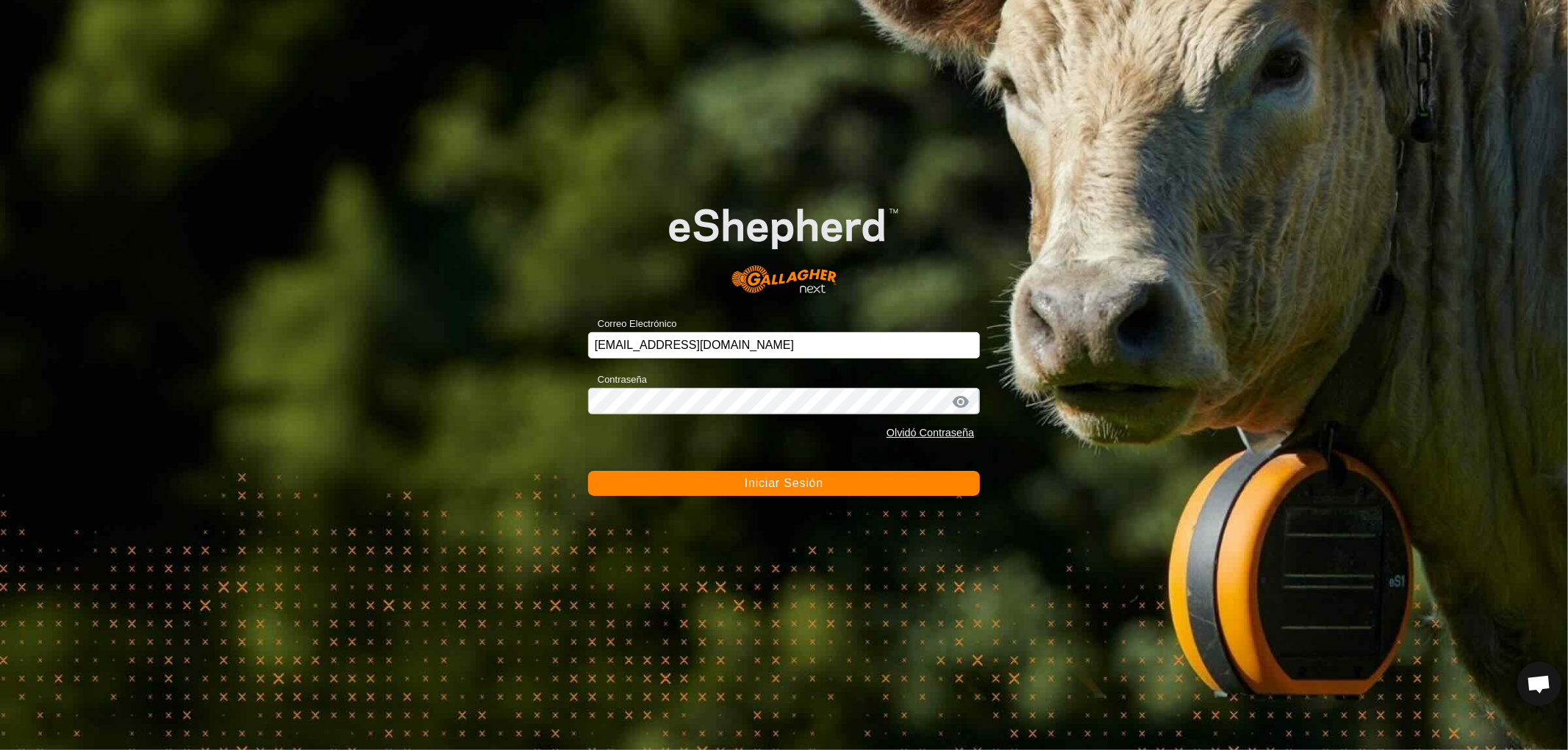
click at [778, 483] on span "Iniciar Sesión" at bounding box center [783, 483] width 79 height 12
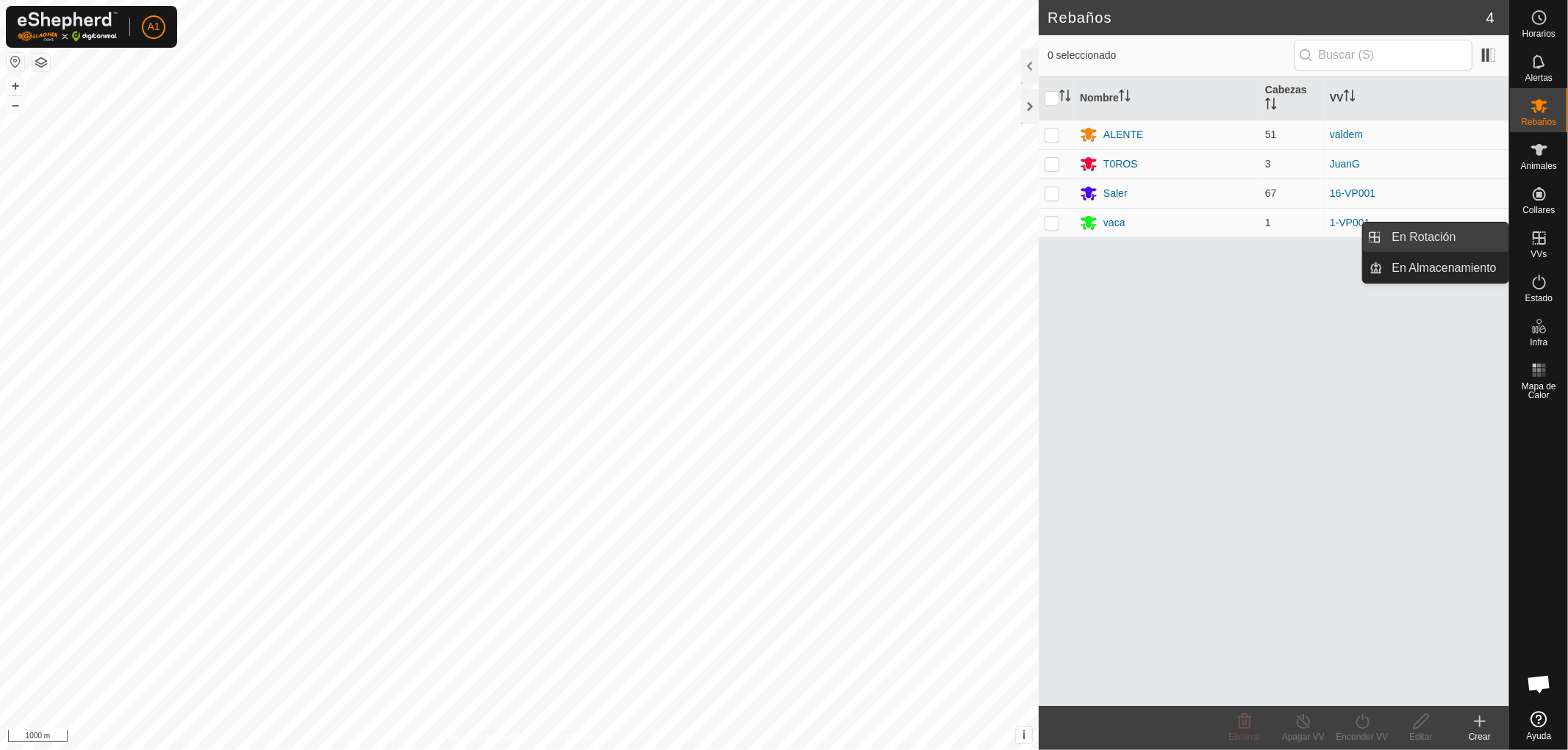
click at [1422, 233] on link "En Rotación" at bounding box center [1446, 237] width 126 height 29
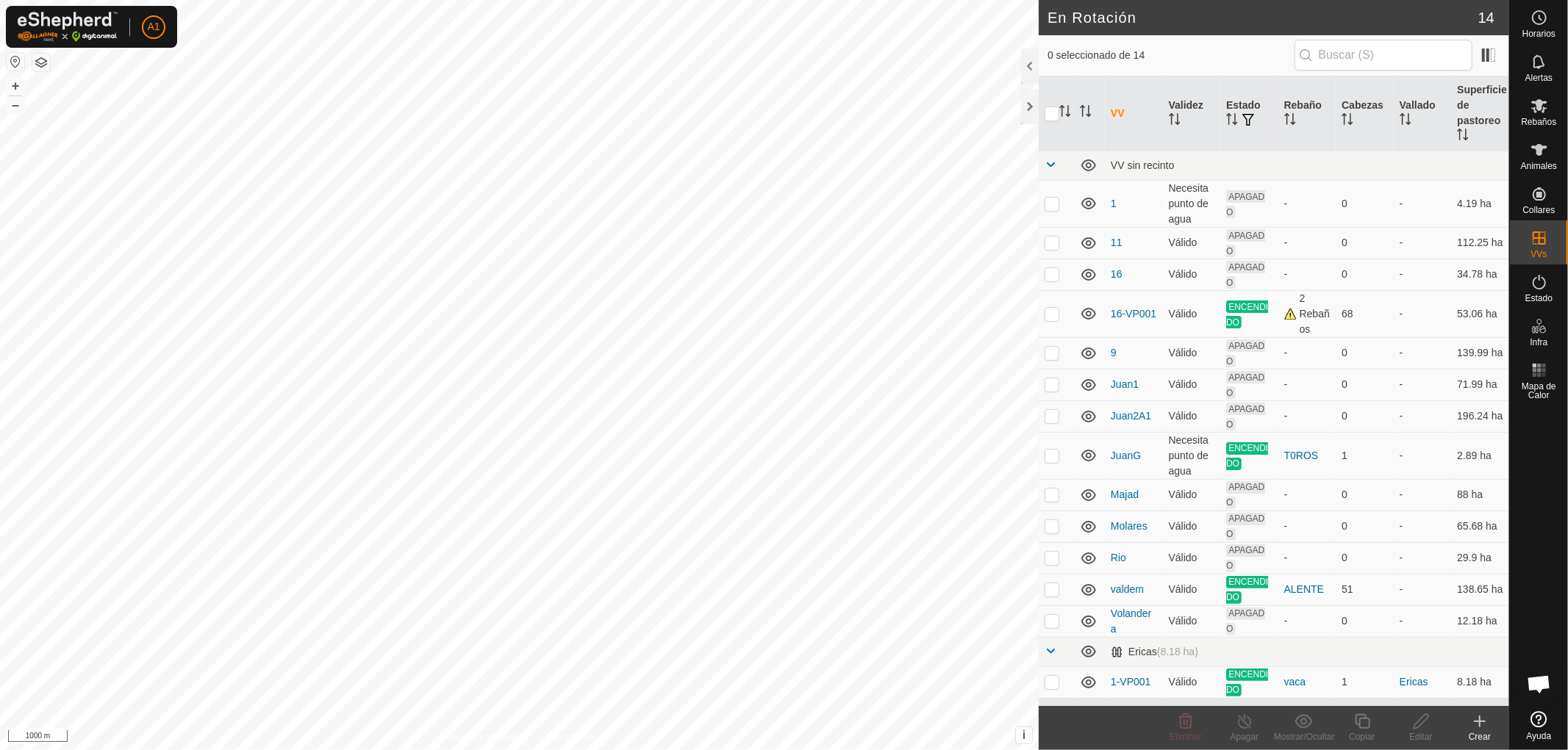
click at [1479, 735] on div "Crear" at bounding box center [1480, 737] width 58 height 13
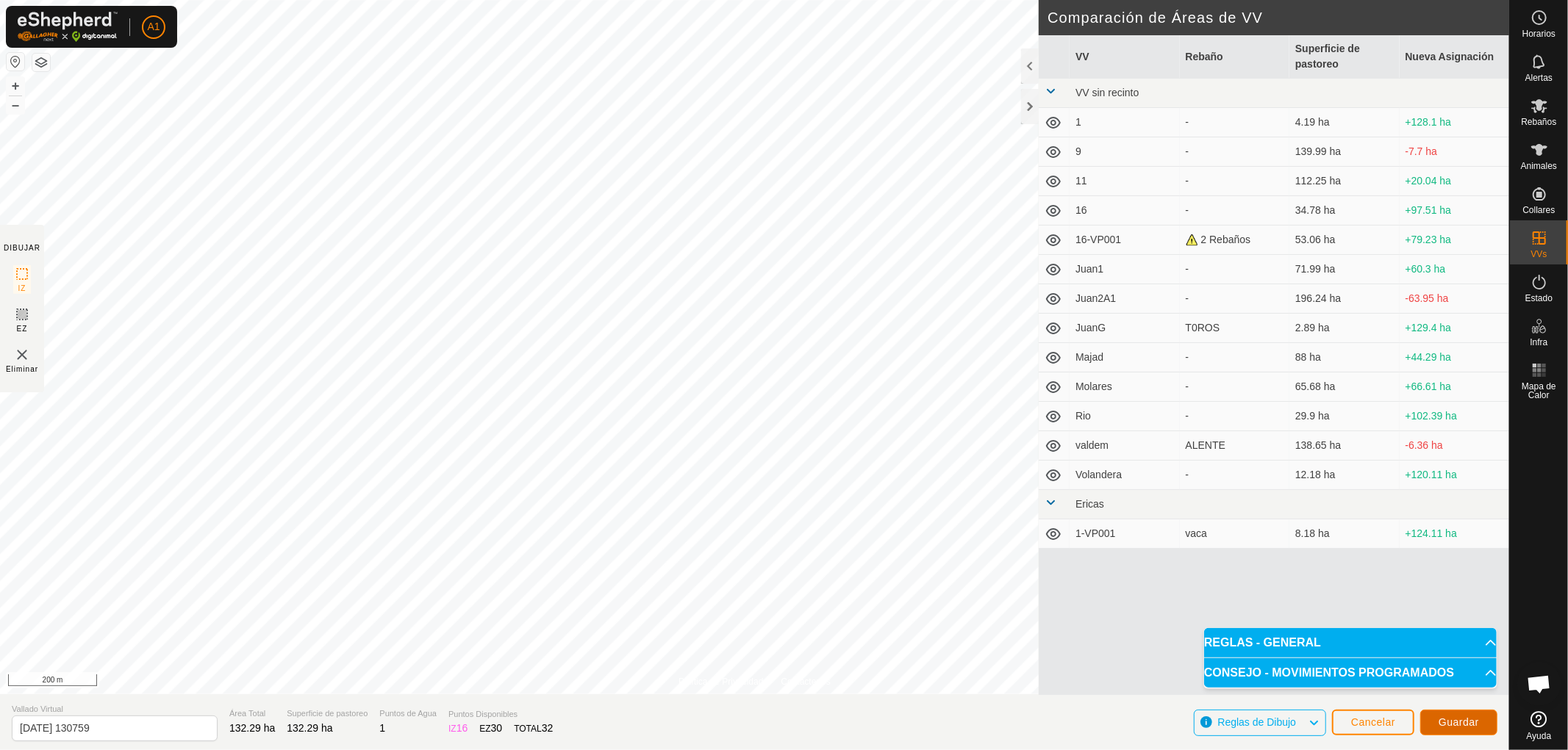
click at [1452, 716] on span "Guardar" at bounding box center [1459, 722] width 41 height 11
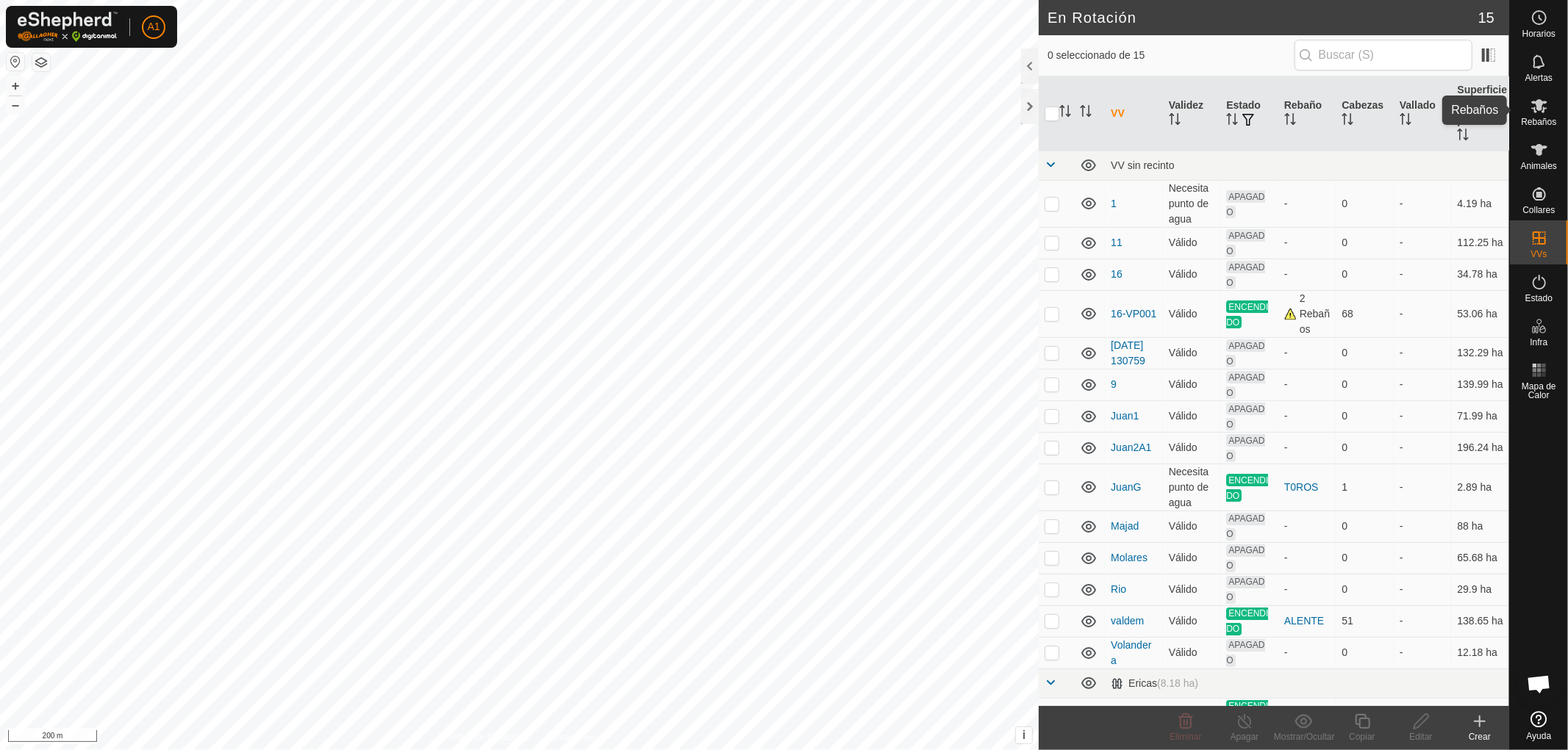
click at [1534, 114] on icon at bounding box center [1540, 106] width 18 height 18
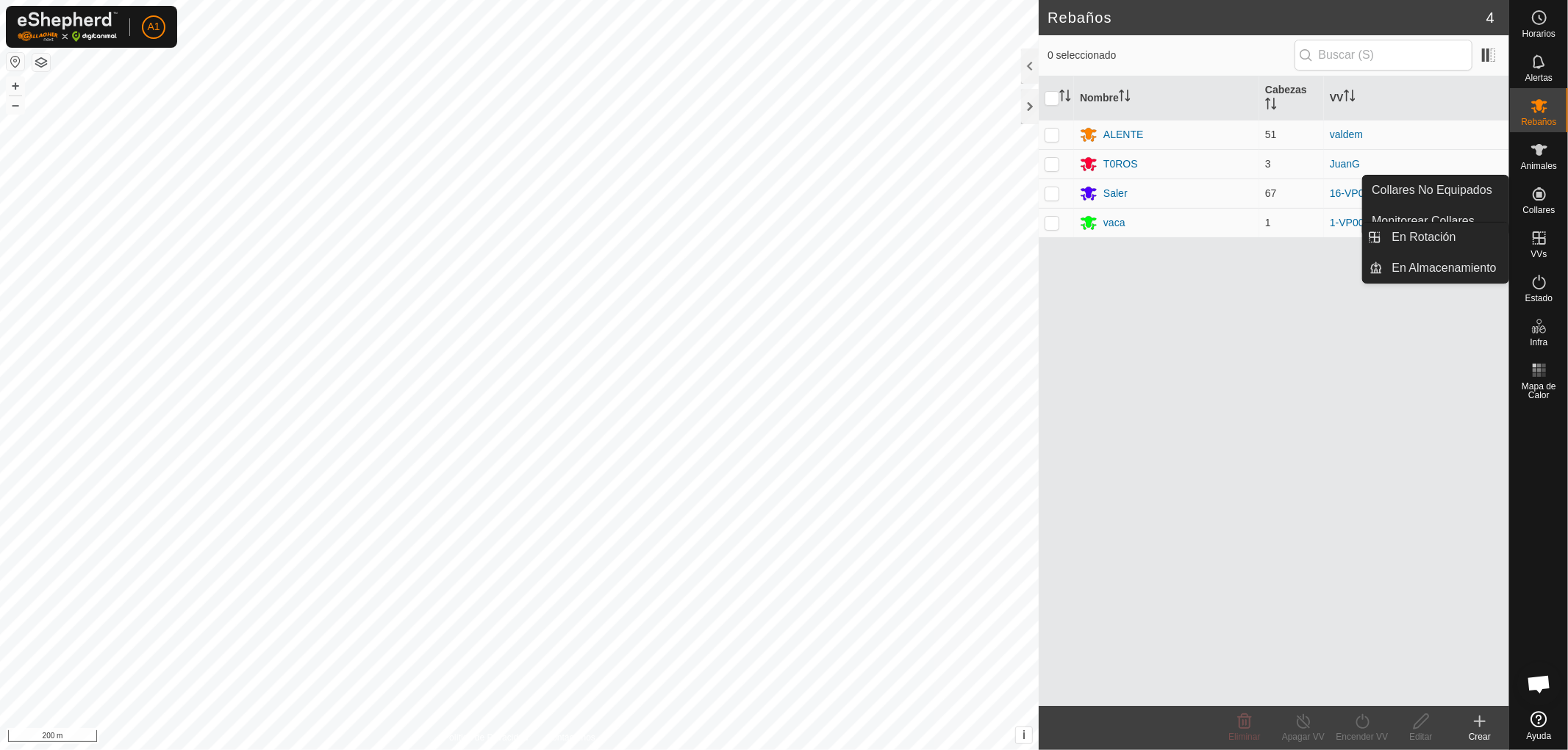
click at [1538, 231] on icon at bounding box center [1540, 238] width 18 height 18
click at [1420, 236] on link "En Rotación" at bounding box center [1446, 237] width 126 height 29
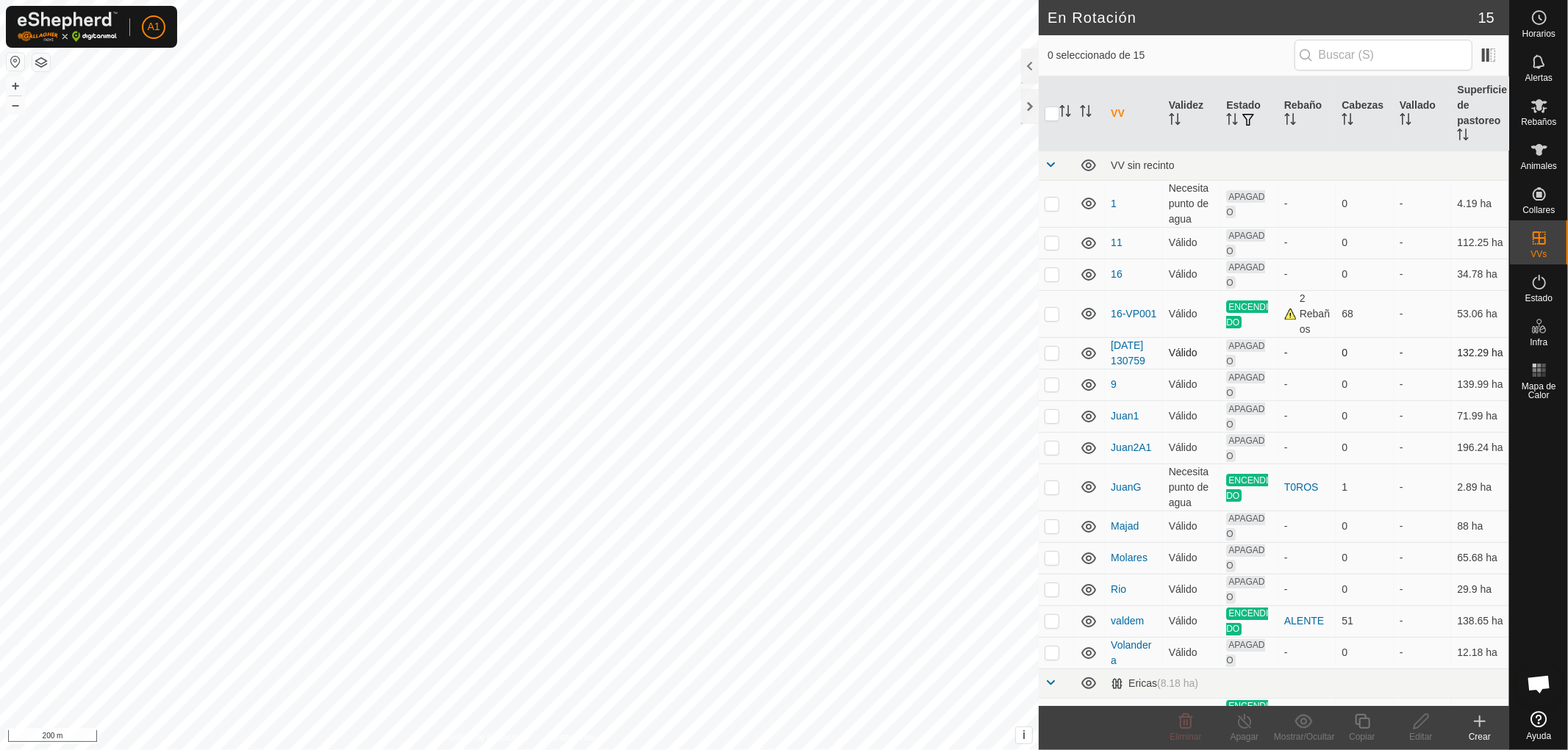
click at [1053, 358] on p-checkbox at bounding box center [1051, 352] width 15 height 11
checkbox input "true"
click at [1424, 731] on div "Editar" at bounding box center [1421, 737] width 58 height 13
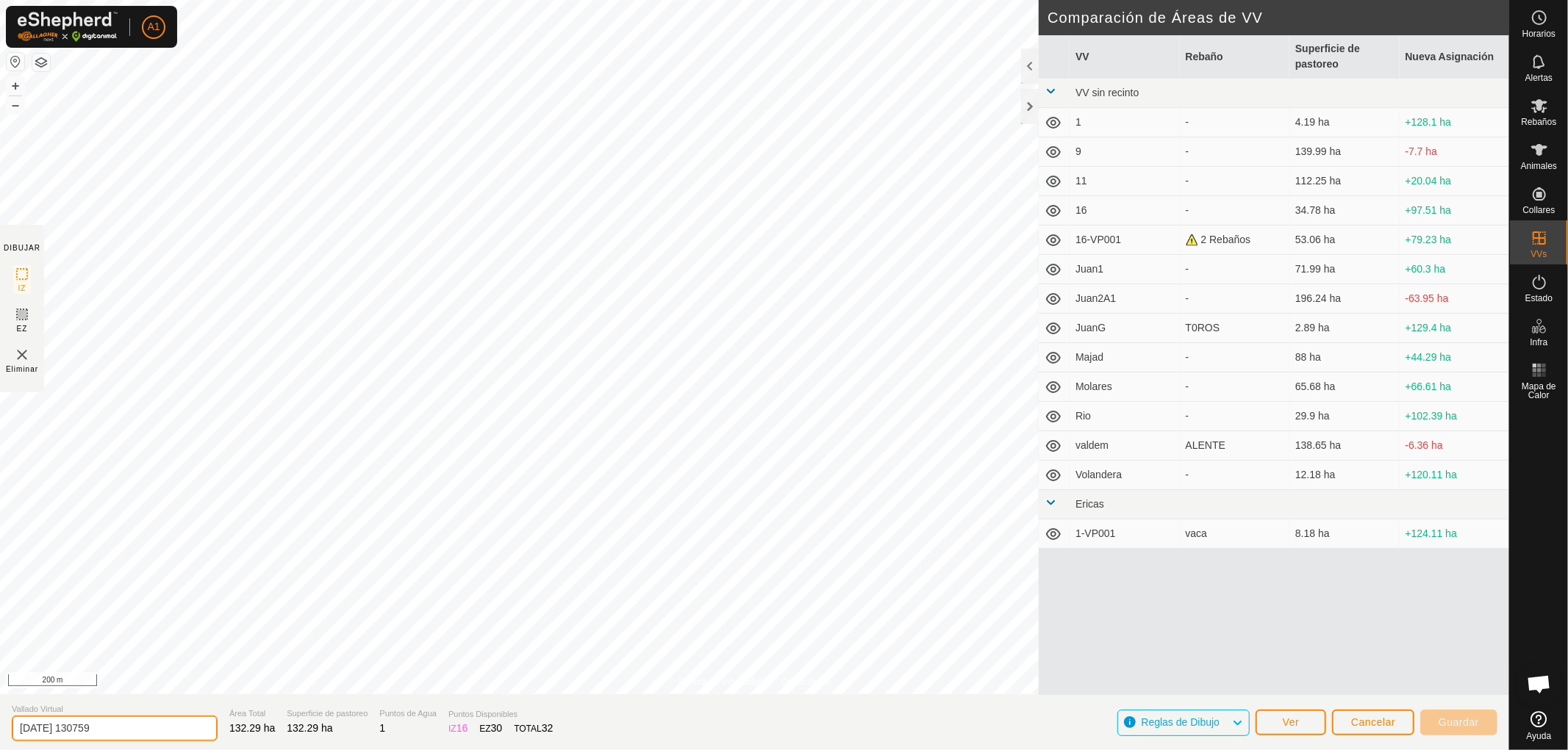
click at [148, 728] on input "[DATE] 130759" at bounding box center [114, 728] width 206 height 26
type input "2"
type input "Valdem1"
click at [1441, 716] on span "Guardar" at bounding box center [1459, 722] width 41 height 11
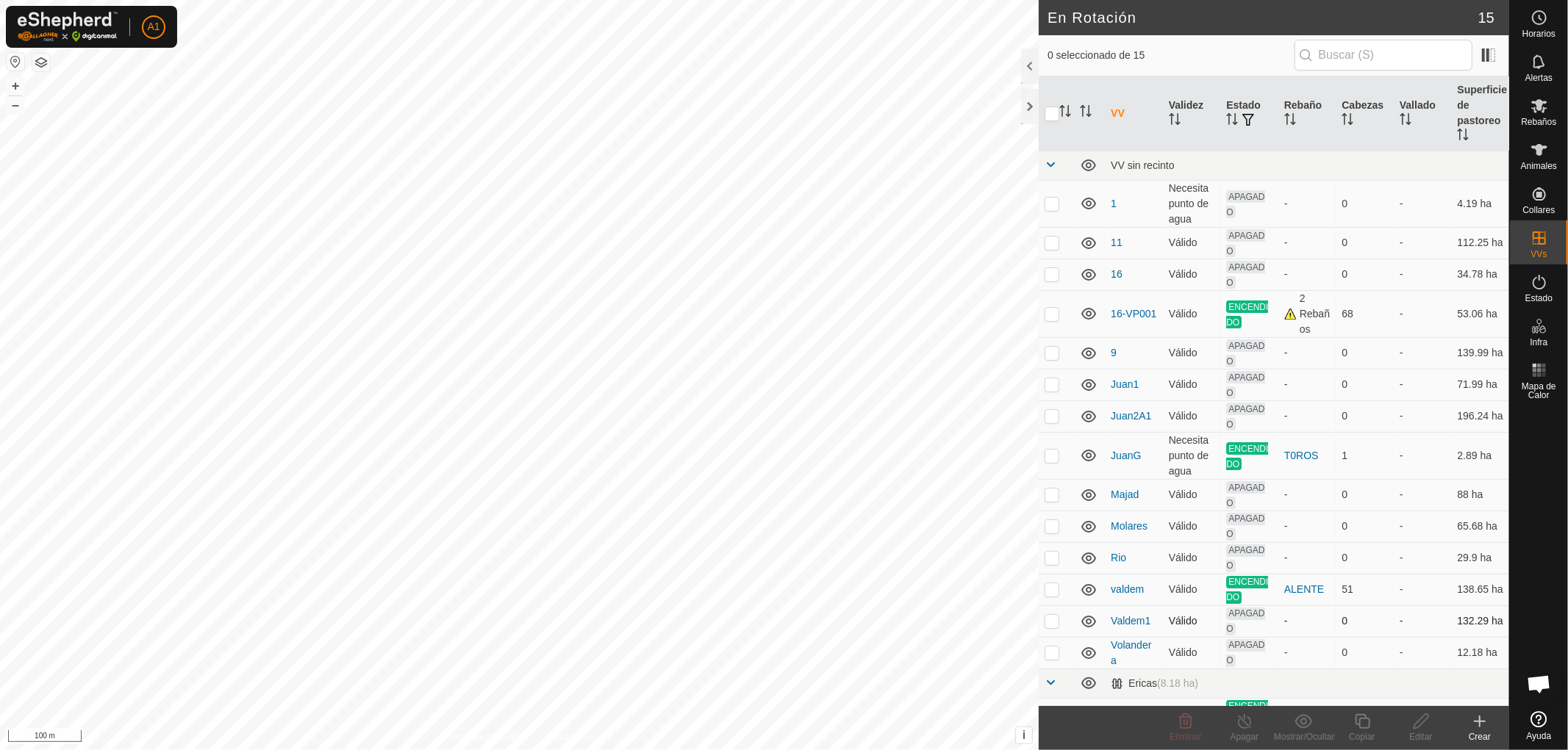
click at [1044, 620] on td at bounding box center [1057, 621] width 35 height 32
checkbox input "true"
click at [1400, 737] on div "Editar" at bounding box center [1421, 737] width 58 height 13
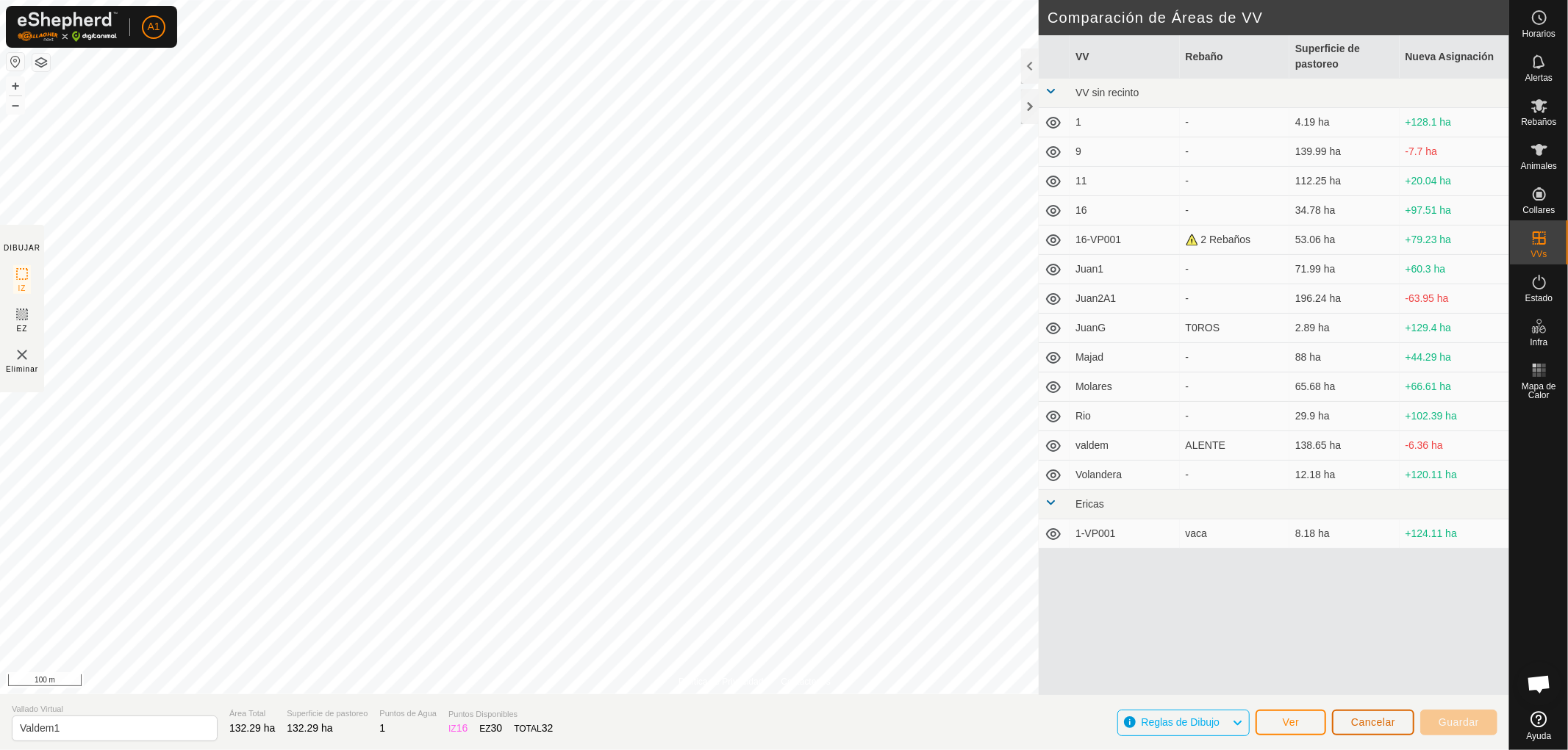
click at [1370, 716] on span "Cancelar" at bounding box center [1373, 722] width 44 height 11
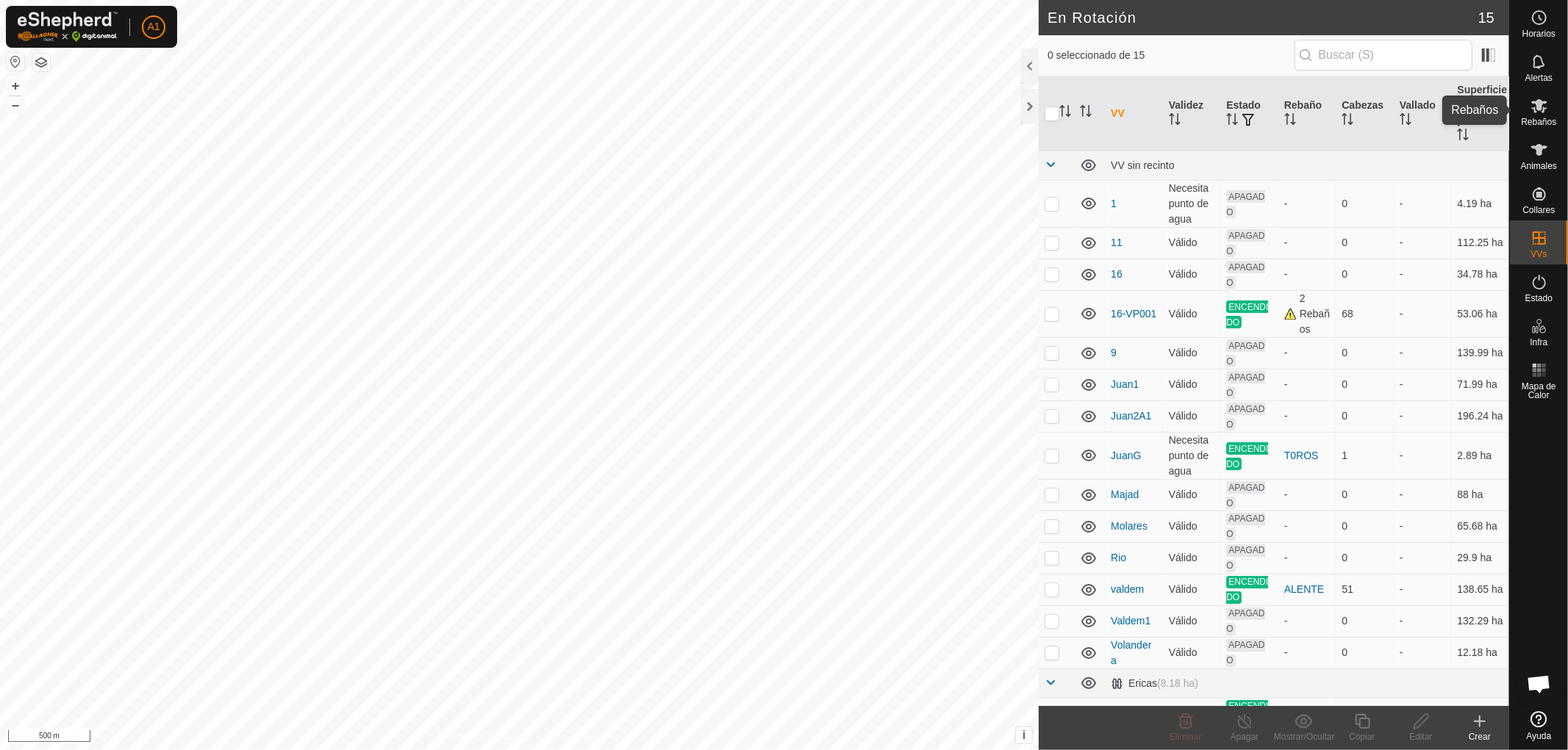
click at [1538, 113] on icon at bounding box center [1540, 106] width 18 height 18
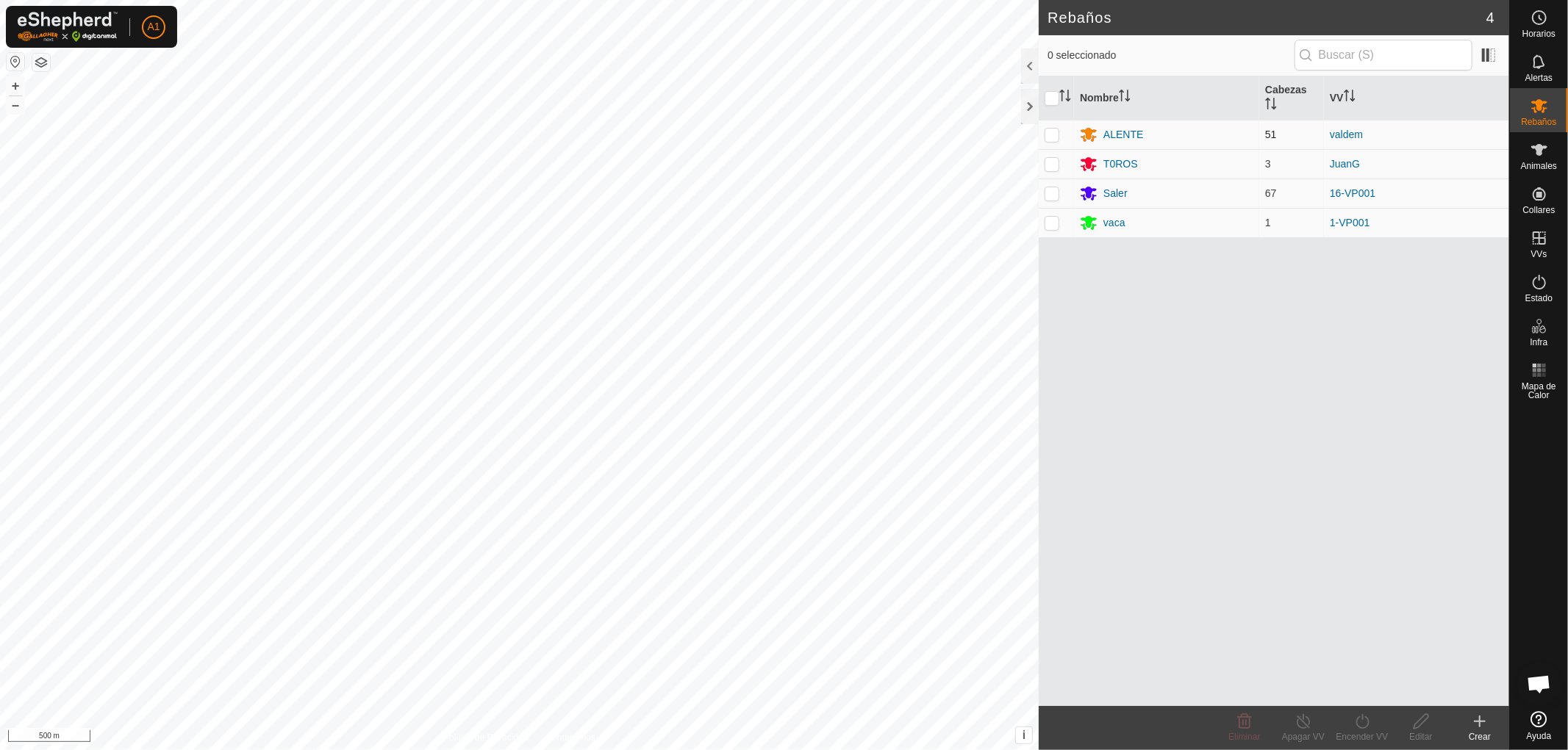
click at [1044, 138] on p-checkbox at bounding box center [1051, 134] width 15 height 11
checkbox input "true"
click at [1365, 731] on div "Encender VV" at bounding box center [1362, 737] width 58 height 13
click at [1355, 693] on link "Ahora" at bounding box center [1406, 689] width 145 height 29
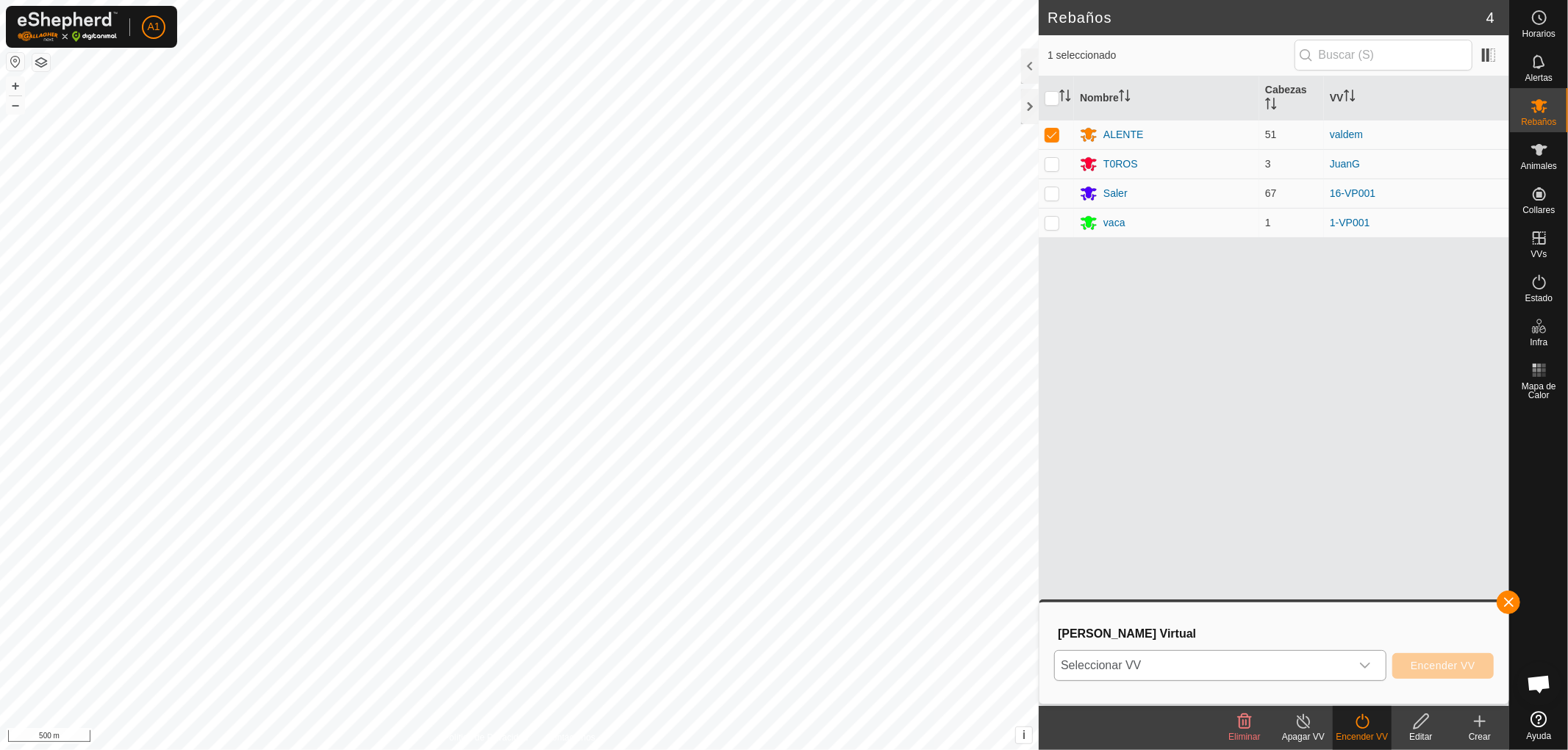
click at [1369, 662] on icon "dropdown trigger" at bounding box center [1364, 665] width 12 height 11
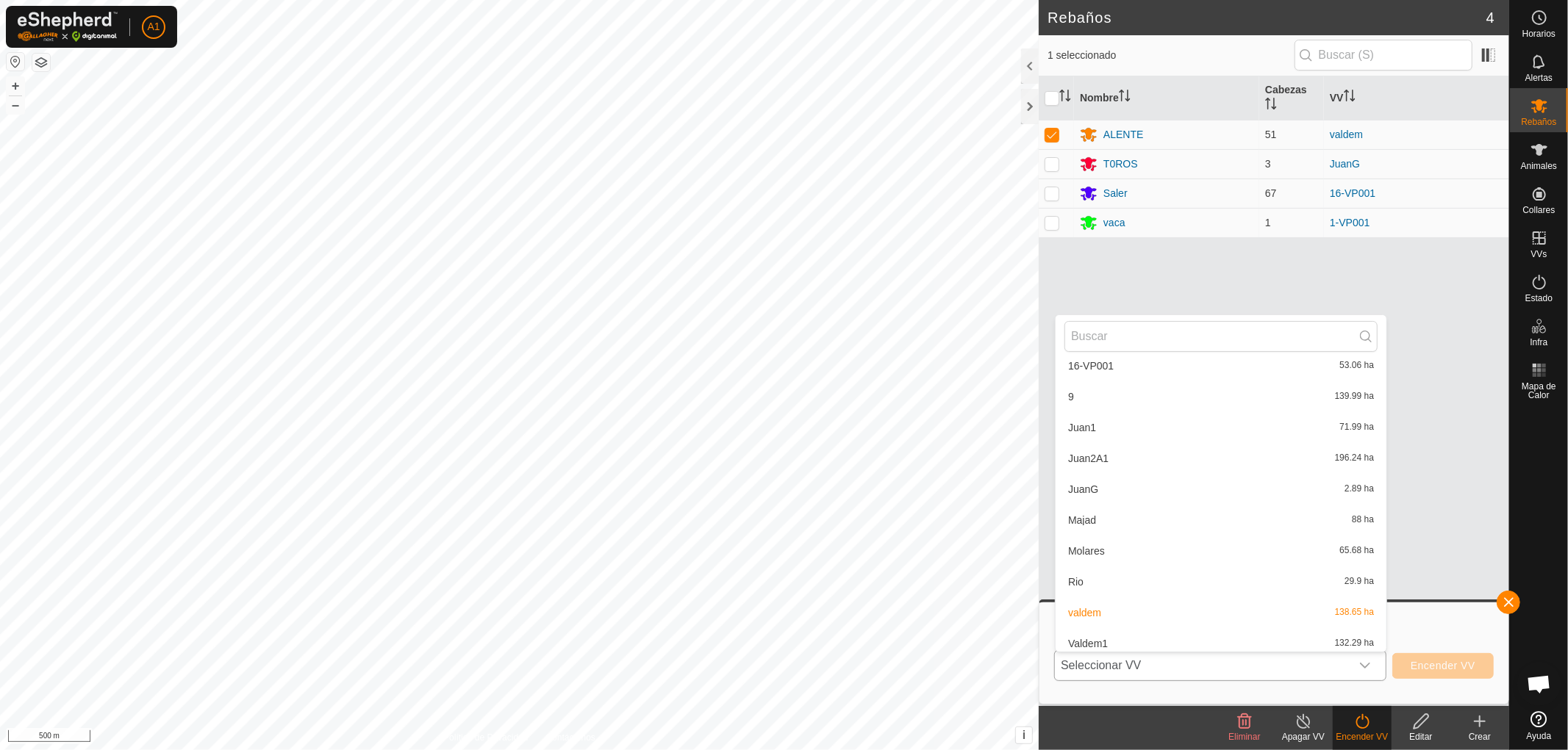
scroll to position [233, 0]
click at [1088, 539] on li "Valdem1 132.29 ha" at bounding box center [1221, 542] width 331 height 29
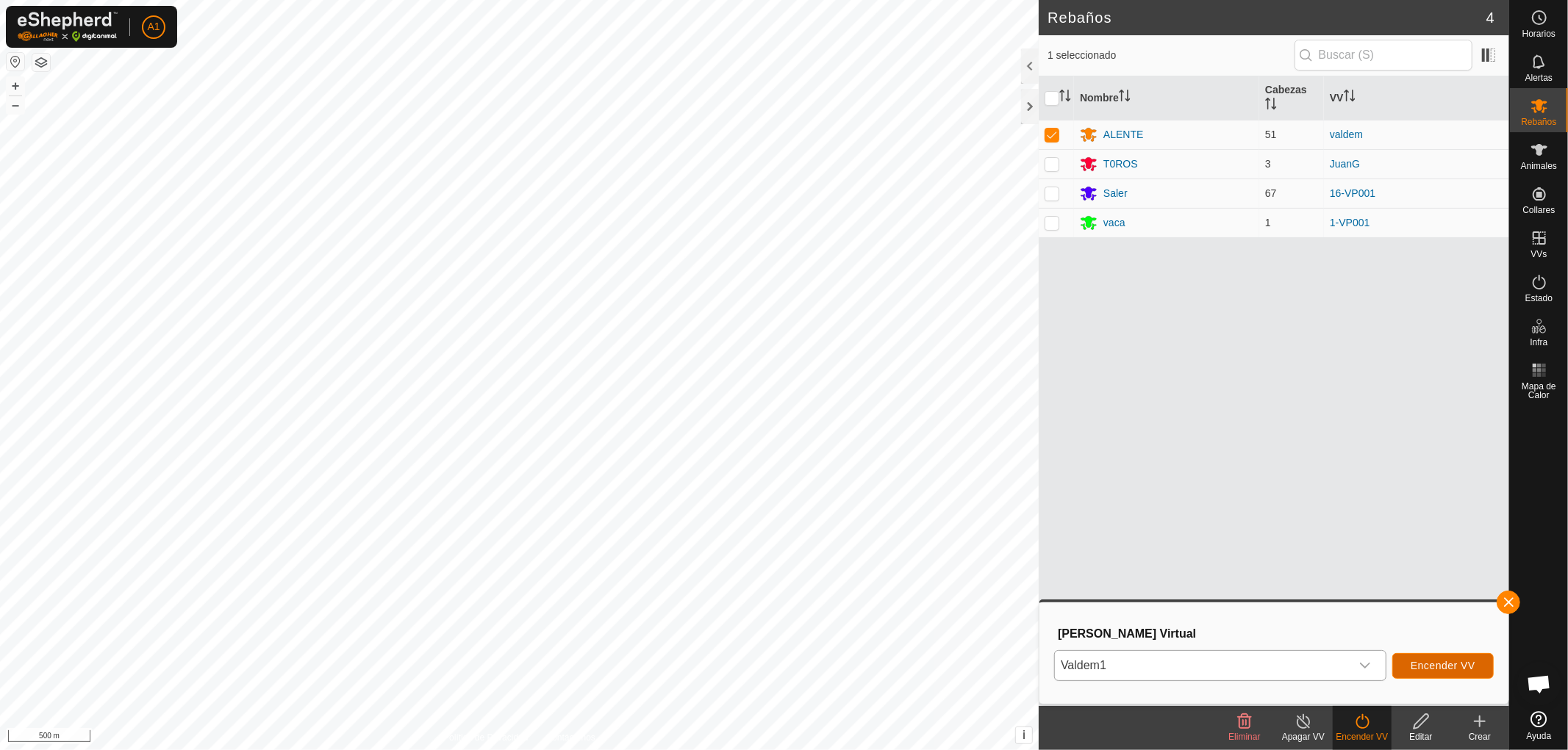
click at [1435, 662] on span "Encender VV" at bounding box center [1442, 665] width 65 height 11
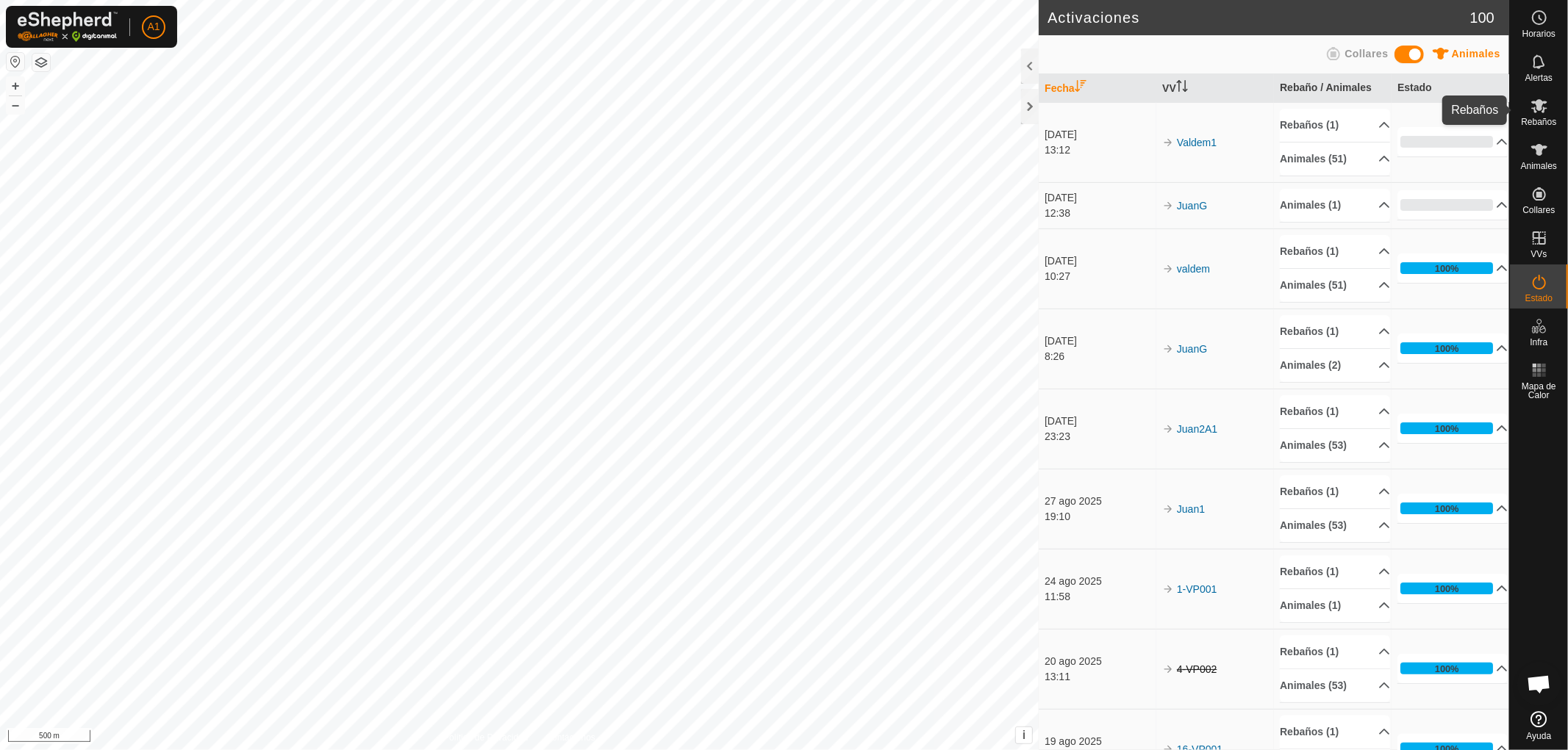
click at [1531, 112] on icon at bounding box center [1540, 106] width 18 height 18
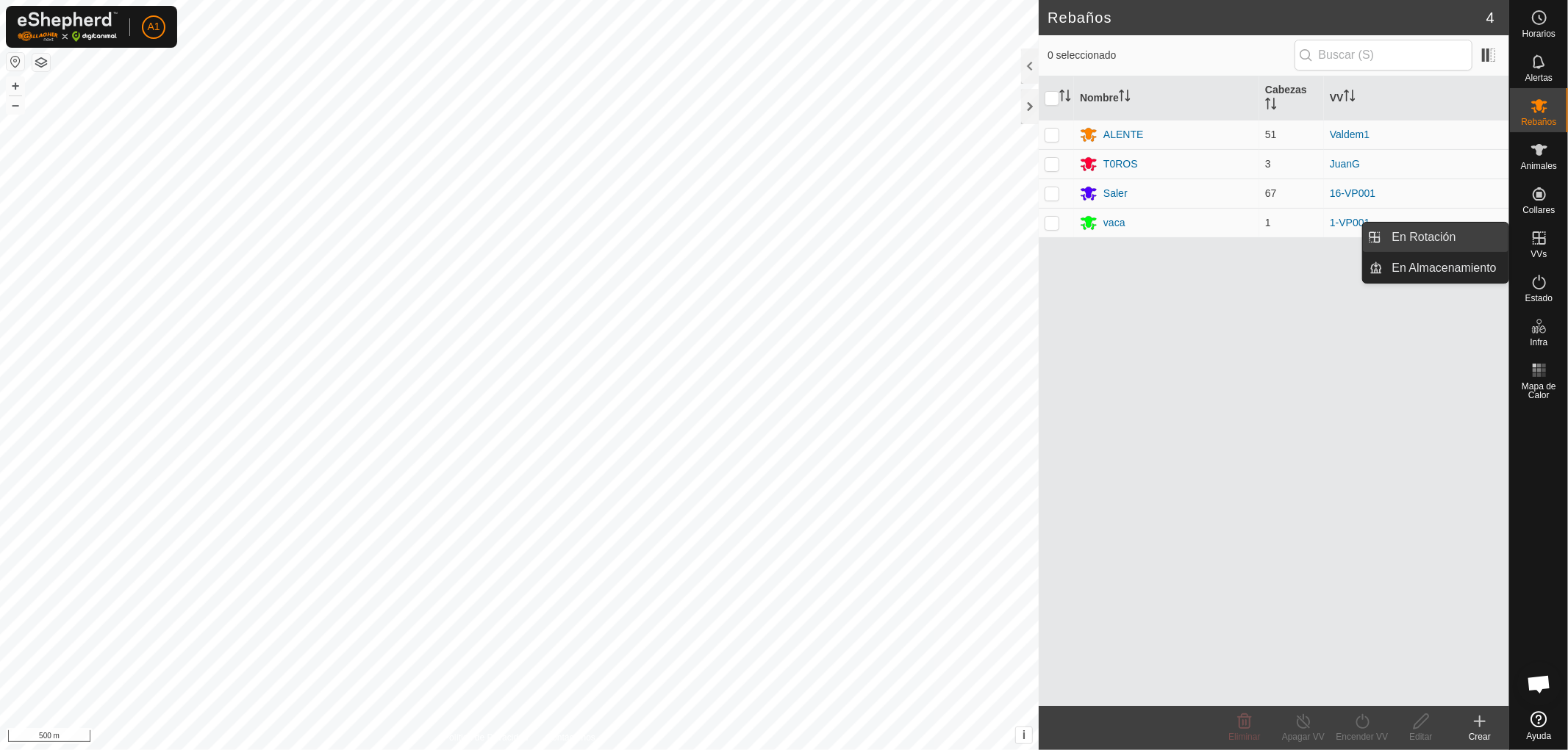
click at [1401, 235] on link "En Rotación" at bounding box center [1446, 237] width 126 height 29
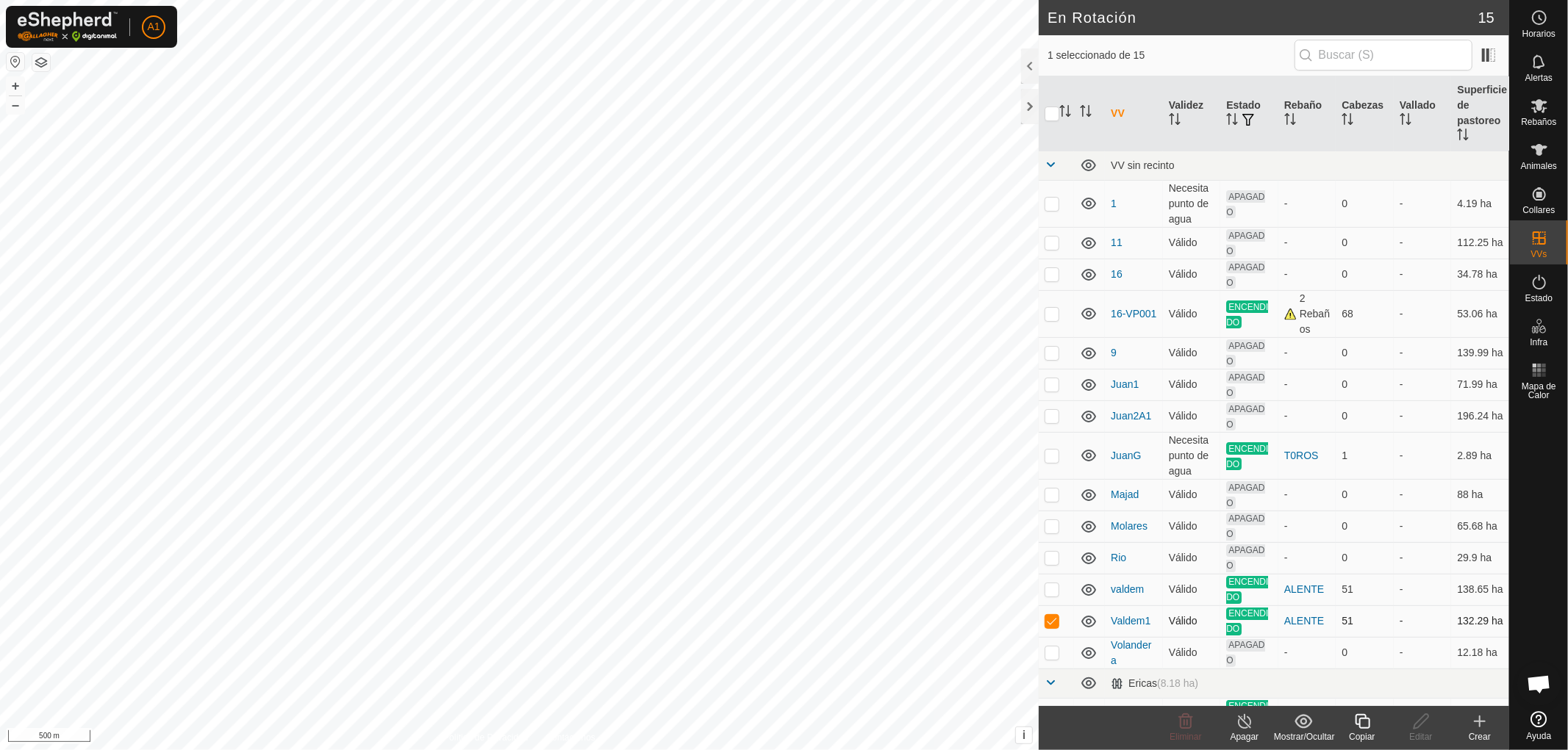
click at [1053, 621] on p-checkbox at bounding box center [1051, 620] width 15 height 11
checkbox input "false"
click at [1051, 310] on p-checkbox at bounding box center [1051, 313] width 15 height 11
click at [1049, 314] on p-checkbox at bounding box center [1051, 313] width 15 height 11
click at [1051, 314] on p-checkbox at bounding box center [1051, 313] width 15 height 11
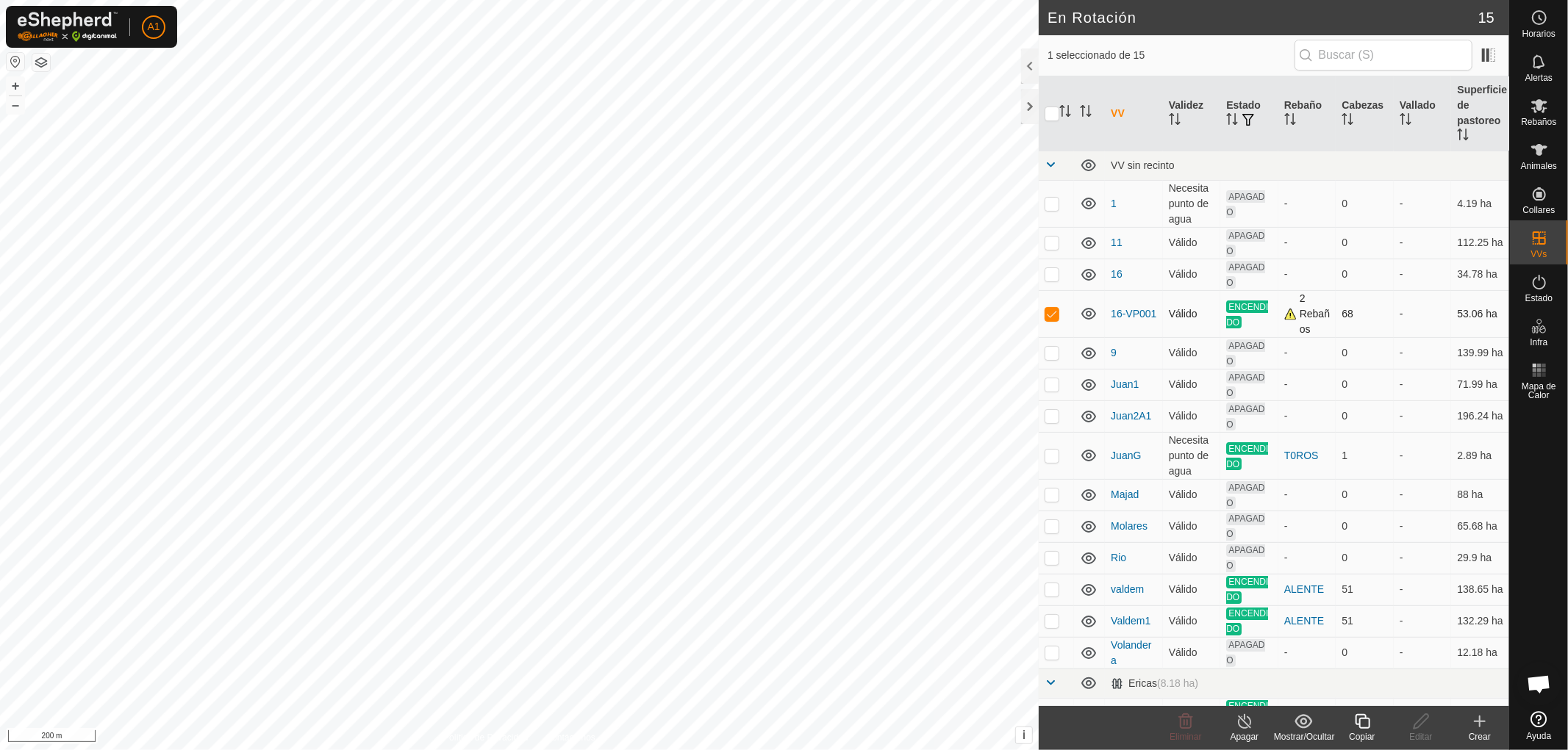
click at [1051, 314] on p-checkbox at bounding box center [1051, 313] width 15 height 11
checkbox input "false"
click at [1543, 119] on span "Rebaños" at bounding box center [1539, 122] width 35 height 9
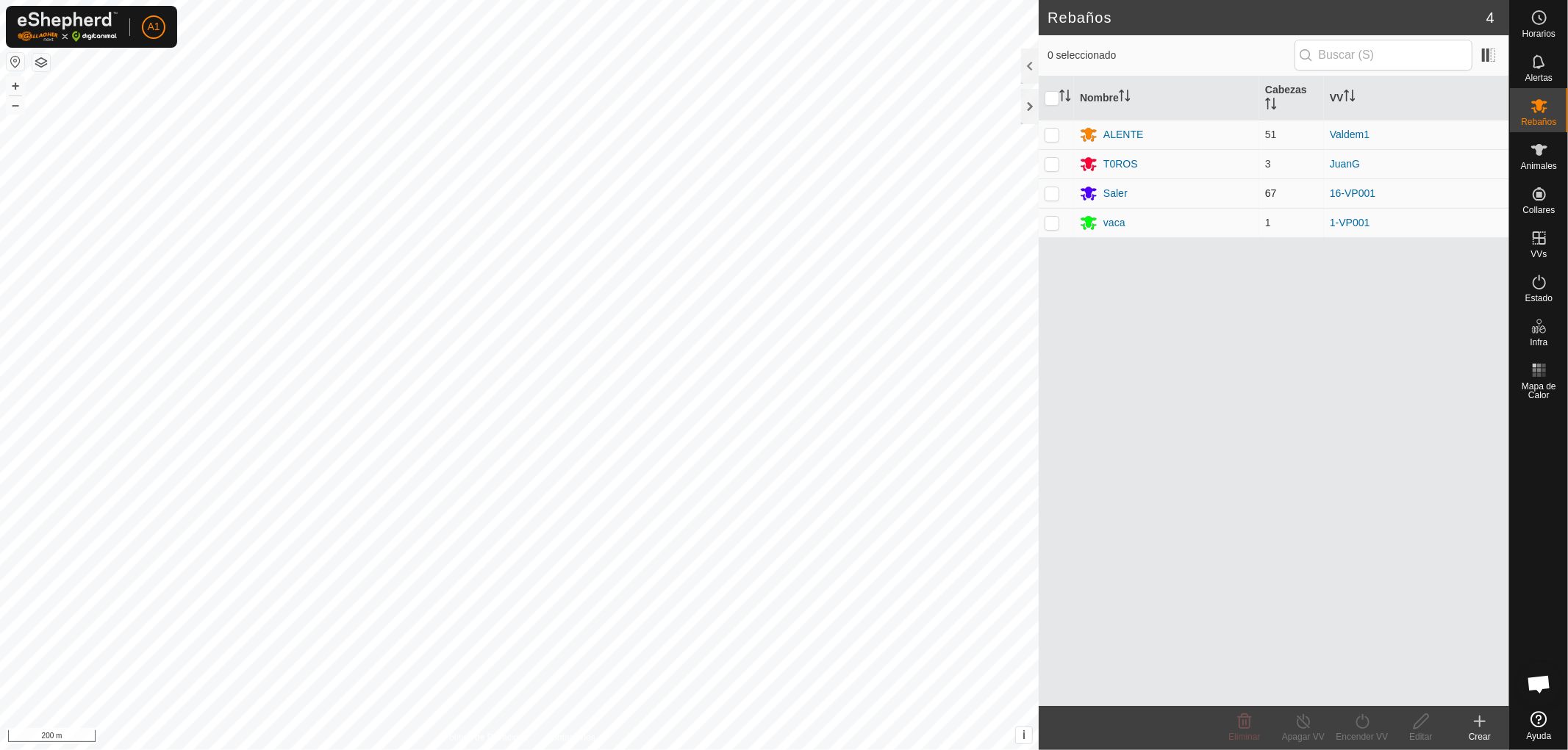
click at [1049, 191] on p-checkbox at bounding box center [1051, 193] width 15 height 11
checkbox input "true"
click at [1107, 188] on div "Saler" at bounding box center [1115, 193] width 24 height 15
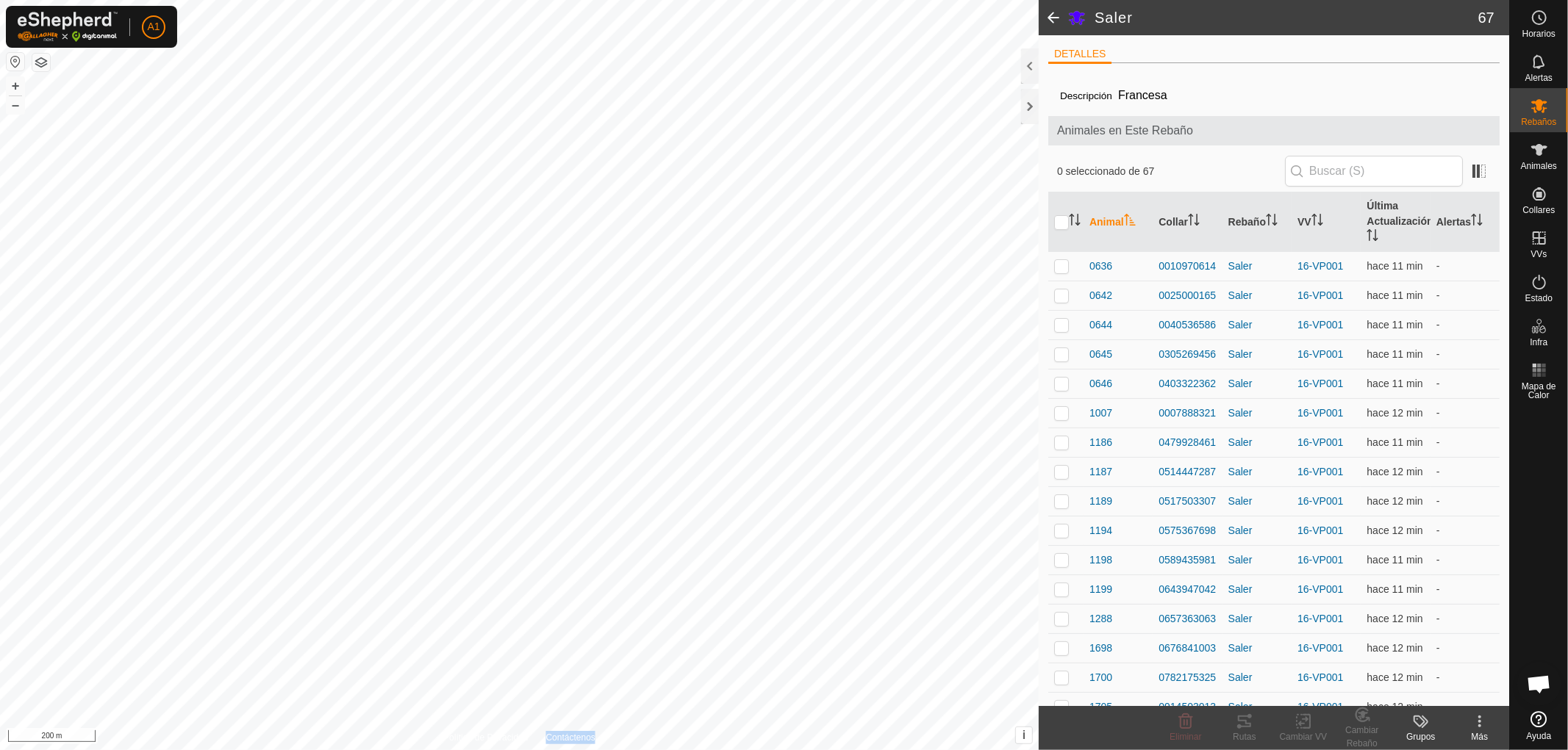
click at [1134, 207] on th "Animal" at bounding box center [1118, 222] width 69 height 59
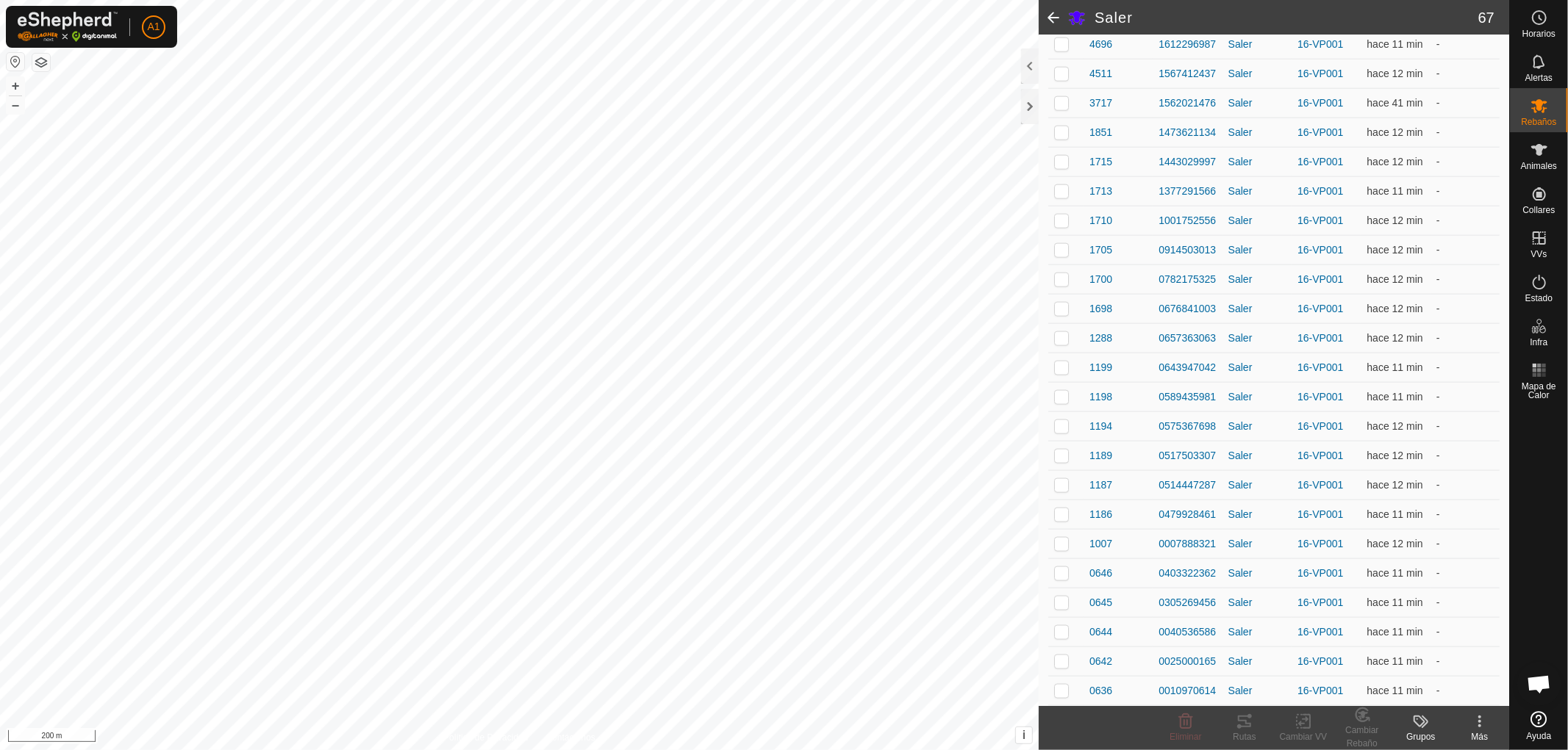
scroll to position [1666, 0]
click at [1538, 108] on icon at bounding box center [1539, 106] width 16 height 14
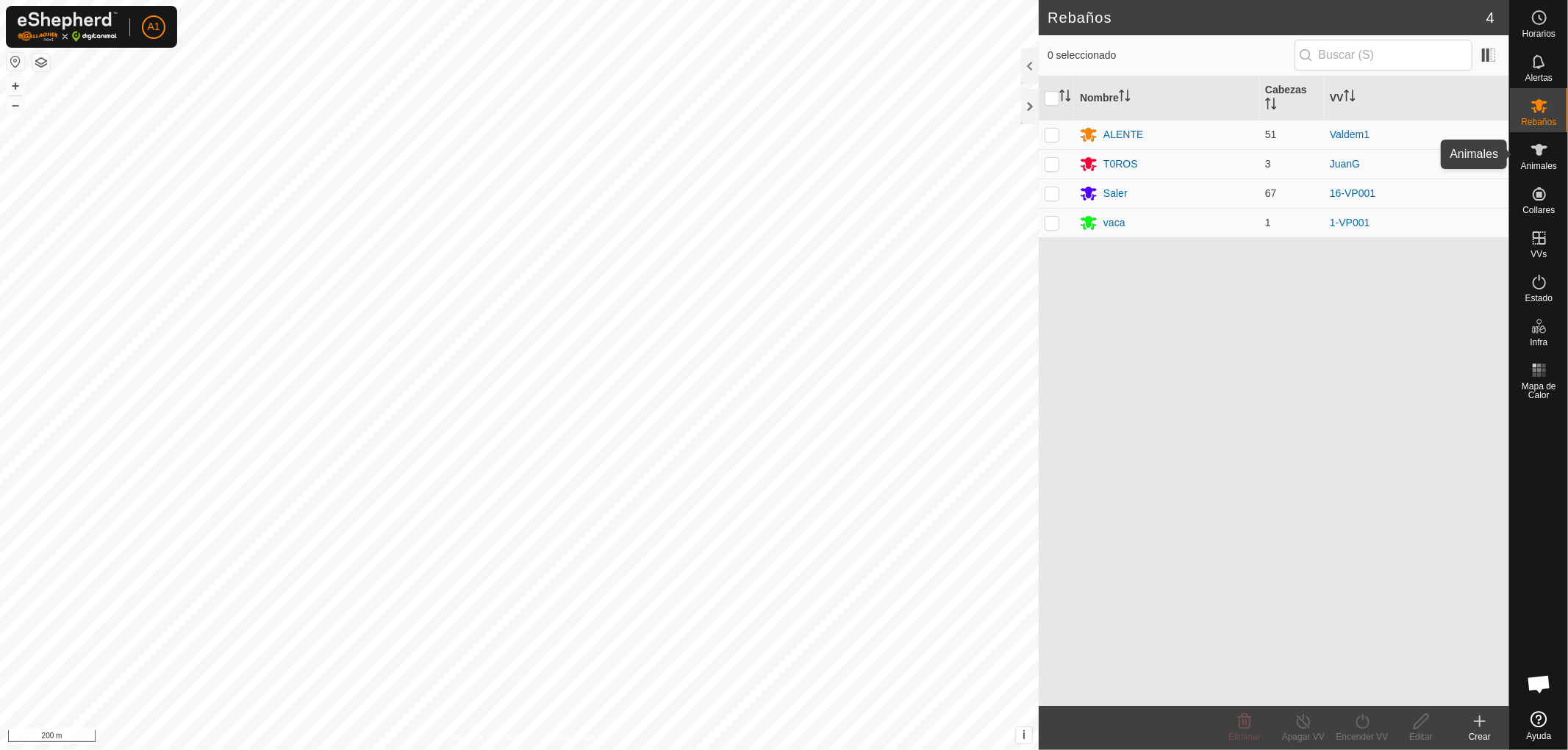
click at [1548, 157] on icon at bounding box center [1540, 149] width 18 height 18
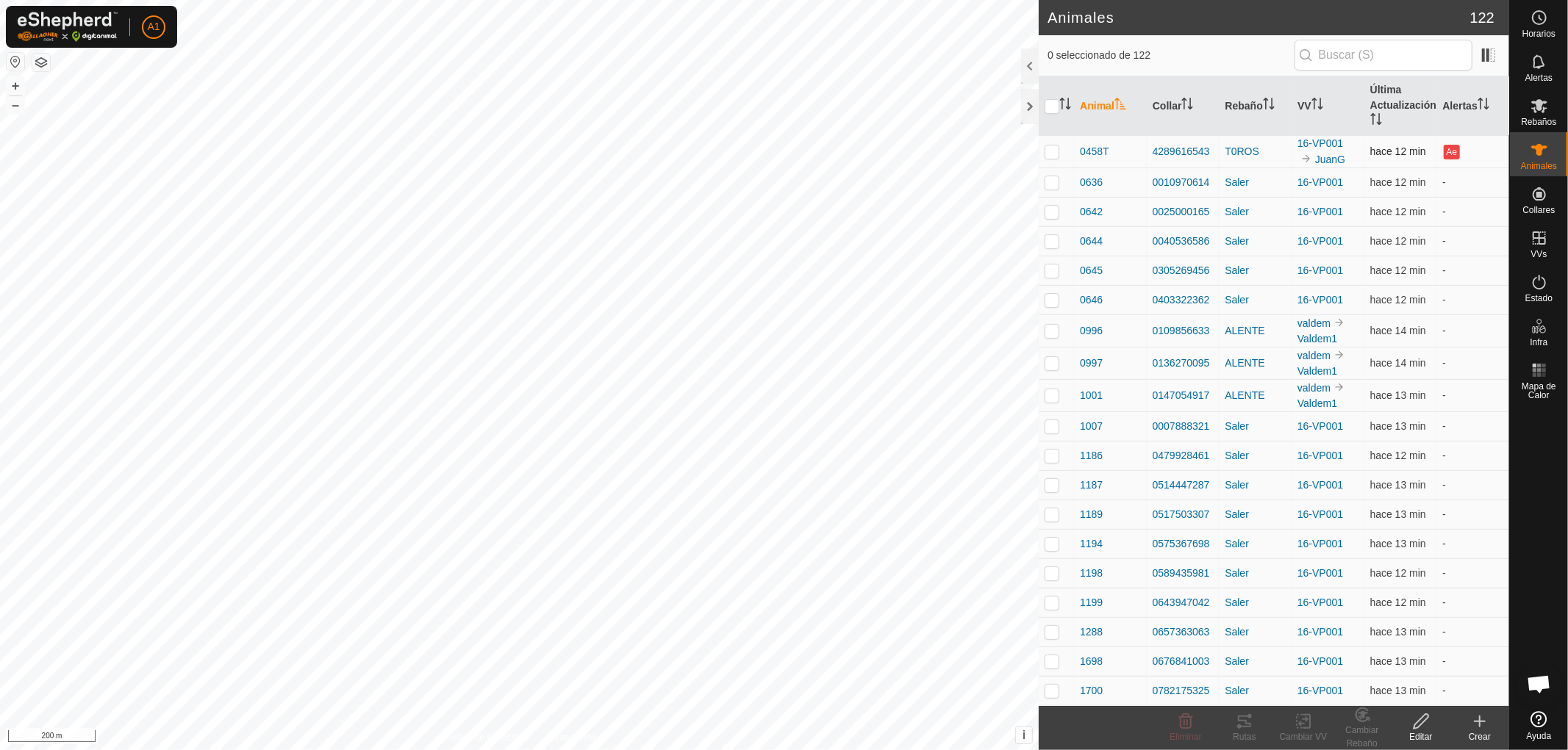
click at [1048, 150] on p-checkbox at bounding box center [1051, 150] width 15 height 11
click at [1048, 149] on p-checkbox at bounding box center [1051, 150] width 15 height 11
checkbox input "true"
click at [1311, 102] on icon "Activar para ordenar" at bounding box center [1317, 103] width 12 height 11
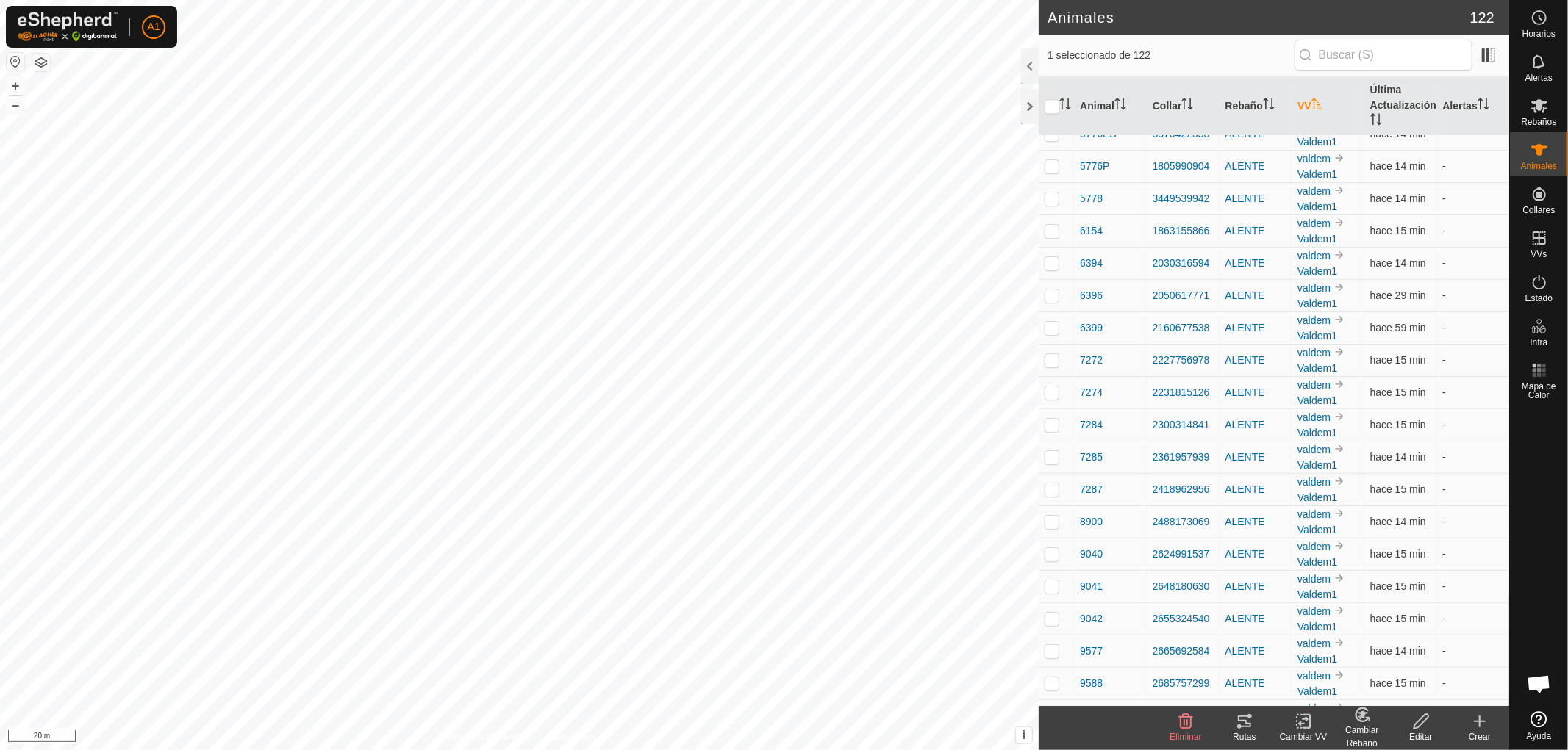
scroll to position [3192, 0]
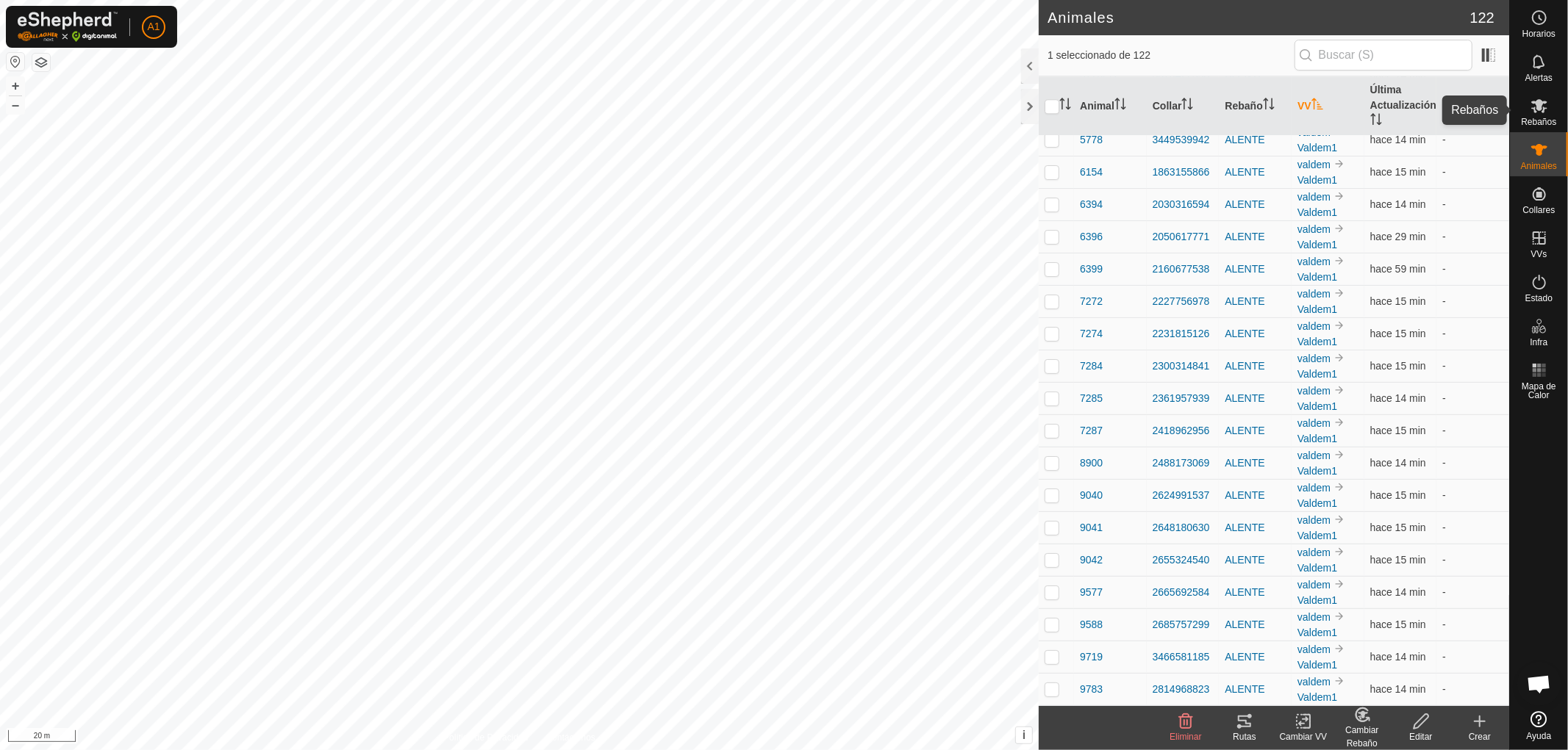
click at [1534, 115] on es-mob-svg-icon at bounding box center [1540, 105] width 27 height 24
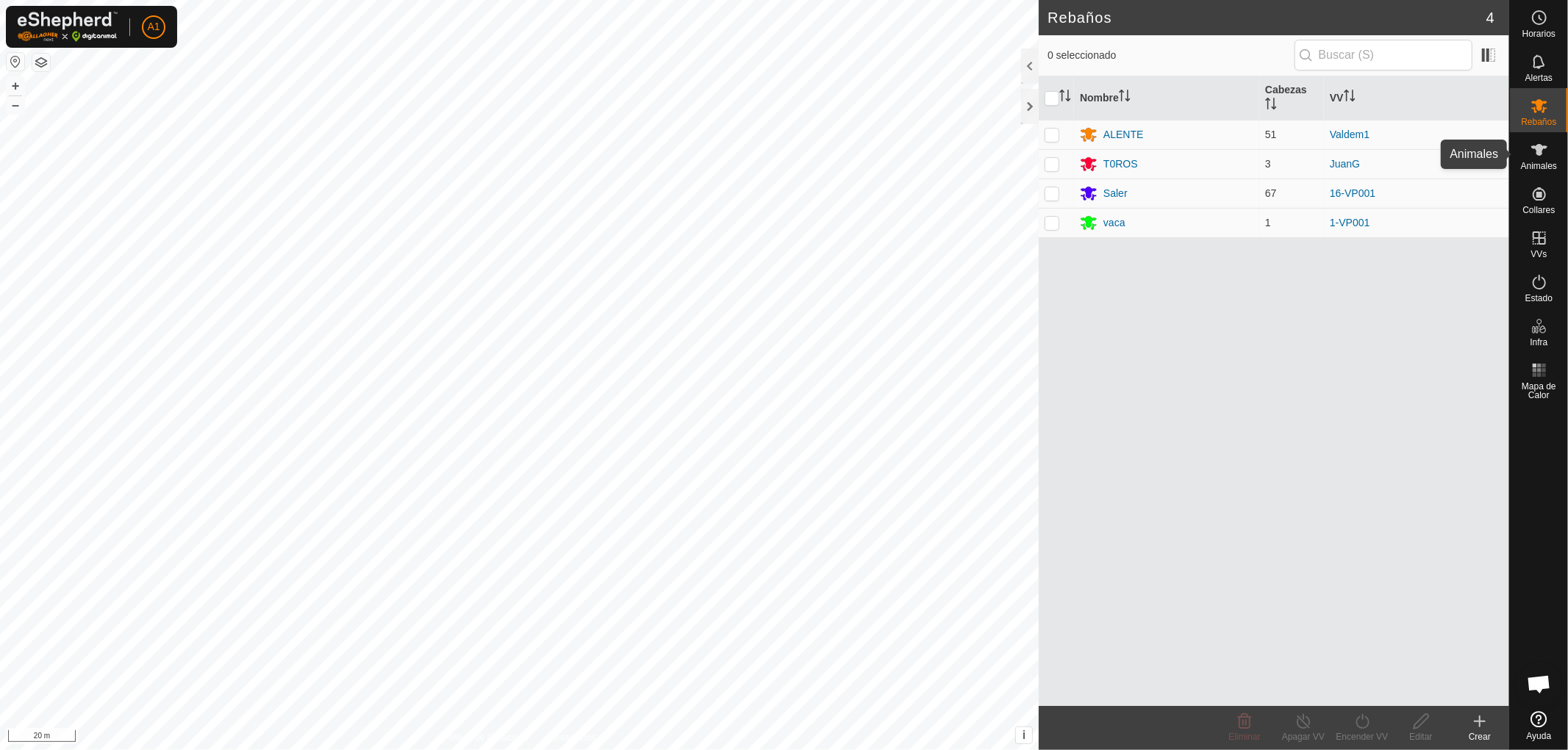
click at [1532, 163] on span "Animales" at bounding box center [1539, 166] width 36 height 9
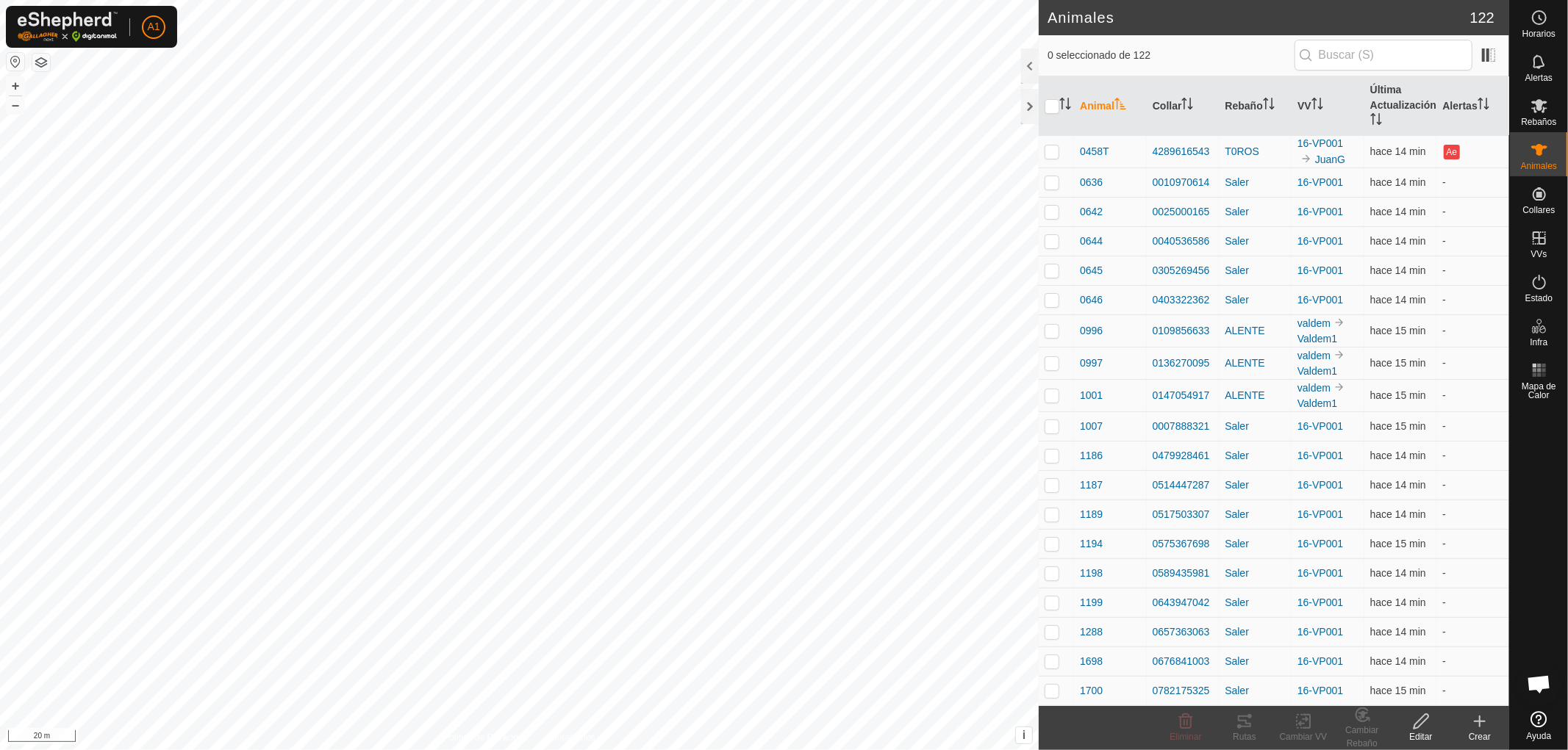
click at [1543, 159] on es-animals-svg-icon at bounding box center [1540, 149] width 27 height 24
click at [1443, 239] on link "En Rotación" at bounding box center [1446, 237] width 126 height 29
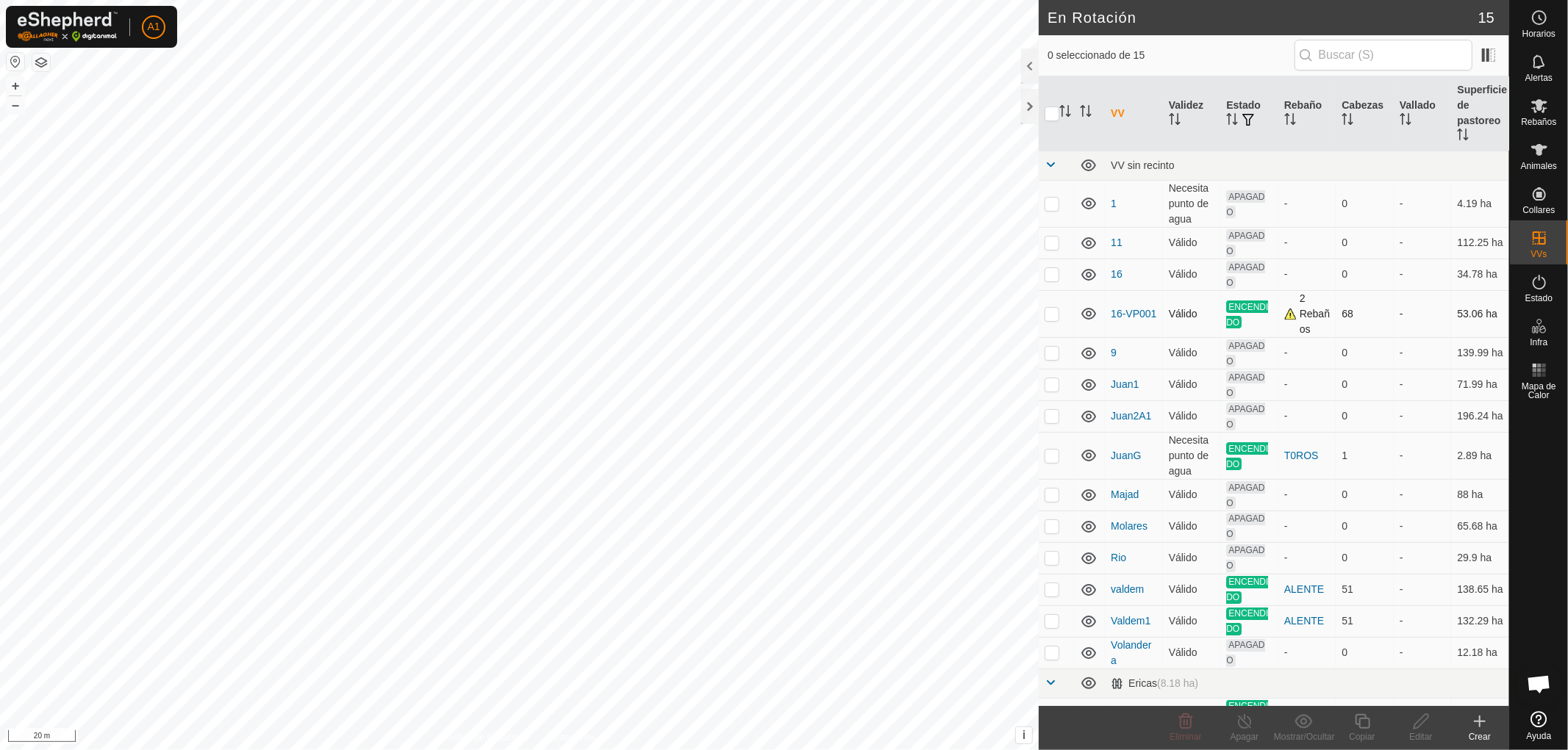
click at [1285, 319] on div "2 Rebaños" at bounding box center [1307, 314] width 46 height 46
click at [1285, 315] on div "2 Rebaños" at bounding box center [1307, 314] width 46 height 46
